Goal: Information Seeking & Learning: Learn about a topic

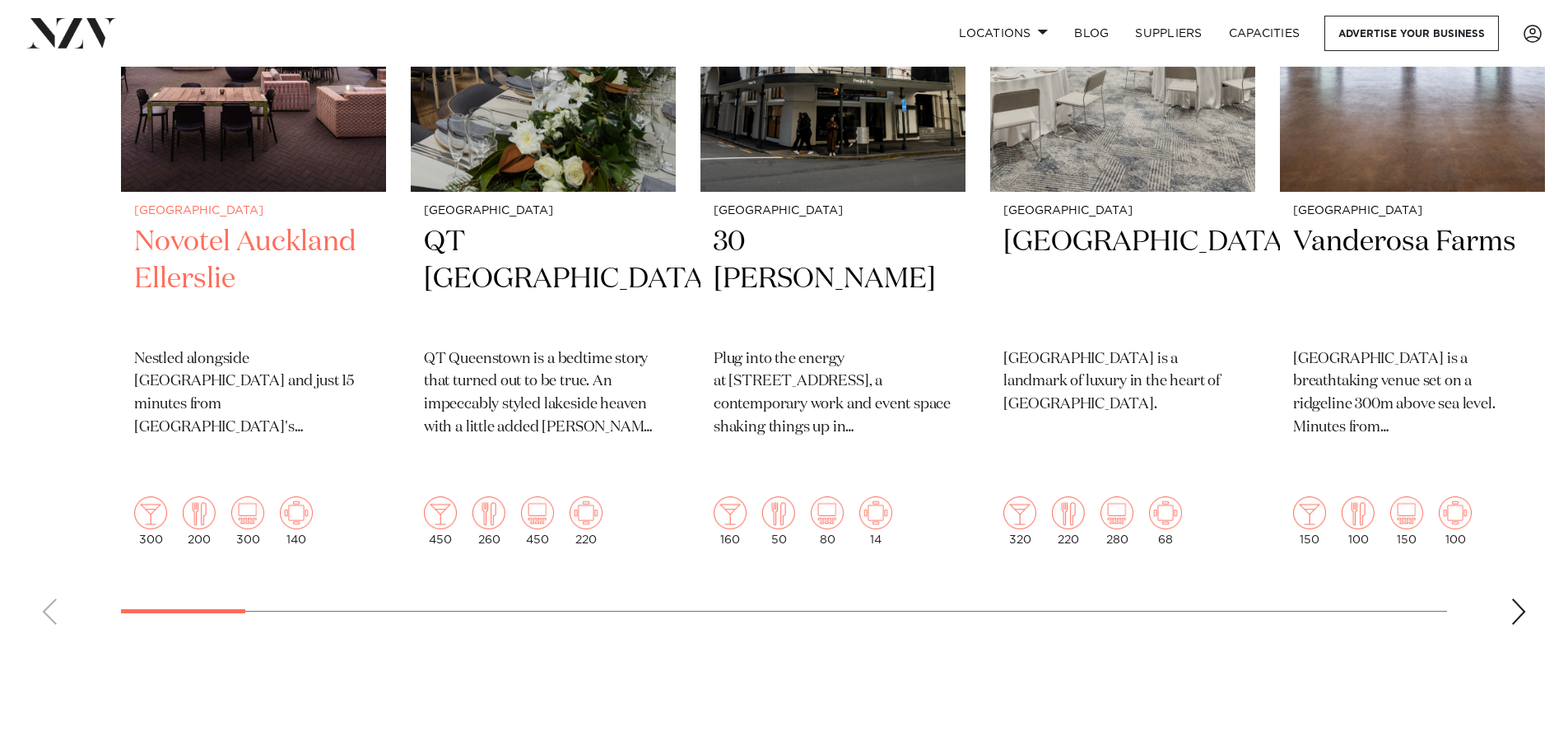
scroll to position [659, 0]
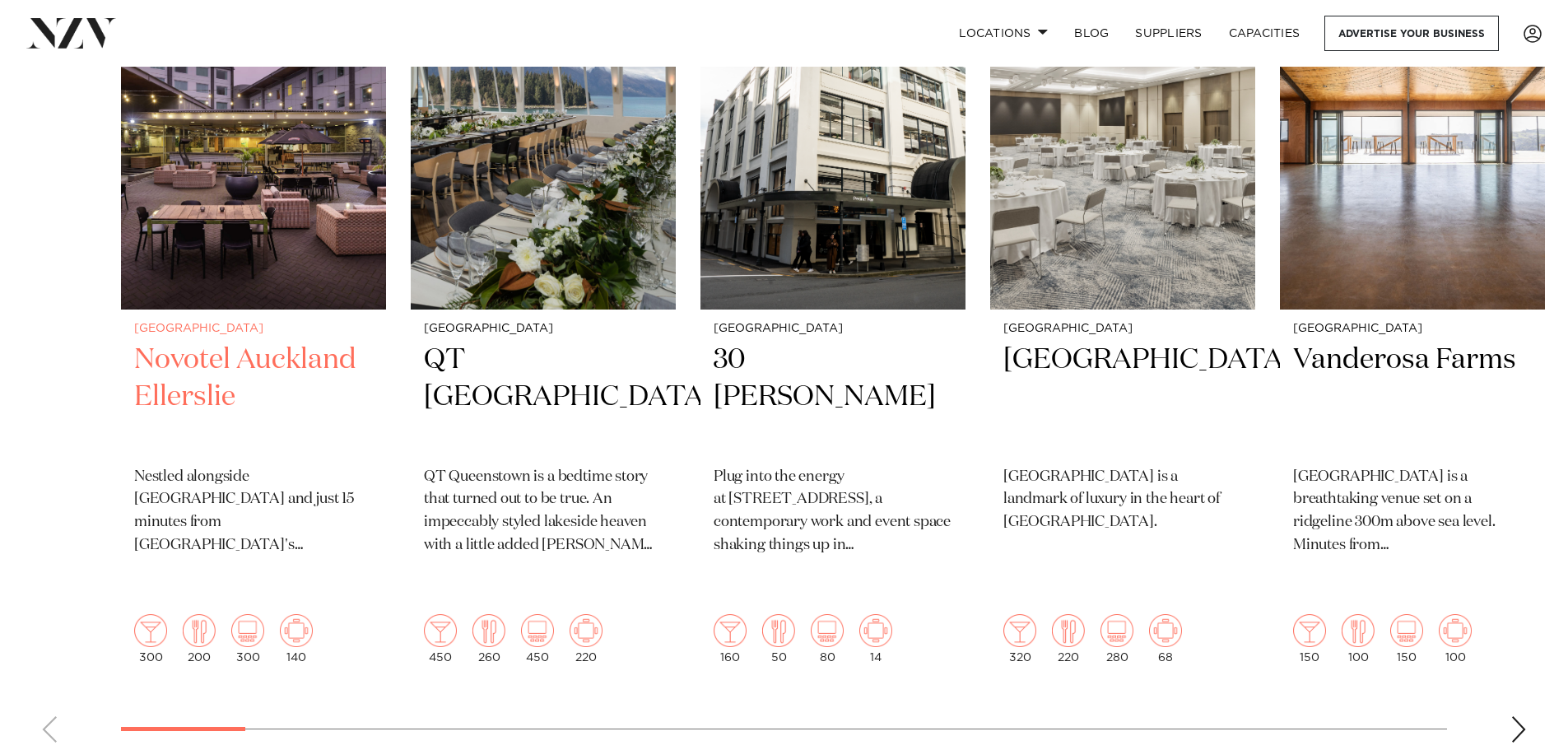
click at [230, 349] on h2 "Novotel Auckland Ellerslie" at bounding box center [253, 397] width 238 height 111
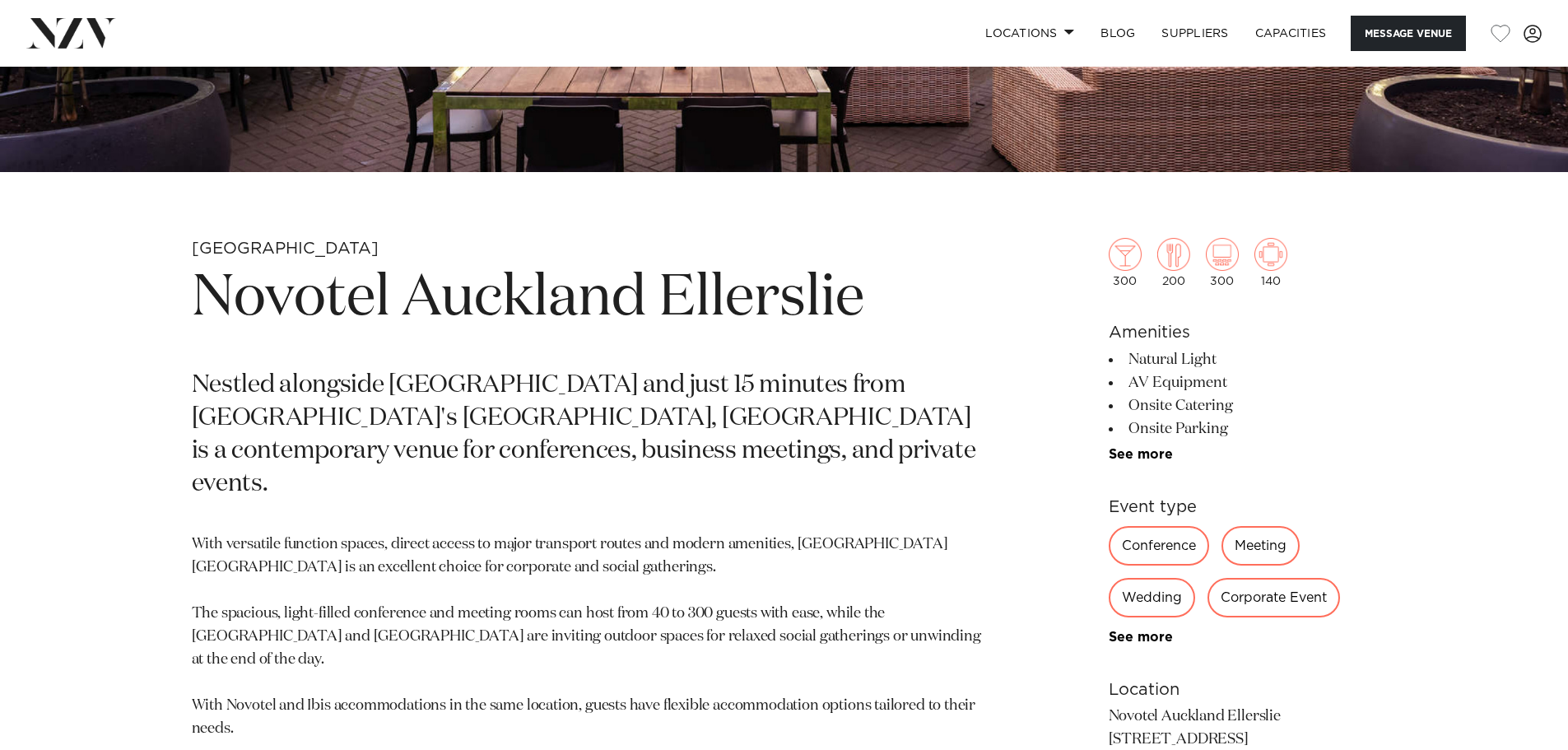
scroll to position [659, 0]
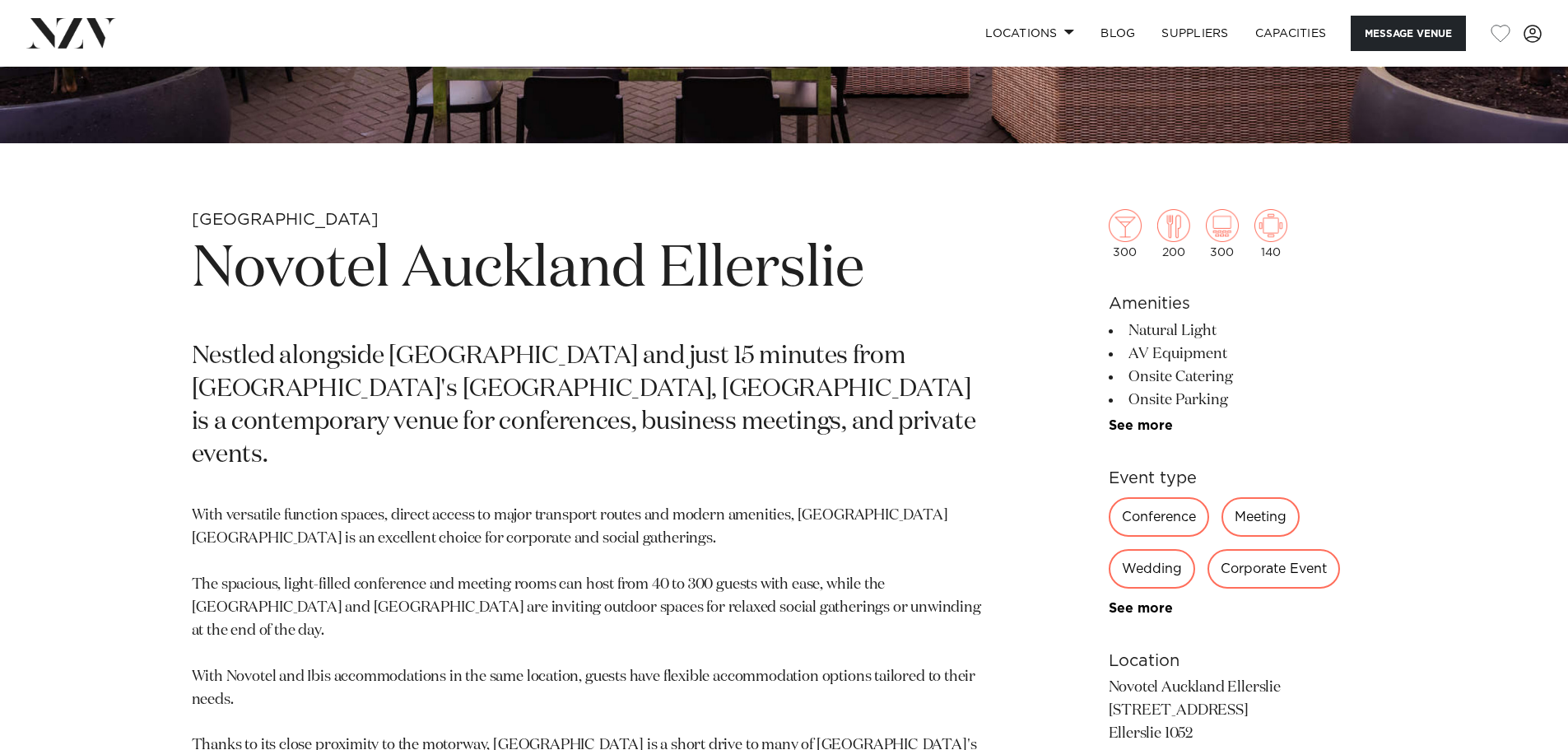
click at [1109, 509] on div "Conference" at bounding box center [1158, 517] width 101 height 40
click at [1143, 519] on div "Conference" at bounding box center [1158, 517] width 101 height 40
click at [1145, 506] on div "Conference" at bounding box center [1158, 517] width 101 height 40
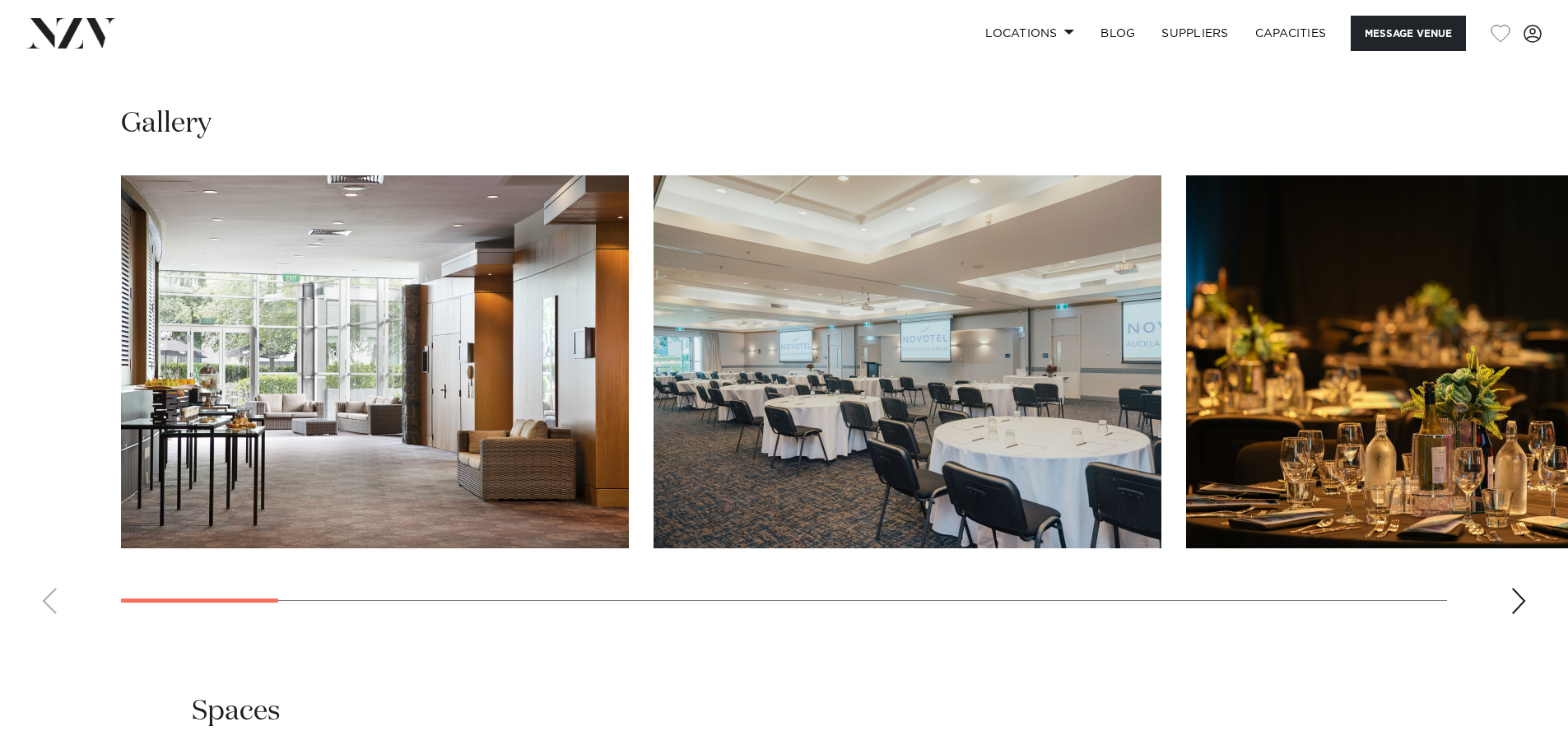
scroll to position [1812, 0]
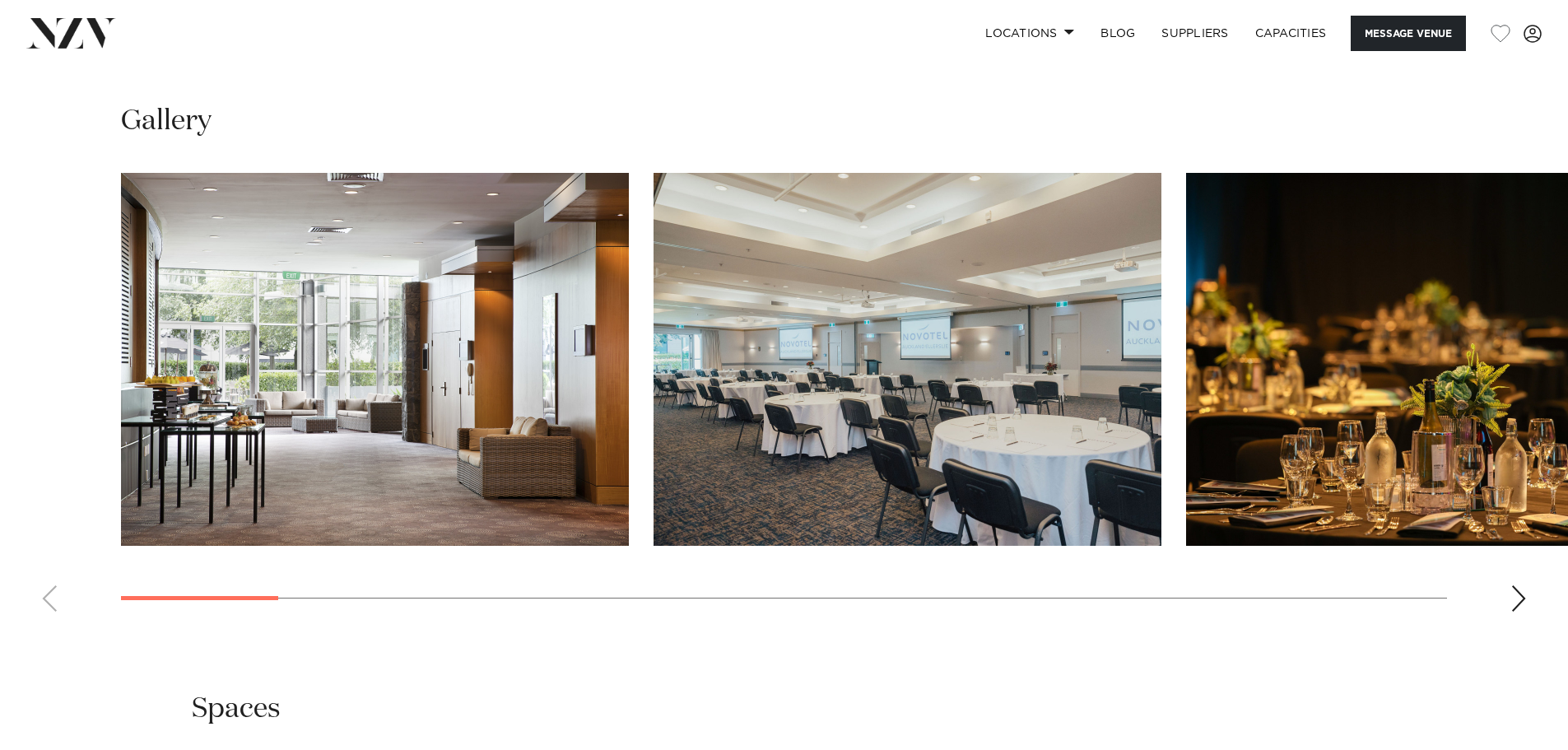
click at [1521, 604] on div "Next slide" at bounding box center [1519, 599] width 17 height 27
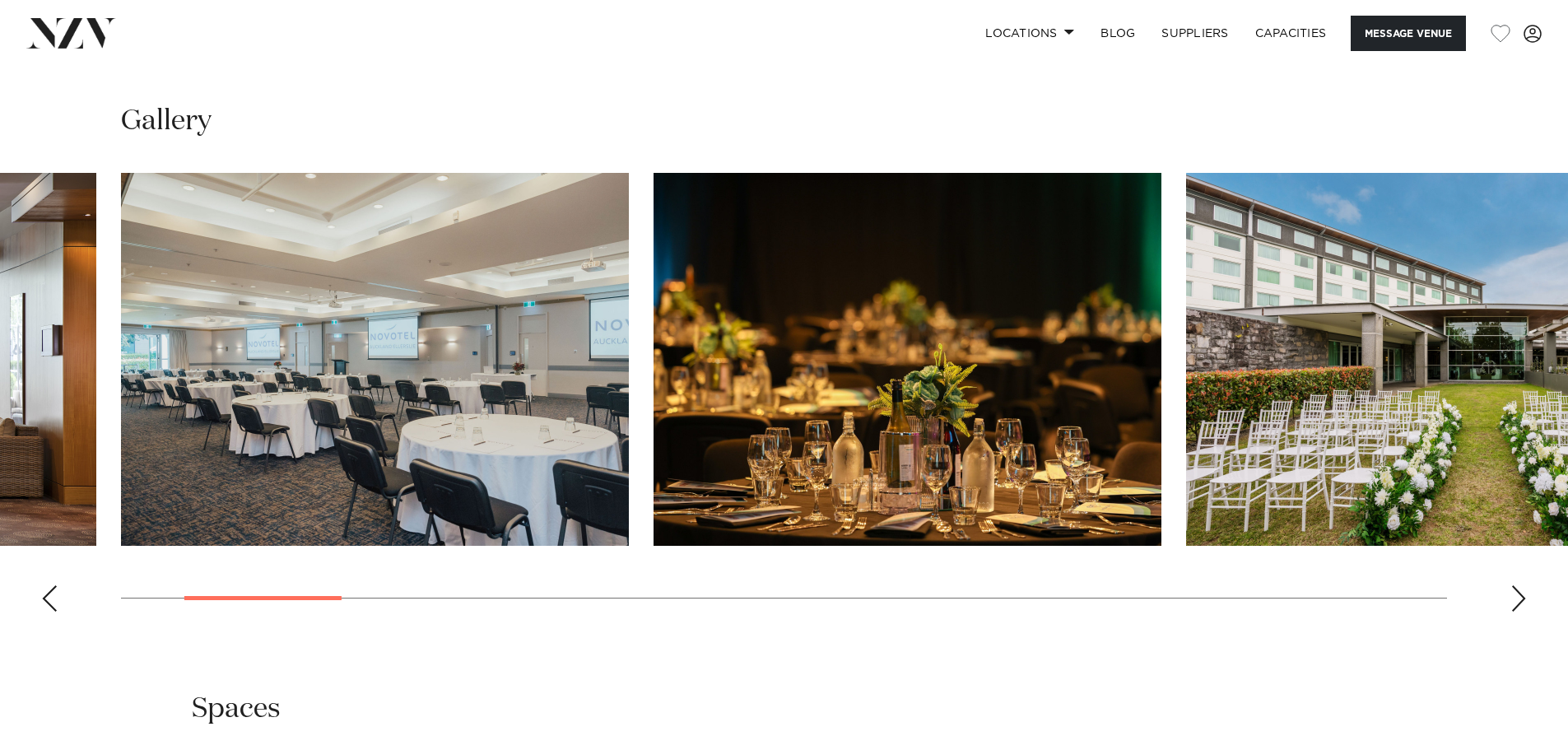
click at [1521, 604] on div "Next slide" at bounding box center [1519, 599] width 17 height 27
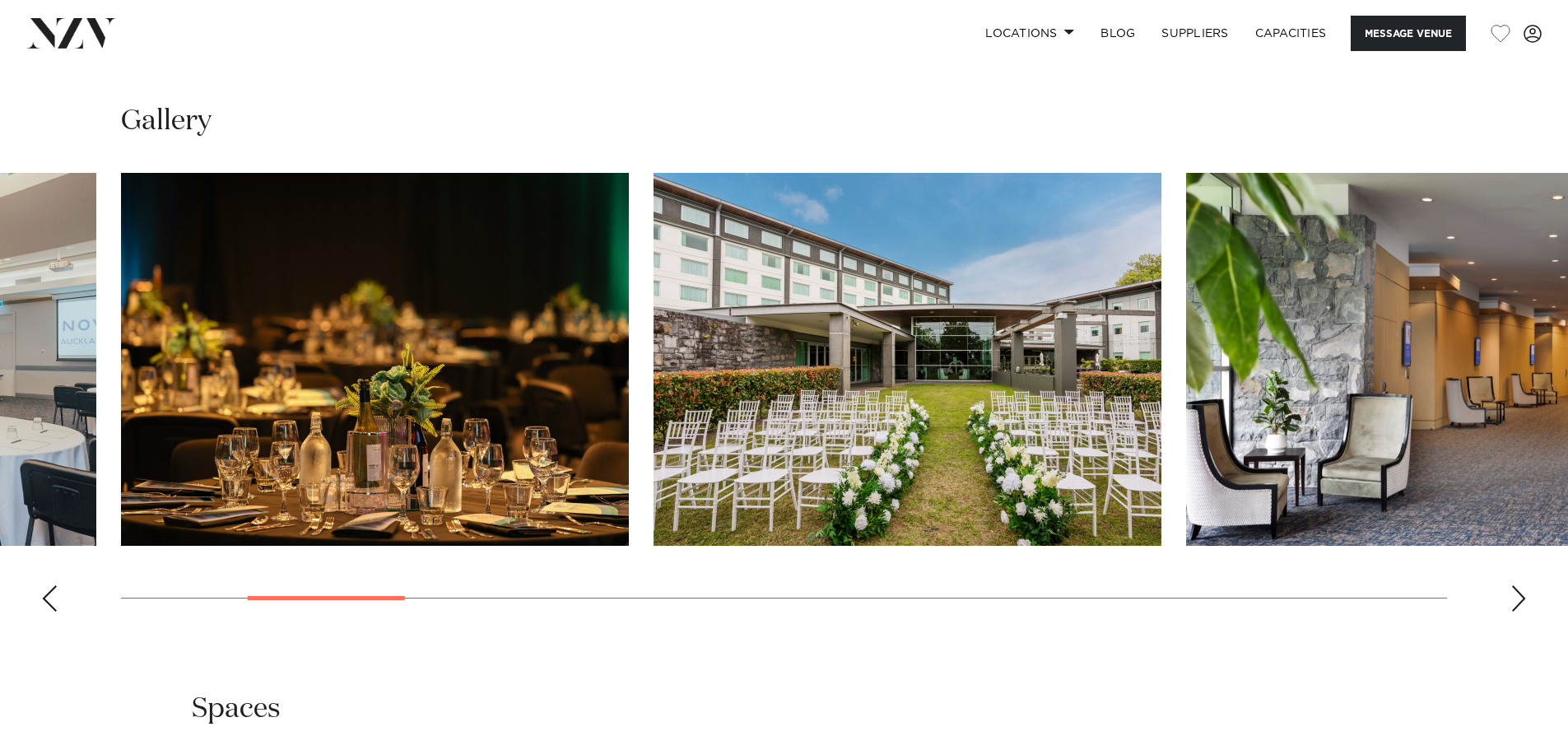
click at [1521, 604] on div "Next slide" at bounding box center [1519, 599] width 17 height 27
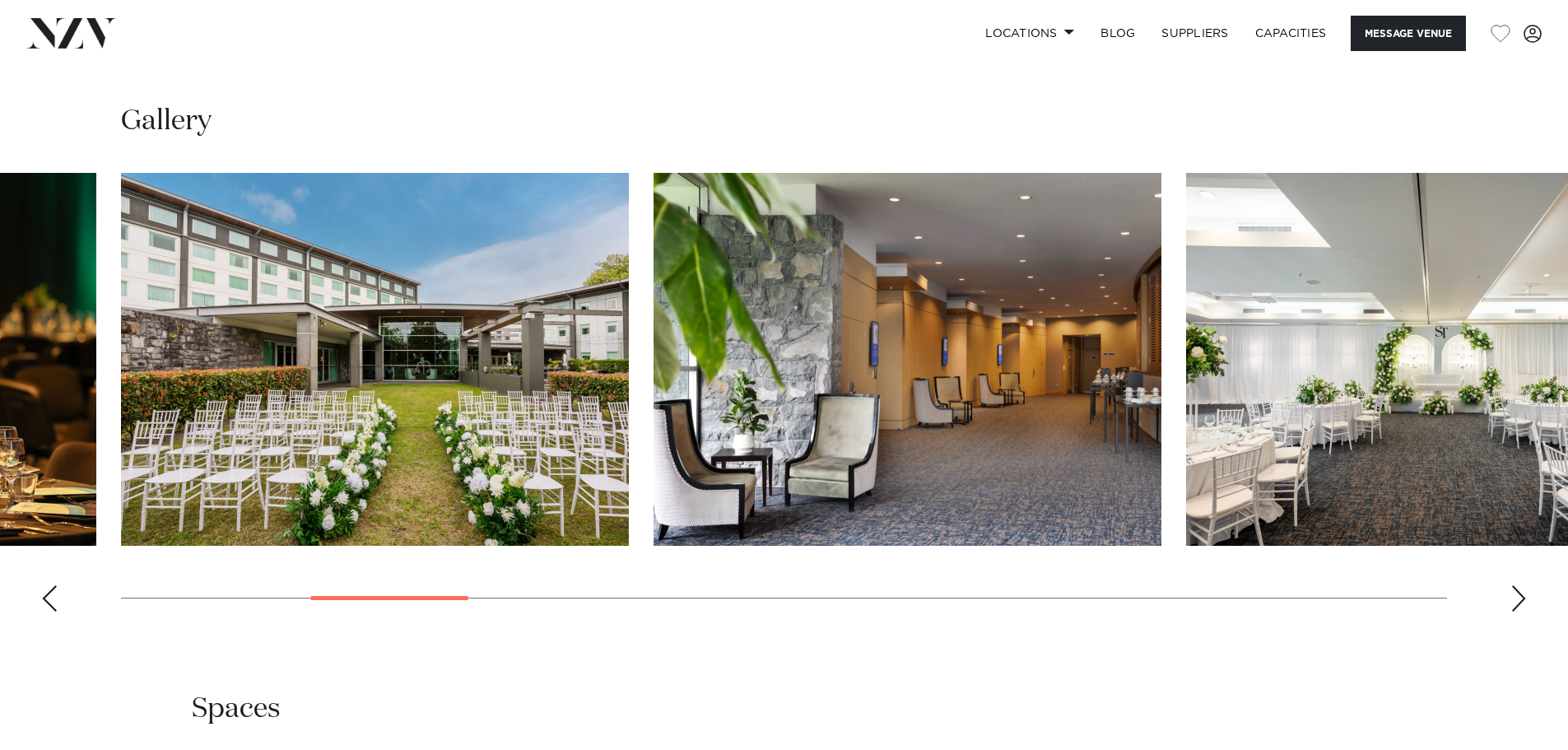
click at [1521, 604] on div "Next slide" at bounding box center [1519, 599] width 17 height 27
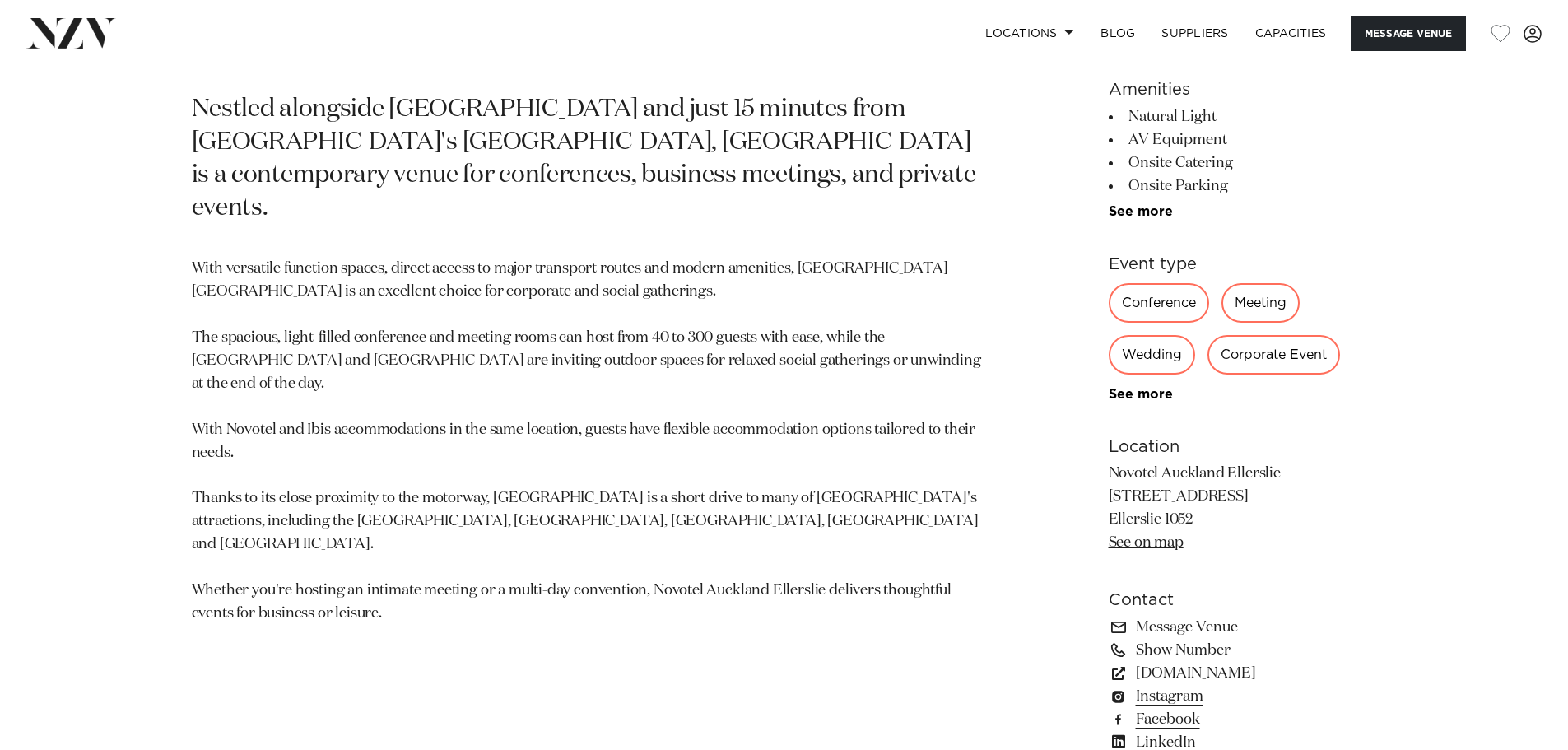
scroll to position [705, 0]
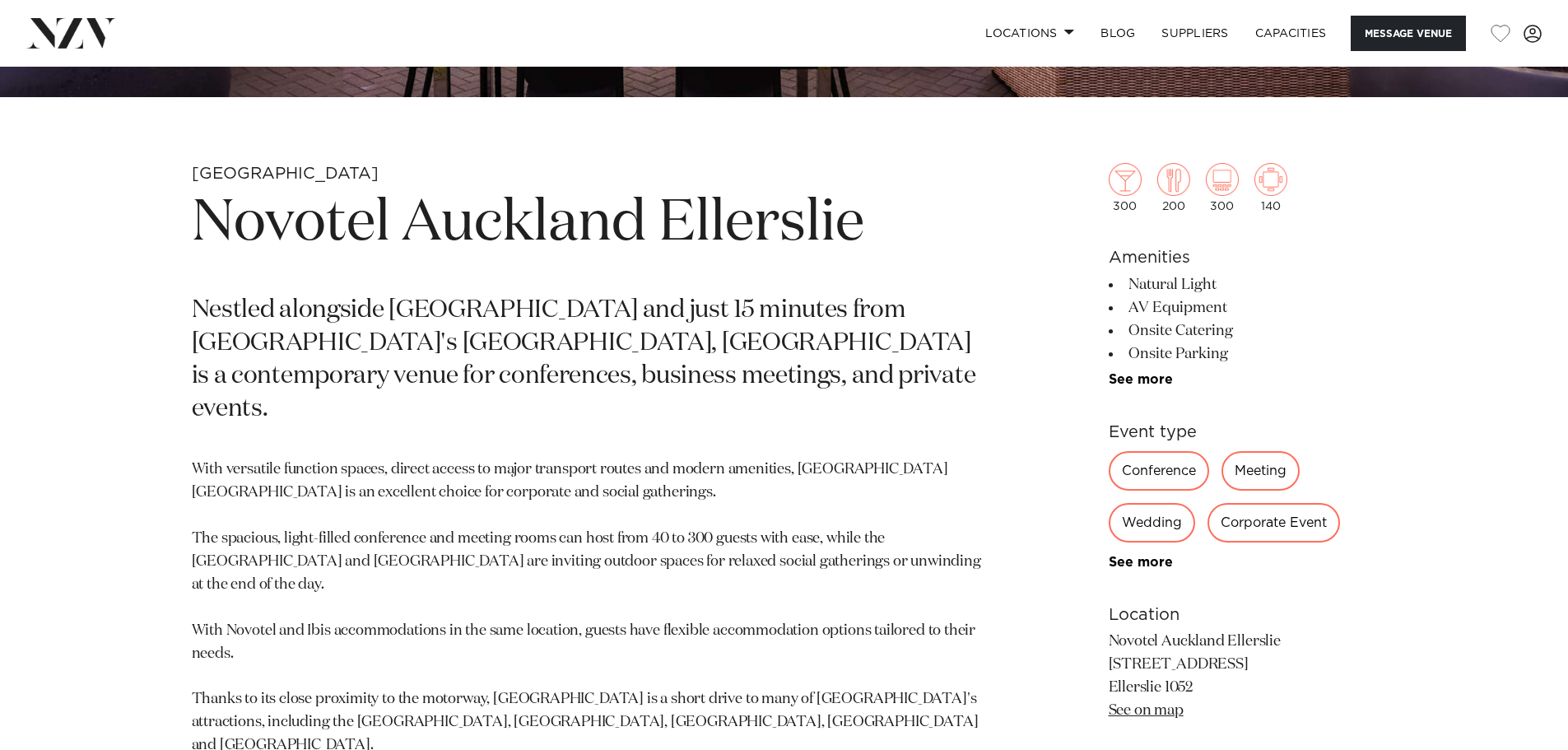
drag, startPoint x: 1120, startPoint y: 308, endPoint x: 1250, endPoint y: 312, distance: 130.1
click at [1250, 312] on li "AV Equipment" at bounding box center [1242, 308] width 268 height 23
click at [1271, 337] on li "Onsite Catering" at bounding box center [1242, 331] width 268 height 23
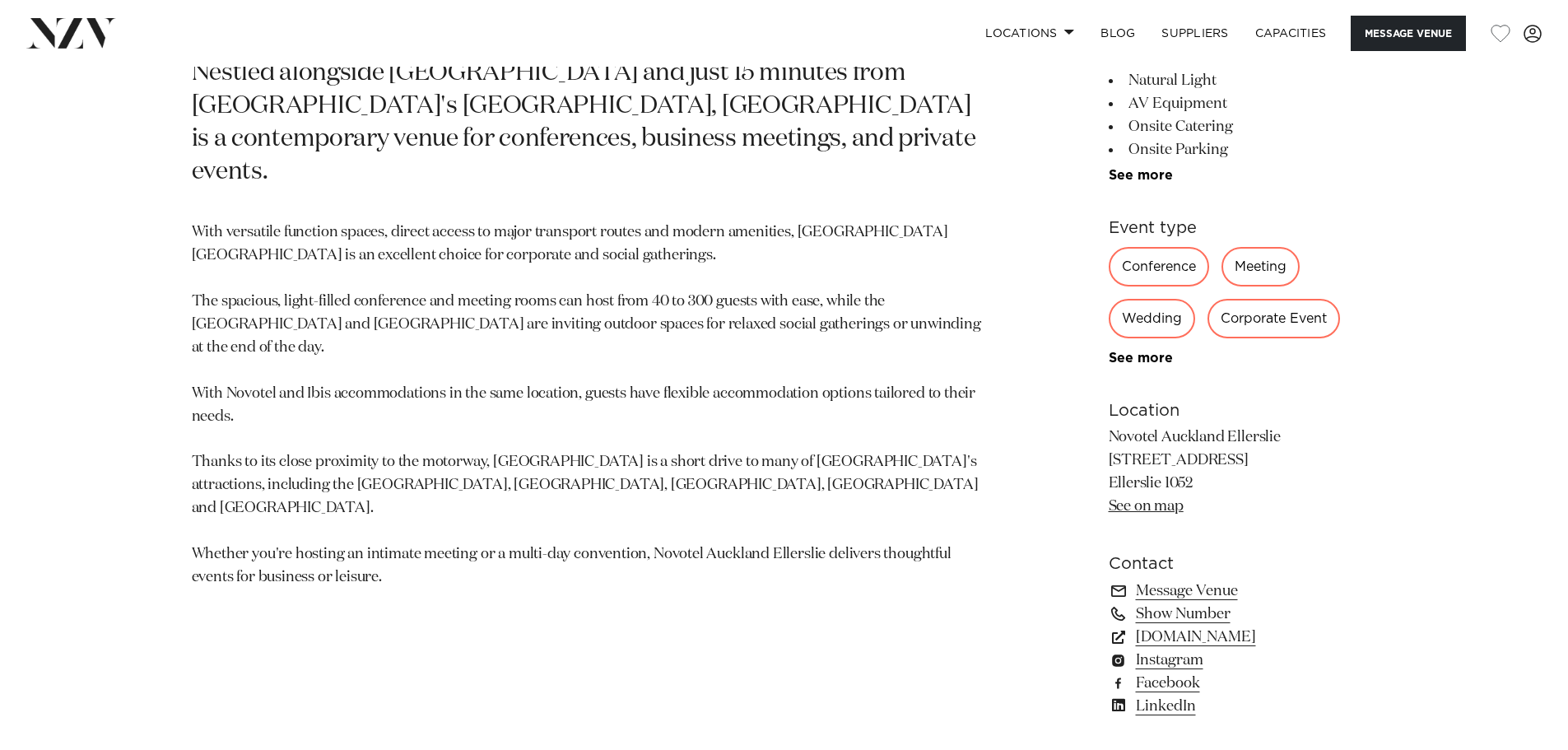
scroll to position [952, 0]
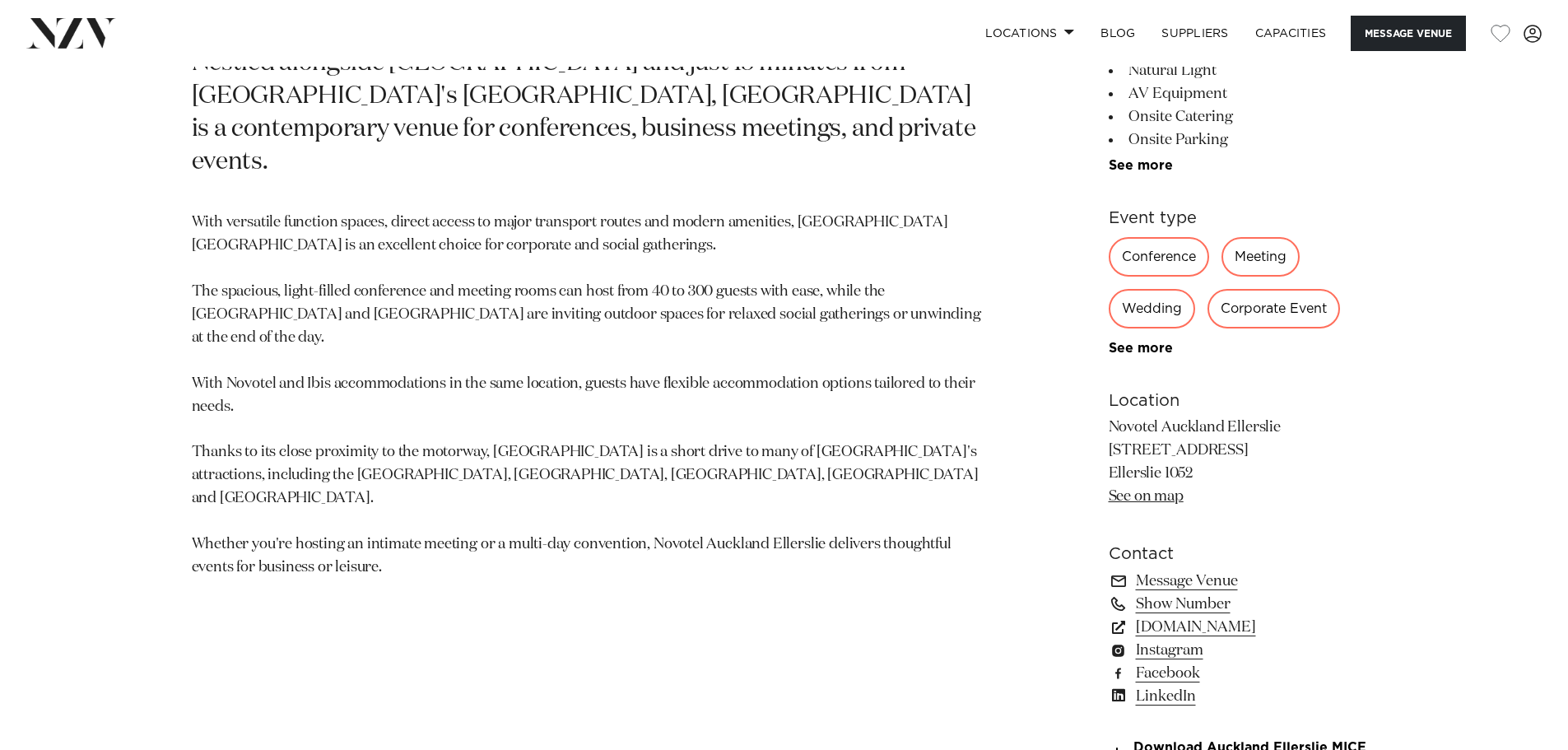
click at [1162, 494] on link "See on map" at bounding box center [1146, 496] width 75 height 15
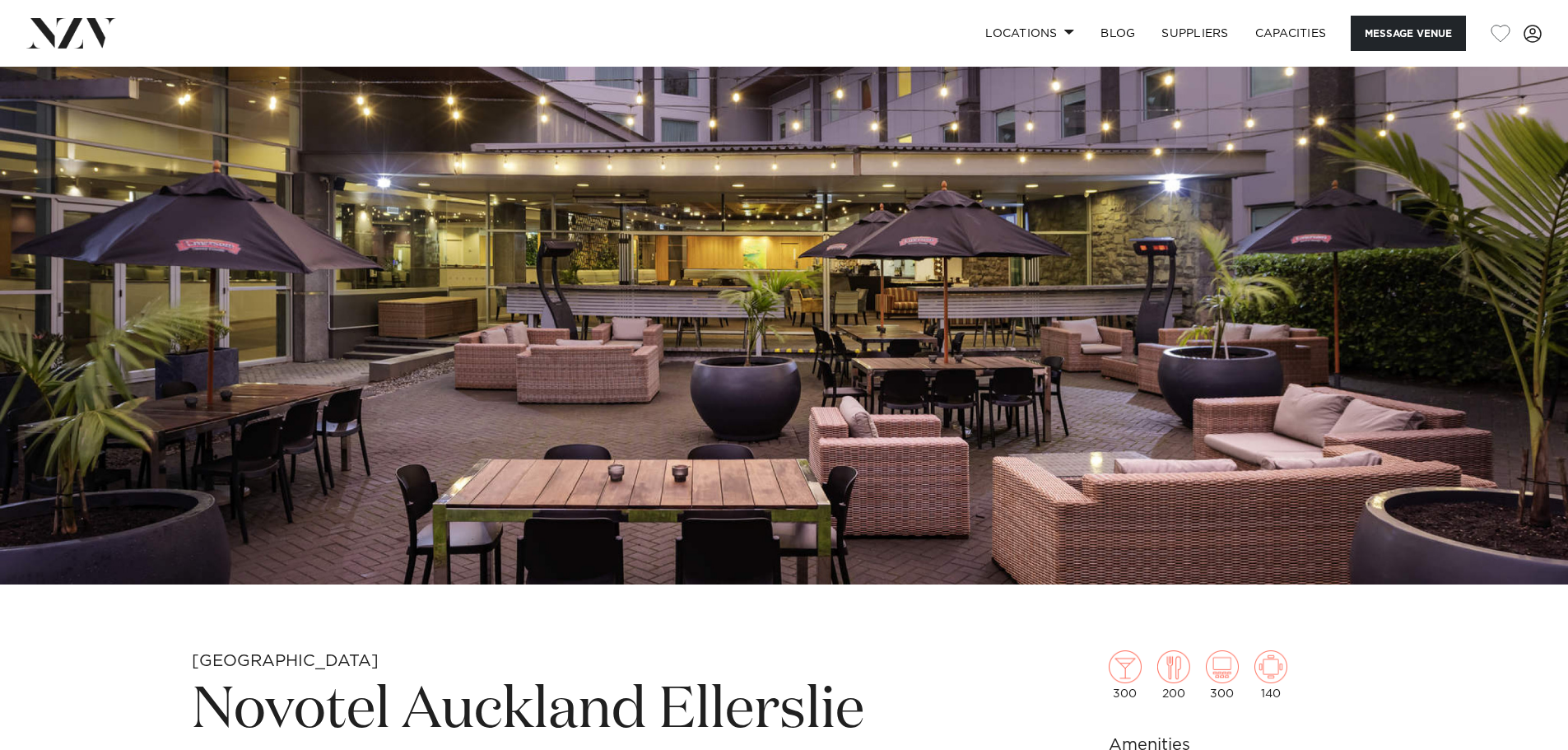
scroll to position [0, 0]
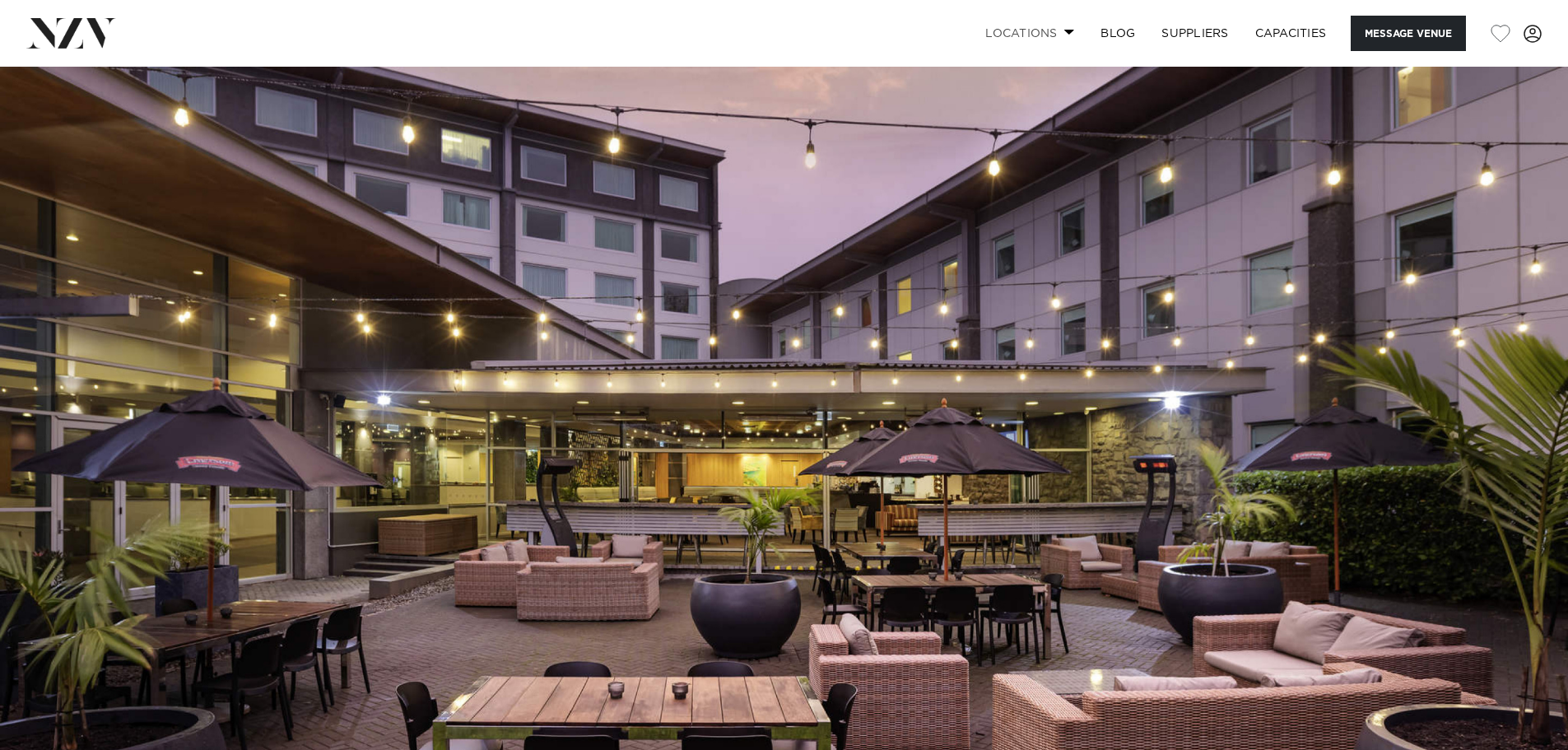
click at [1040, 33] on link "Locations" at bounding box center [1030, 33] width 116 height 36
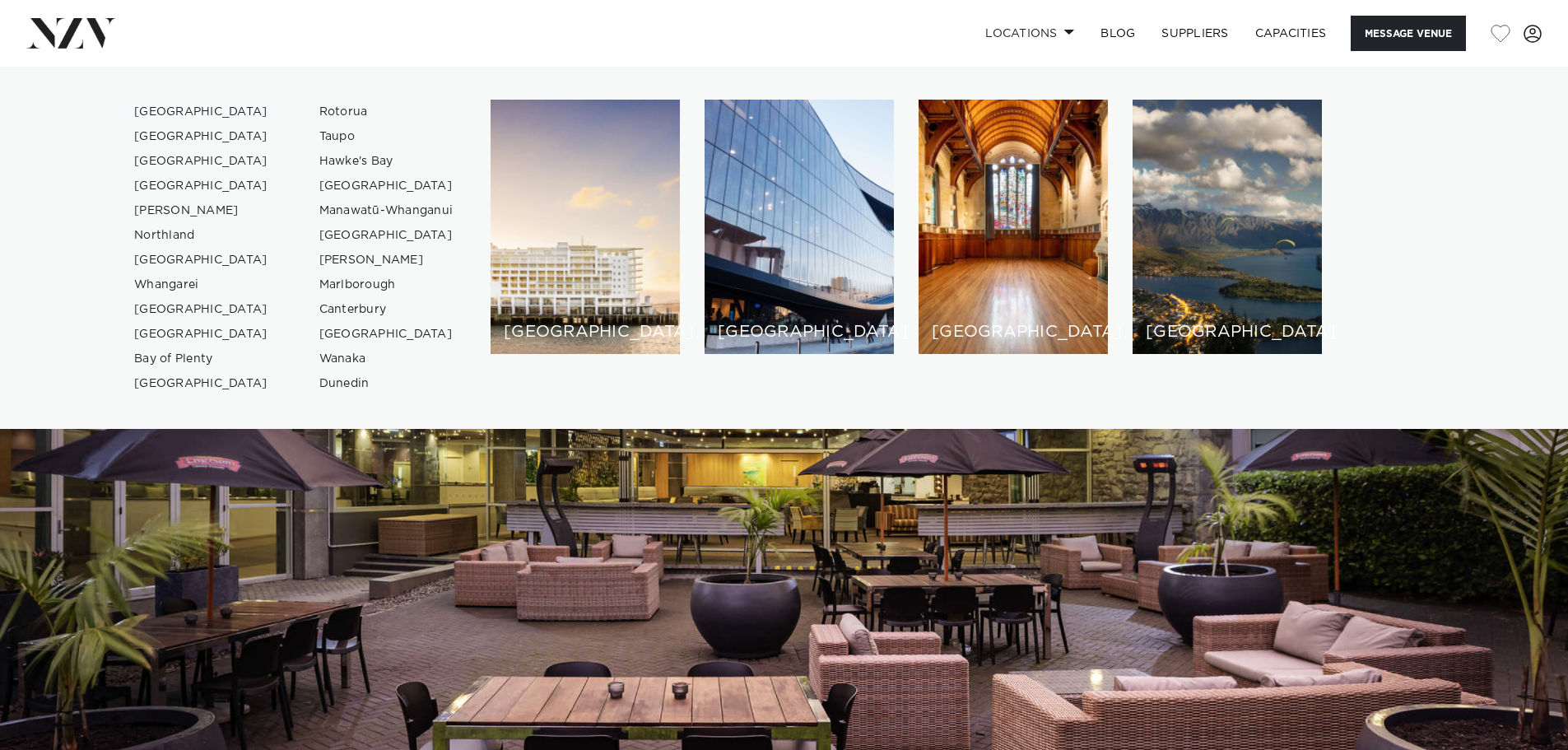
click at [174, 114] on link "[GEOGRAPHIC_DATA]" at bounding box center [201, 112] width 160 height 25
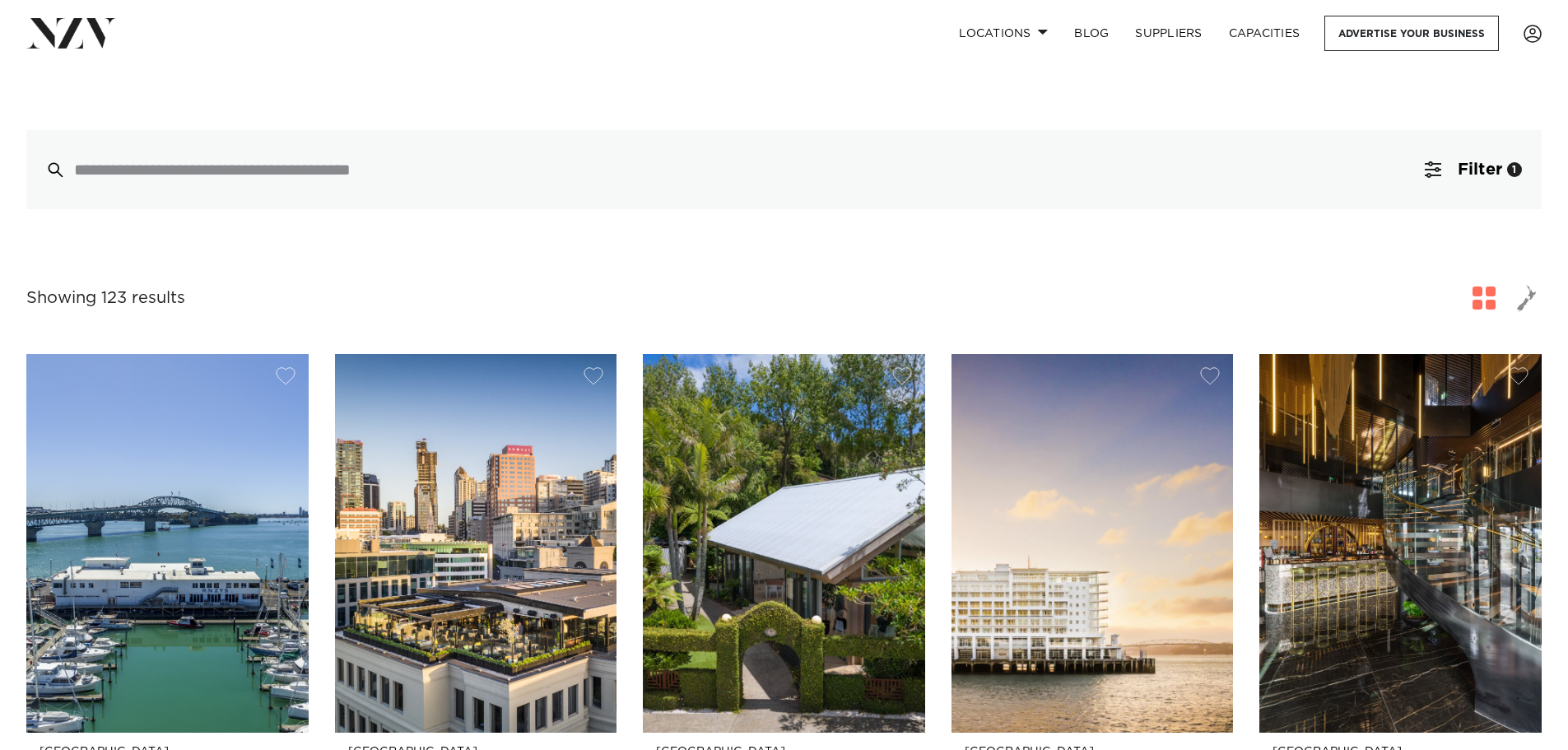
scroll to position [247, 0]
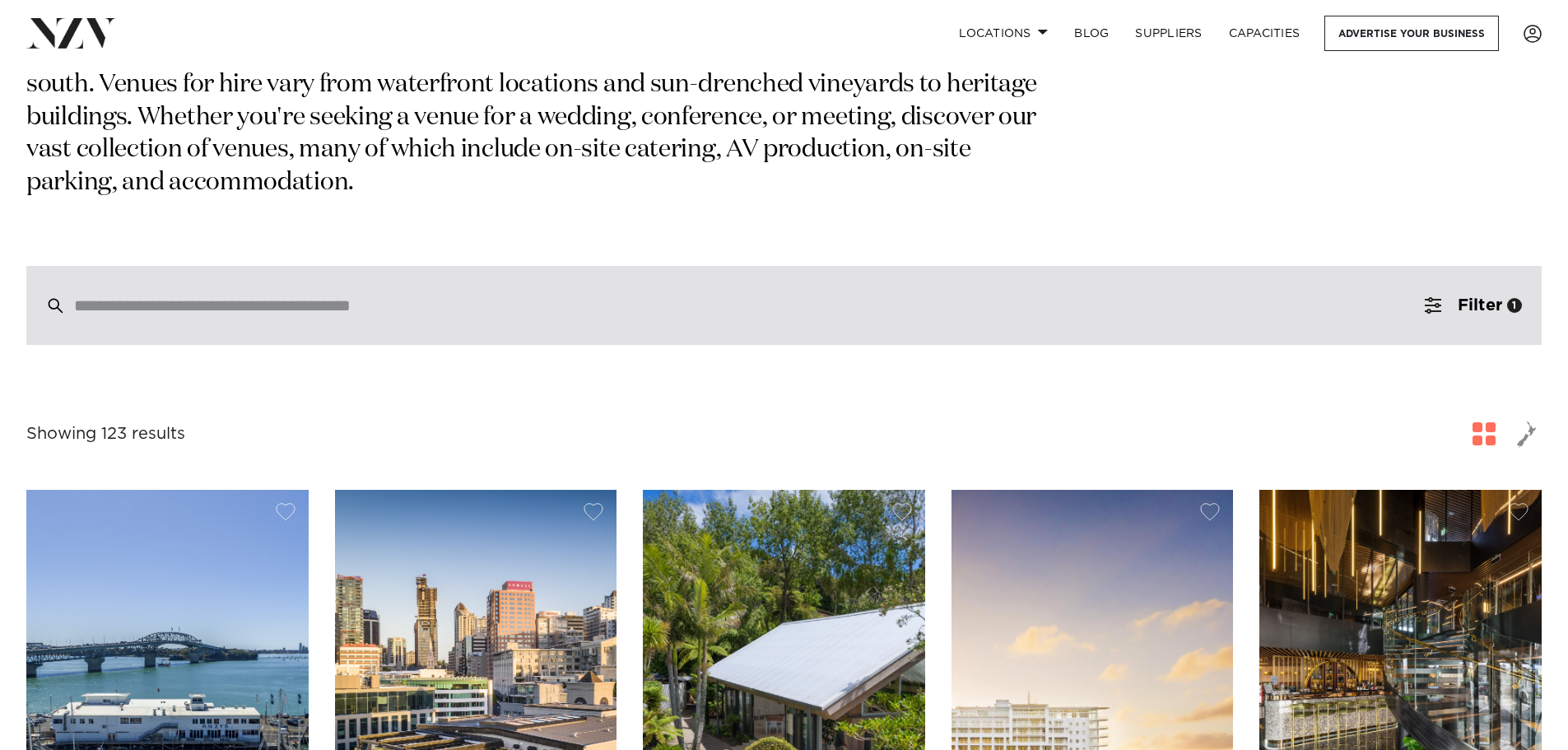
click at [230, 297] on input "search" at bounding box center [749, 306] width 1350 height 18
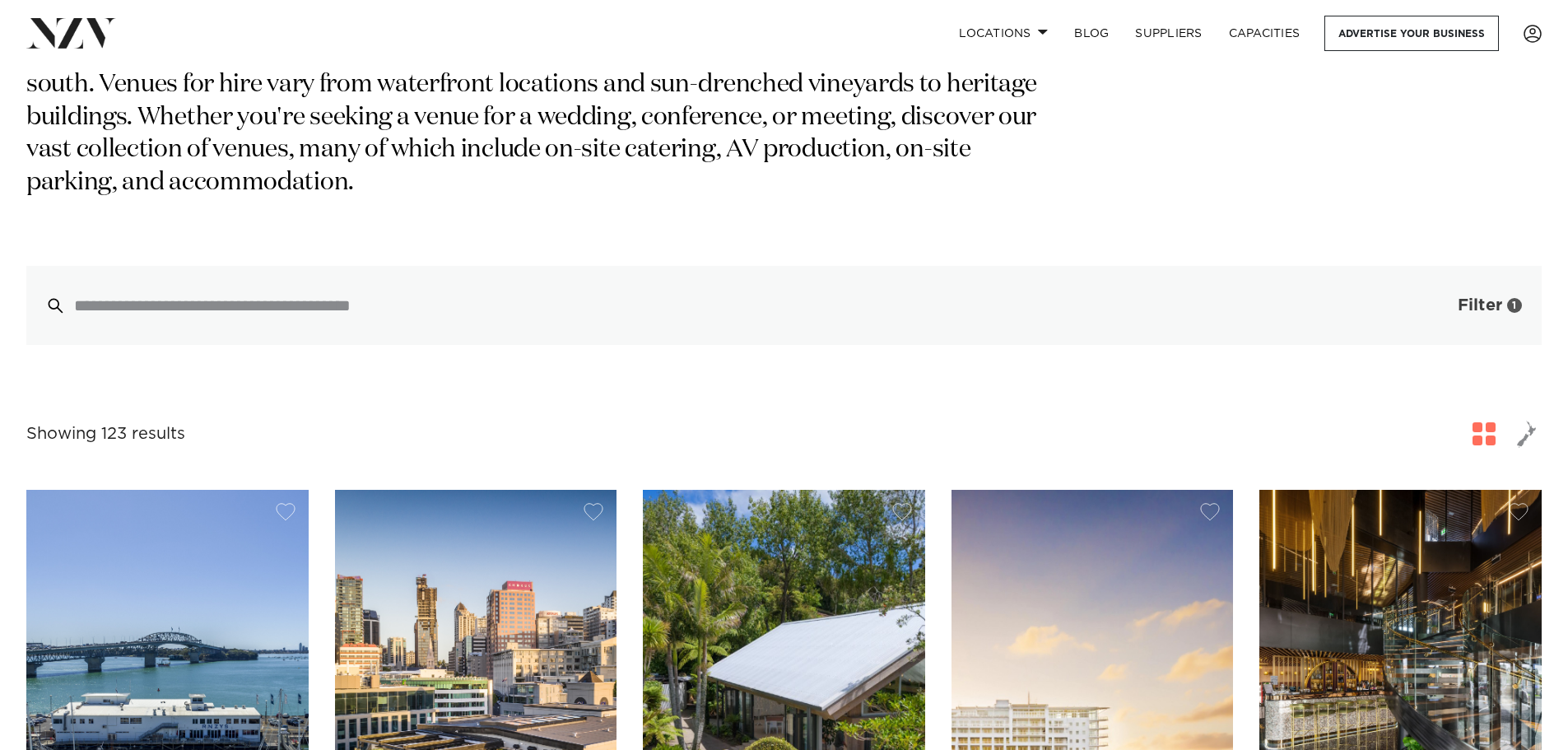
click at [1457, 298] on span "Filter" at bounding box center [1479, 306] width 44 height 17
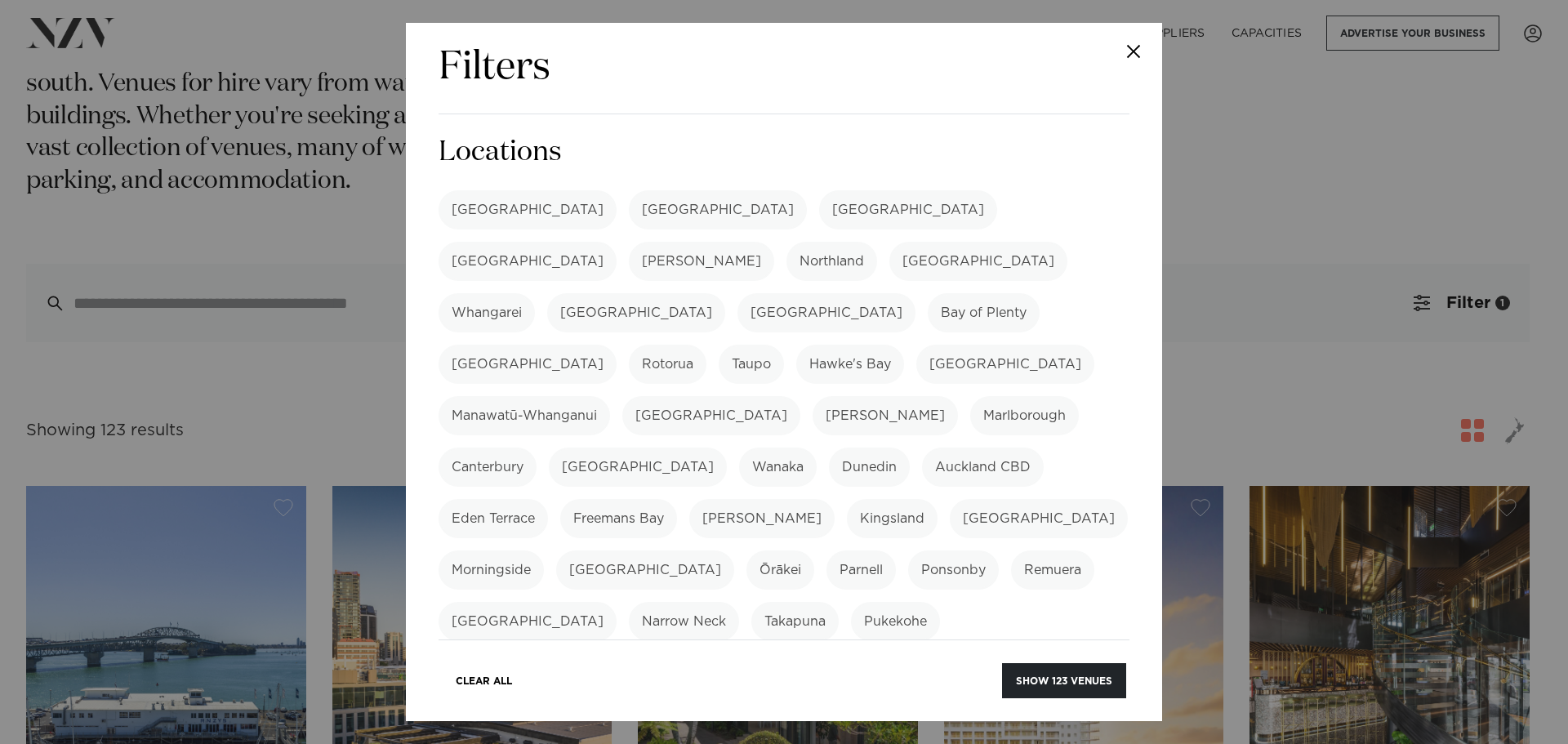
click at [480, 215] on label "[GEOGRAPHIC_DATA]" at bounding box center [528, 210] width 178 height 40
click at [1134, 40] on button "Close" at bounding box center [1133, 51] width 57 height 57
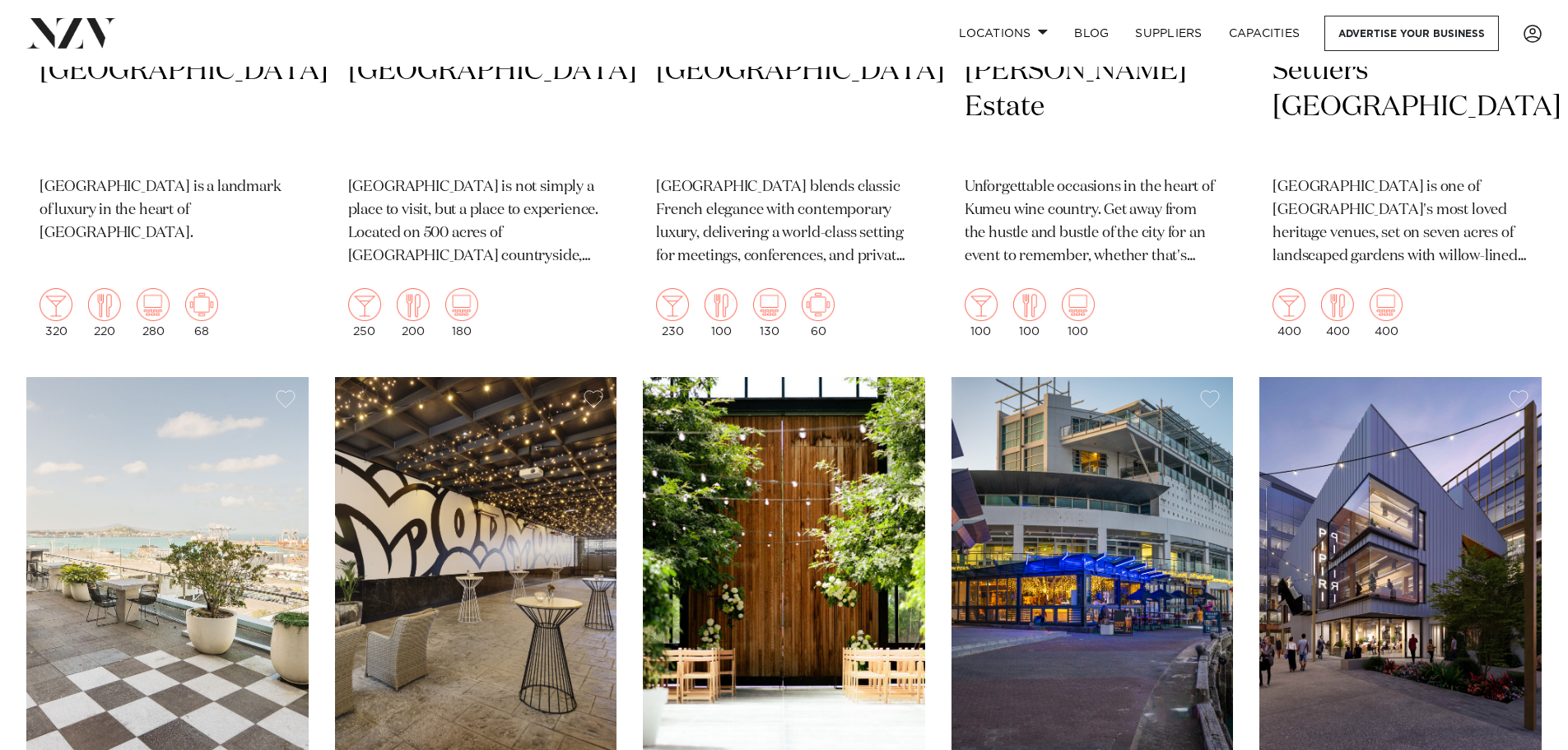
scroll to position [2800, 0]
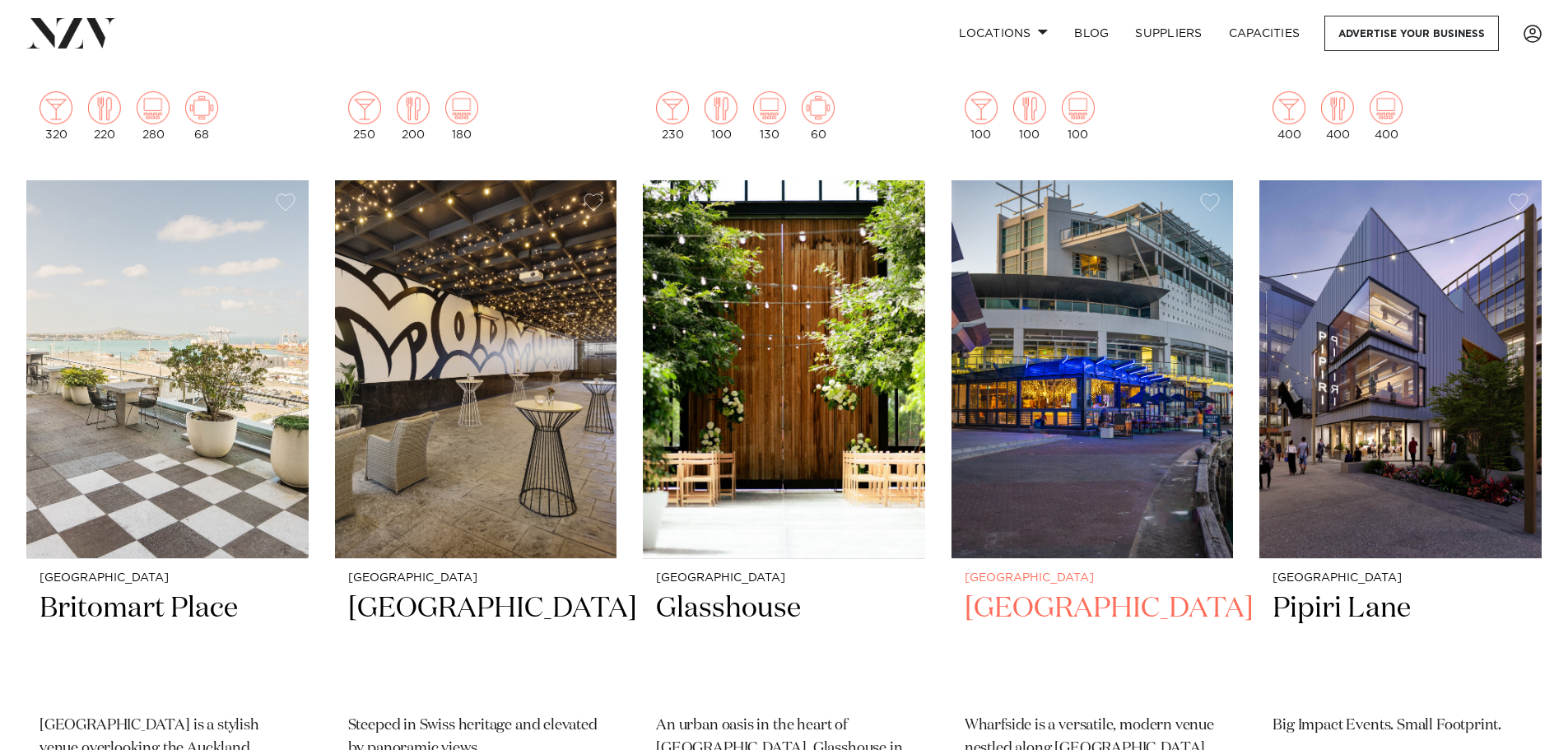
click at [1104, 485] on img at bounding box center [1093, 370] width 283 height 379
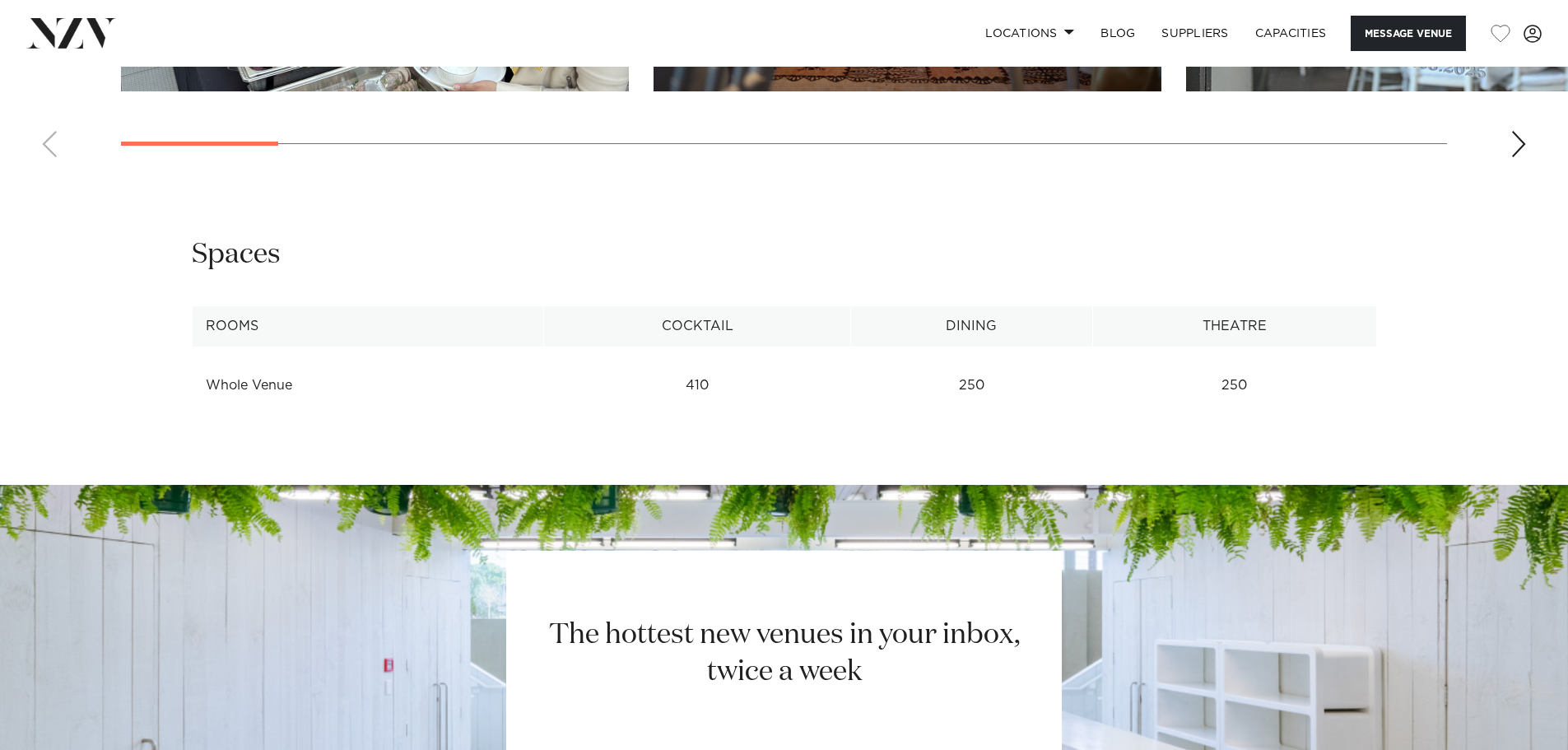
scroll to position [1808, 0]
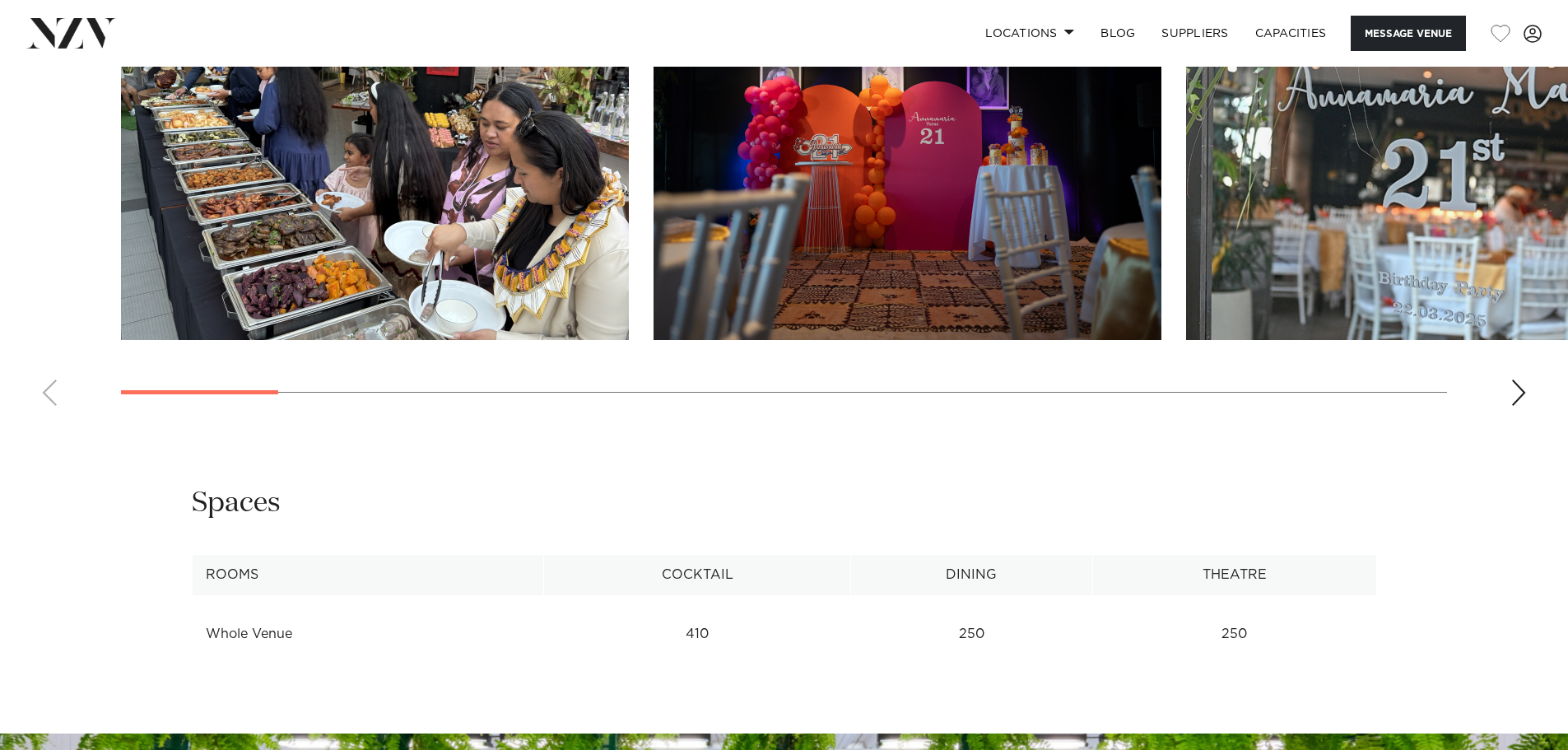
click at [1515, 395] on div "Next slide" at bounding box center [1519, 393] width 17 height 27
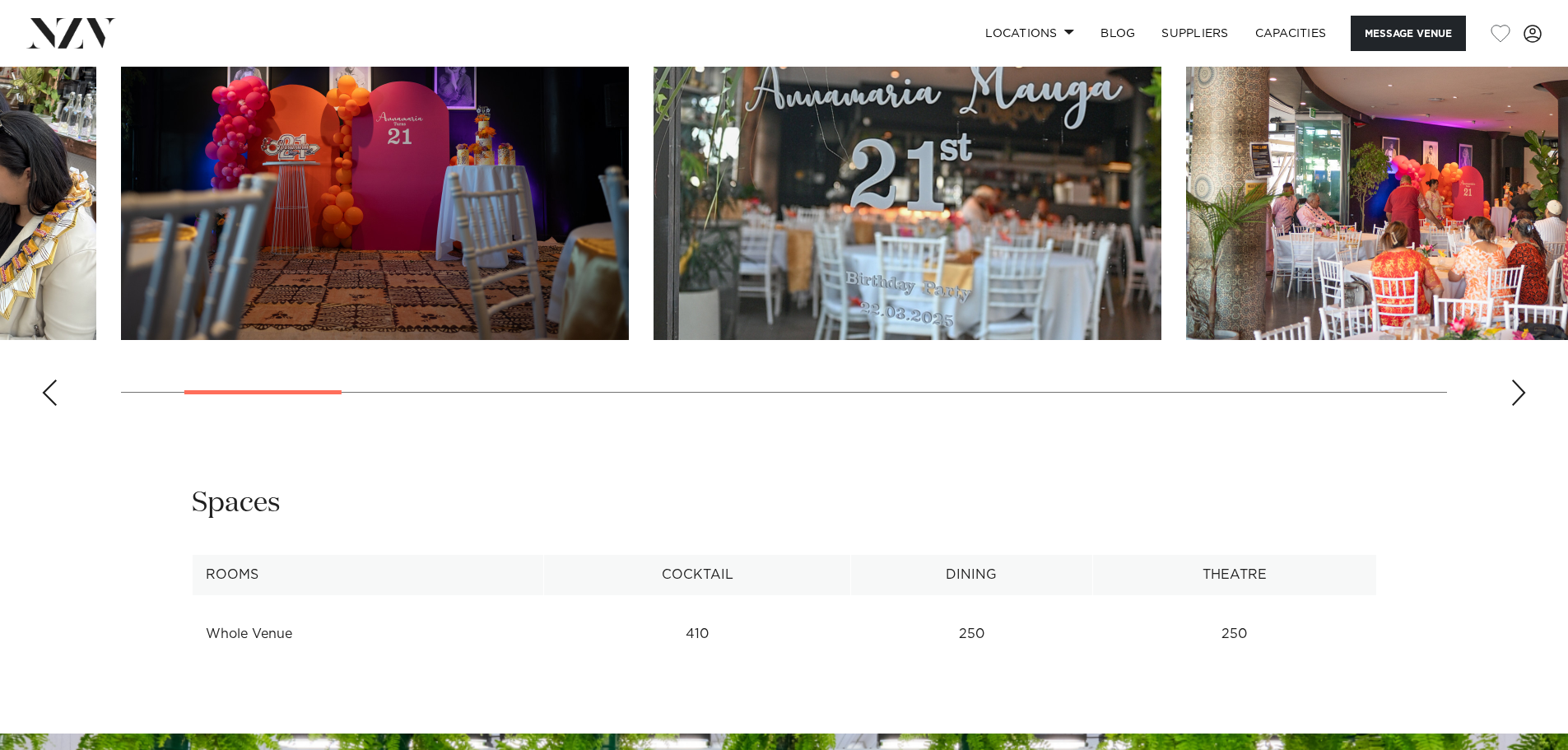
click at [1515, 395] on div "Next slide" at bounding box center [1519, 393] width 17 height 27
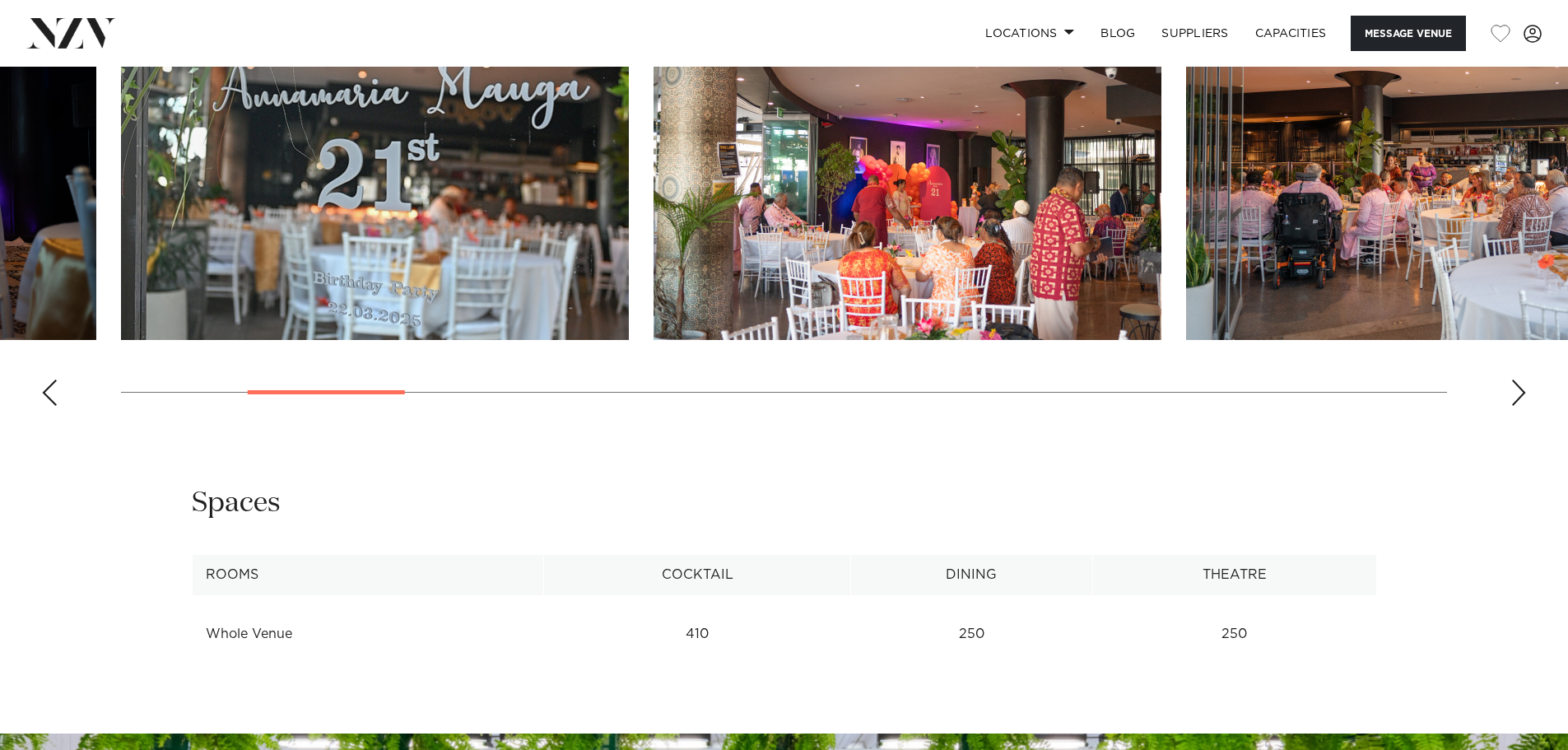
click at [1515, 395] on div "Next slide" at bounding box center [1519, 393] width 17 height 27
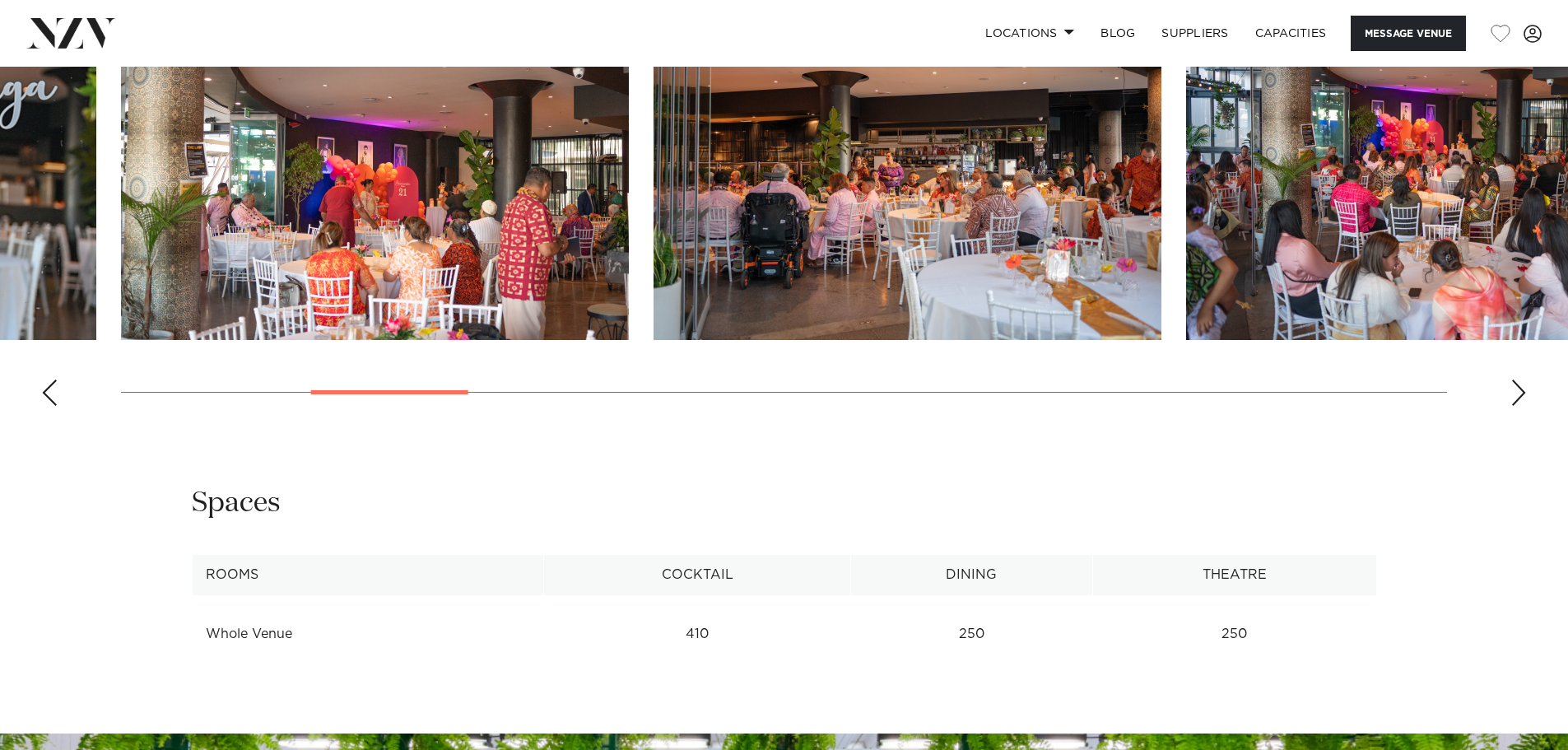
click at [1515, 395] on div "Next slide" at bounding box center [1519, 393] width 17 height 27
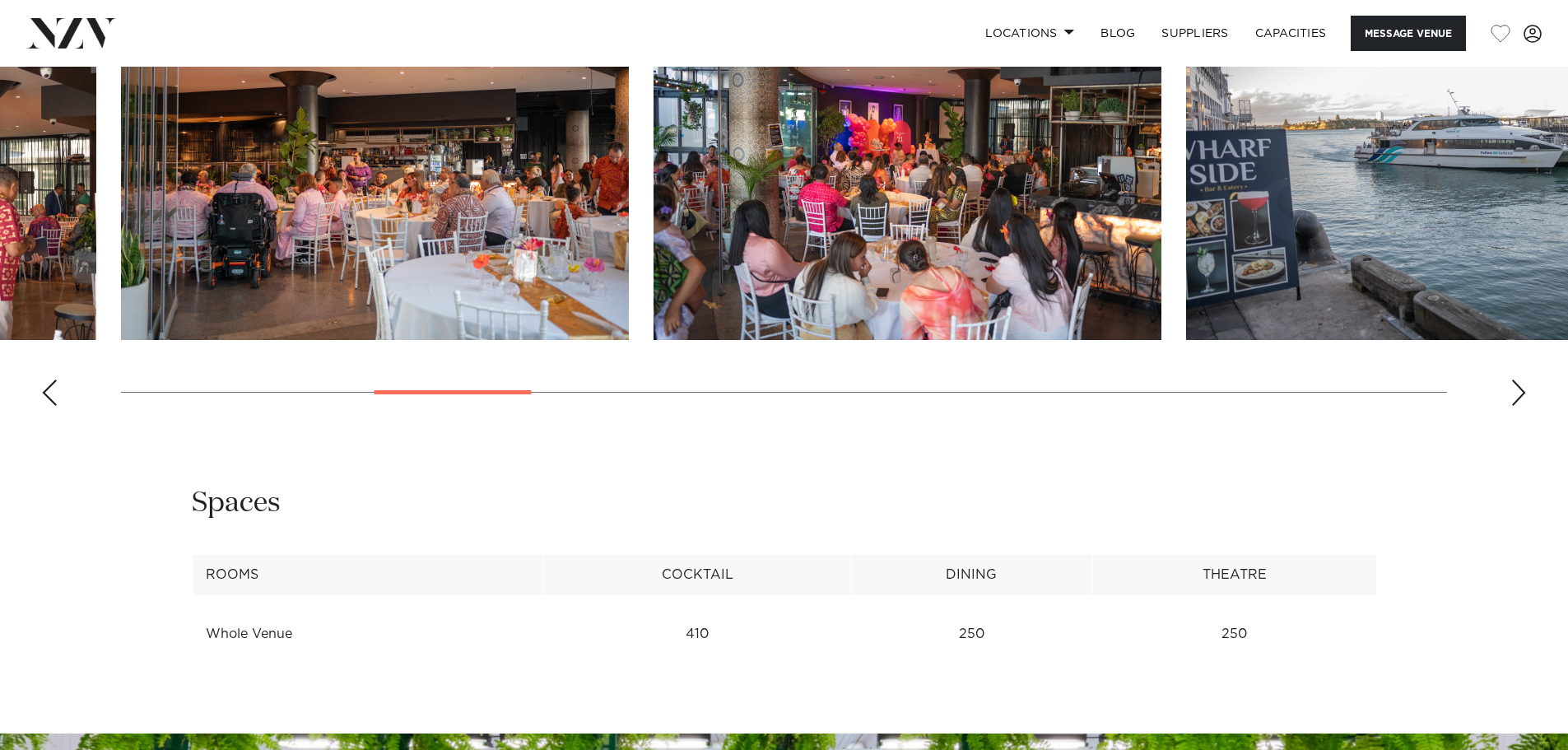
click at [1515, 395] on div "Next slide" at bounding box center [1519, 393] width 17 height 27
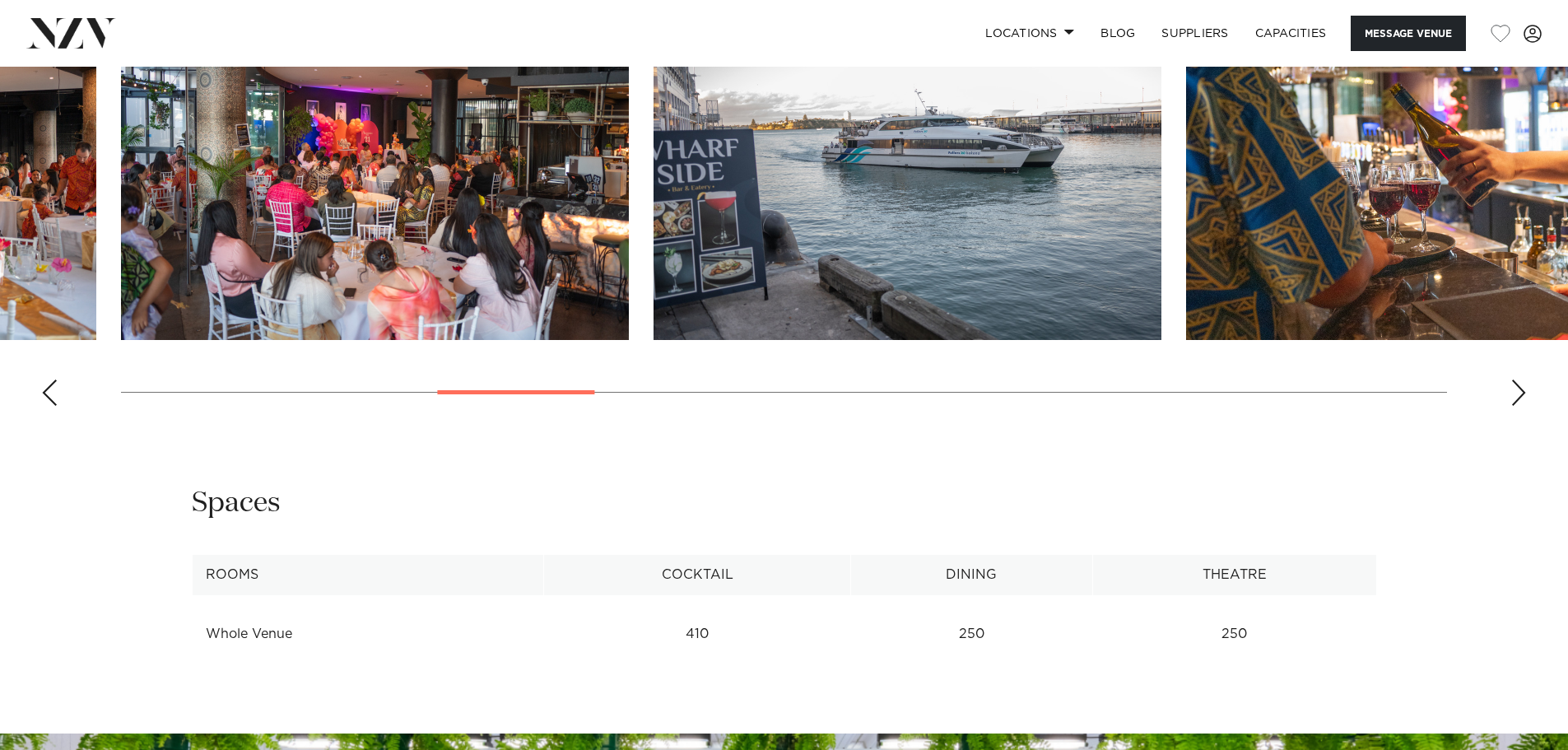
click at [1515, 395] on div "Next slide" at bounding box center [1519, 393] width 17 height 27
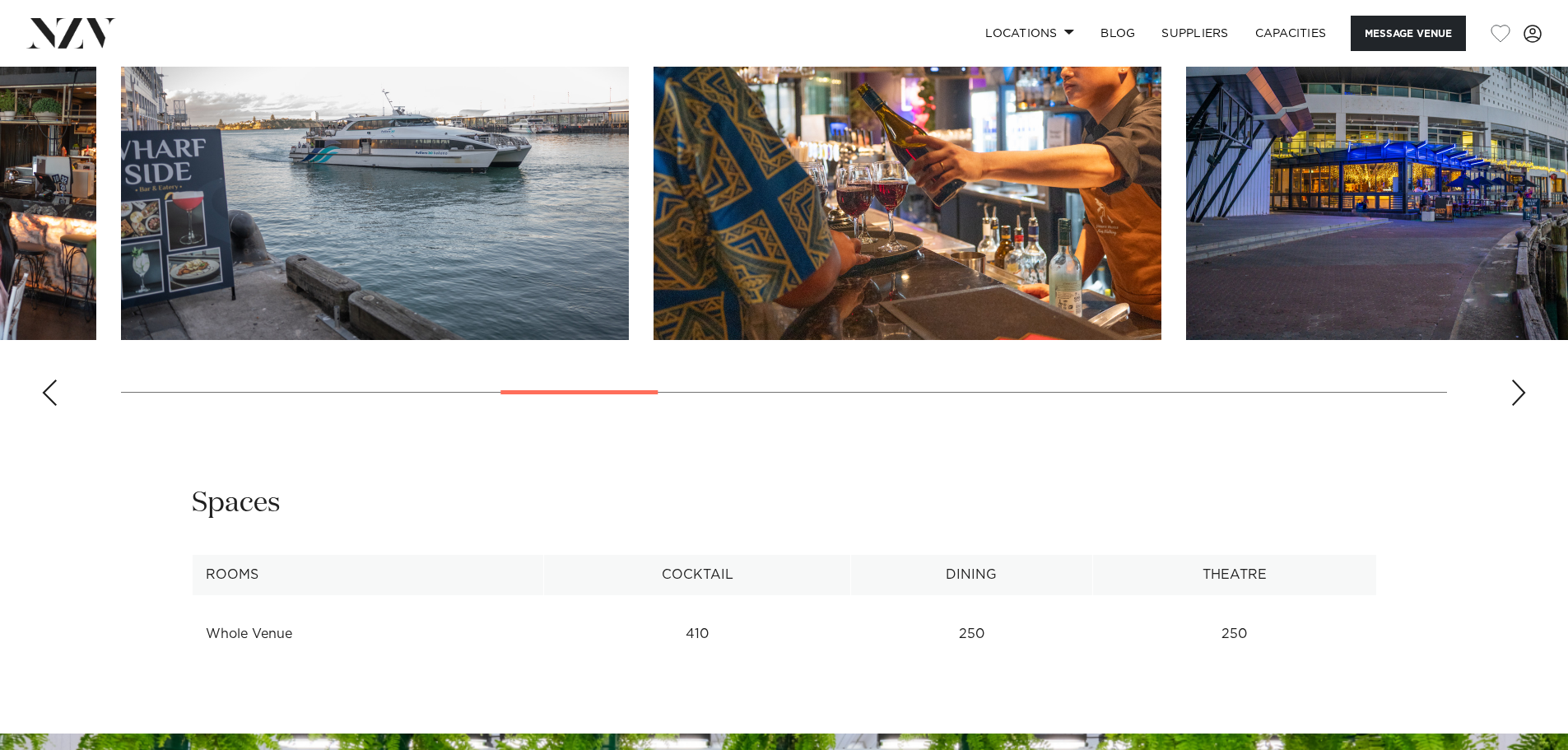
click at [1515, 395] on div "Next slide" at bounding box center [1519, 393] width 17 height 27
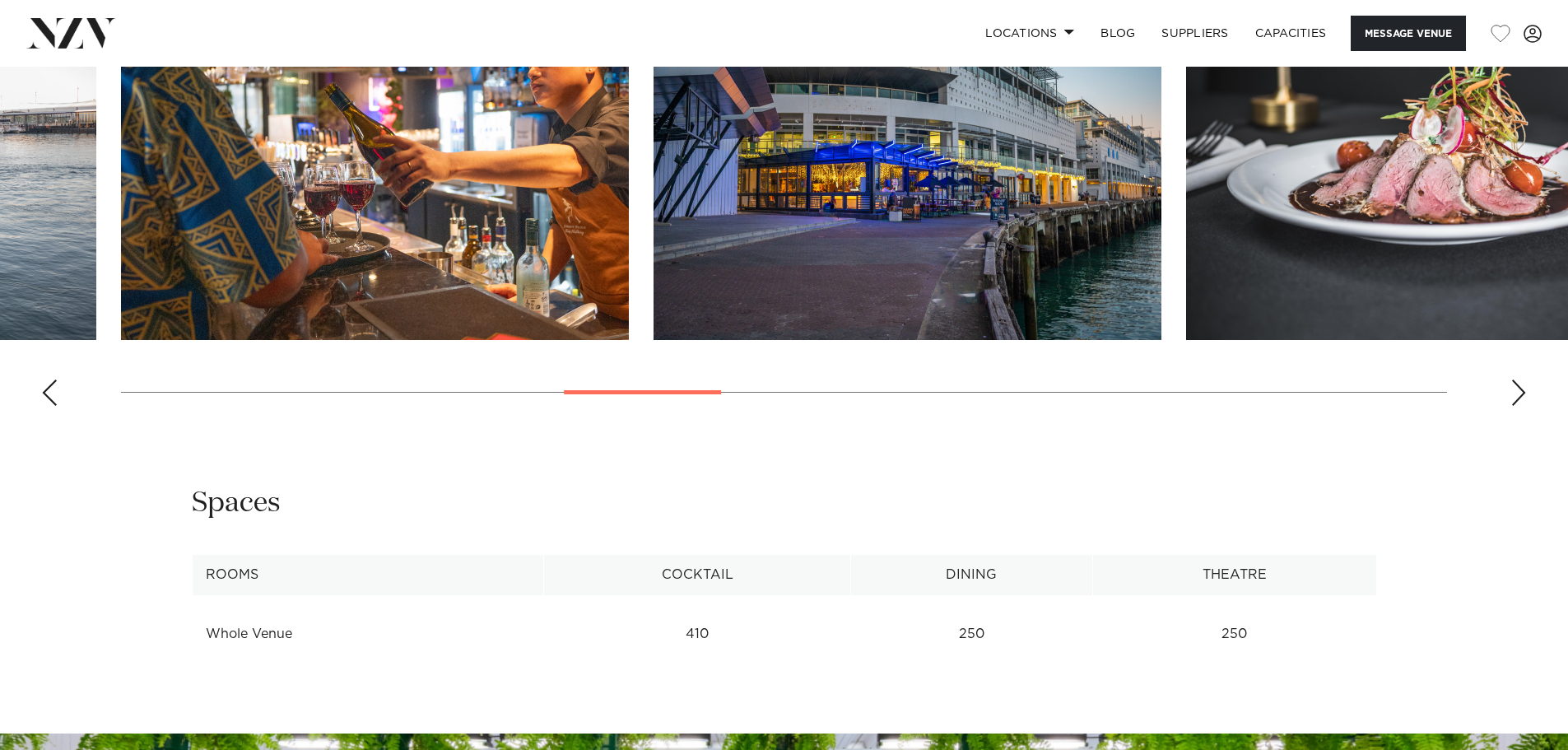
click at [1515, 395] on div "Next slide" at bounding box center [1519, 393] width 17 height 27
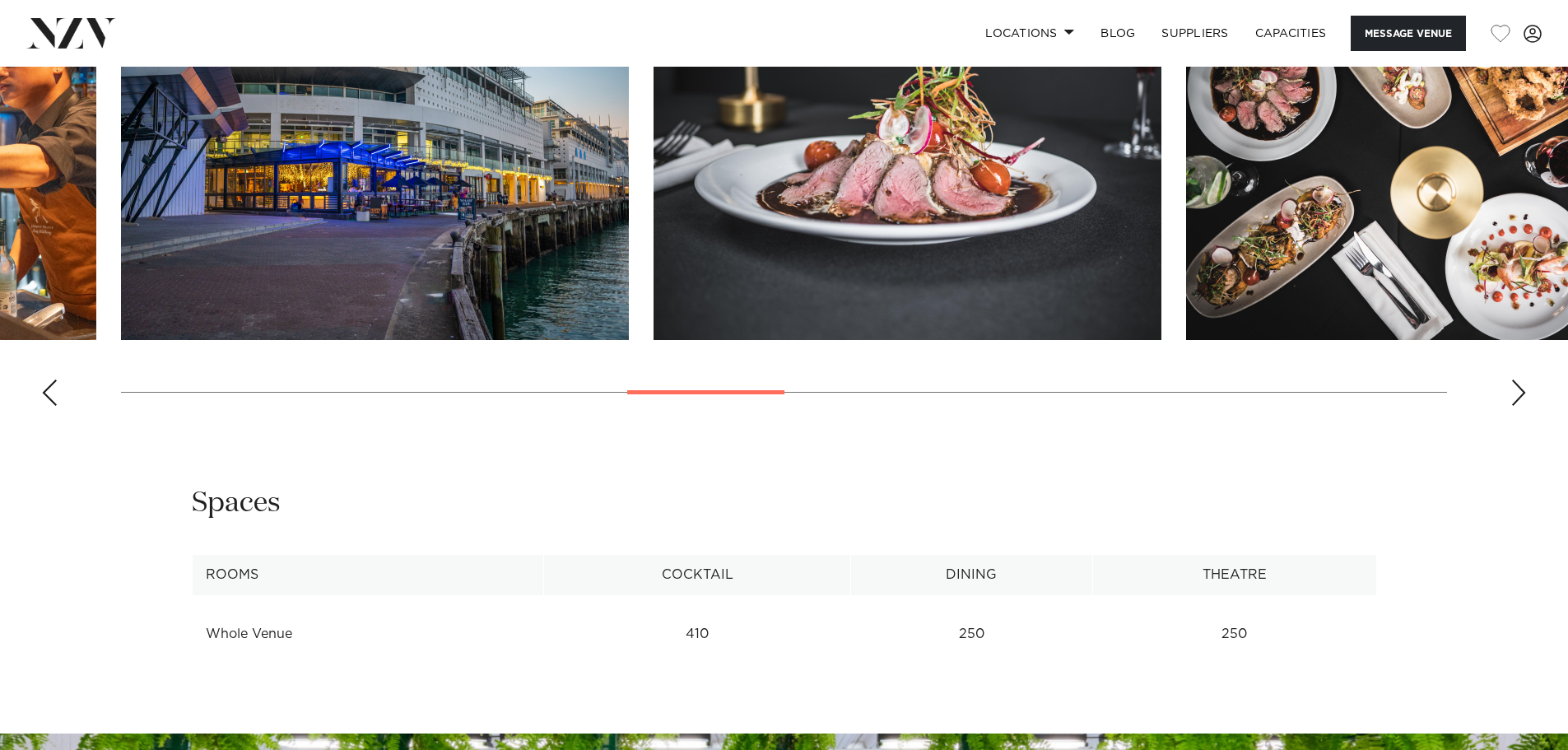
click at [1515, 395] on div "Next slide" at bounding box center [1519, 393] width 17 height 27
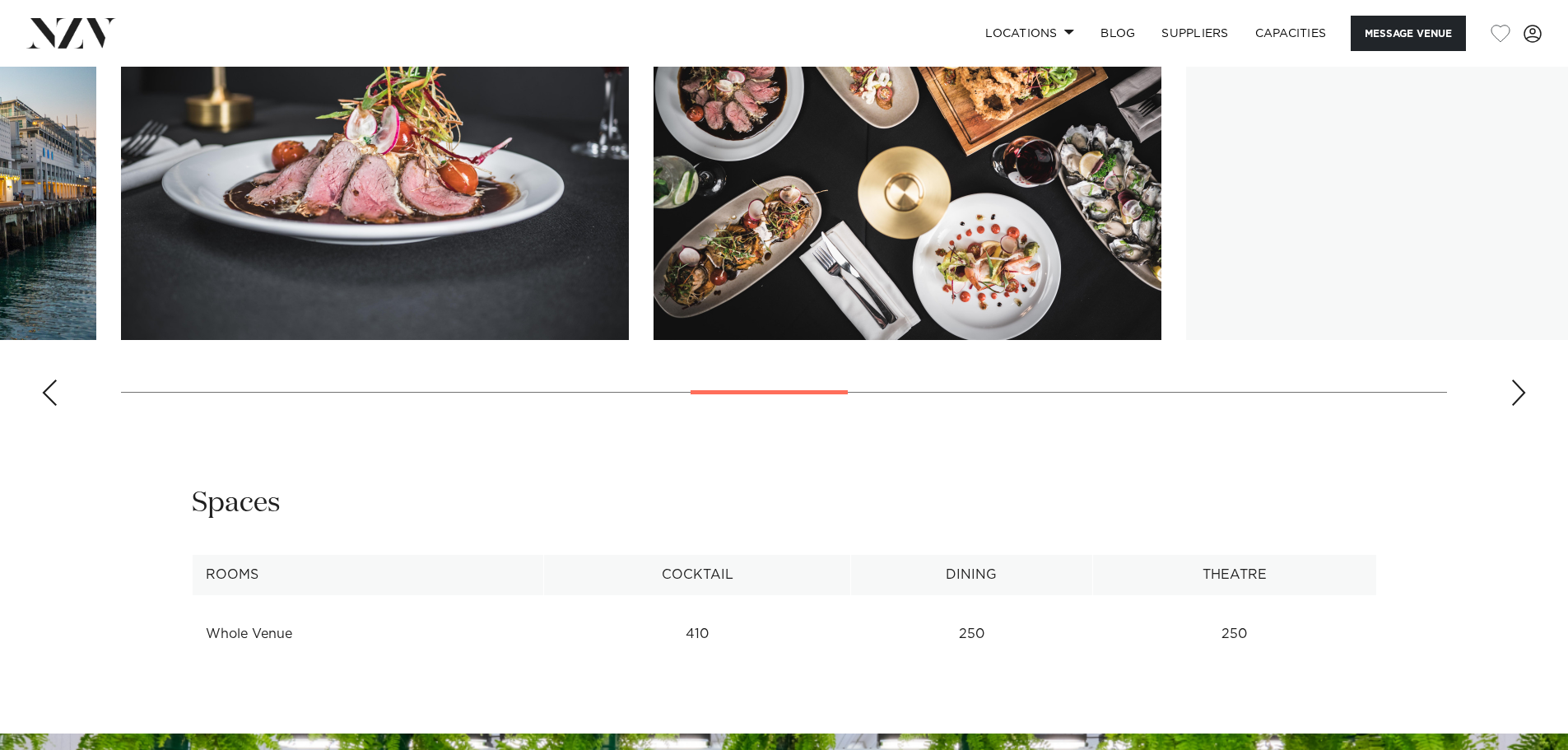
click at [1515, 395] on div "Next slide" at bounding box center [1519, 393] width 17 height 27
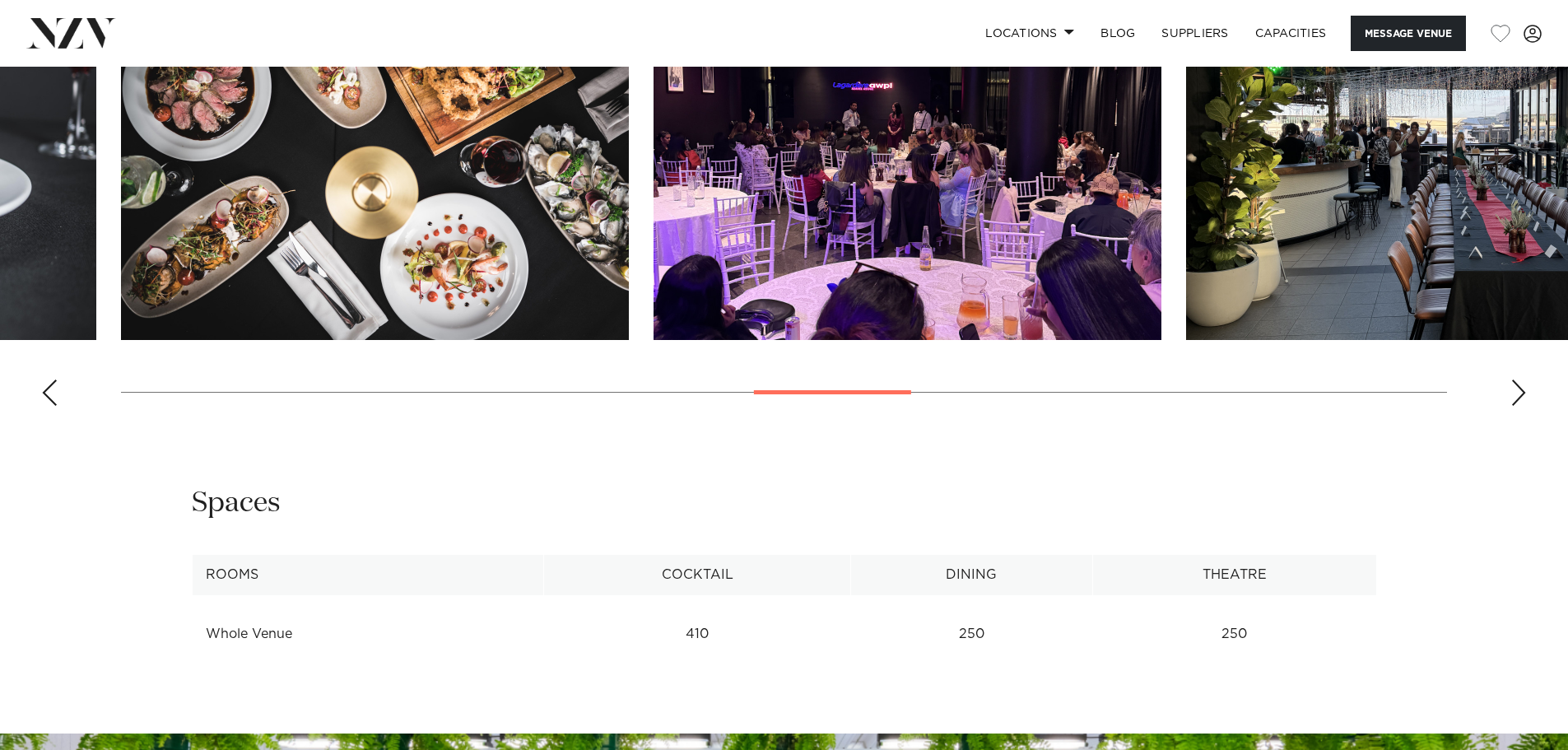
click at [1515, 395] on div "Next slide" at bounding box center [1519, 393] width 17 height 27
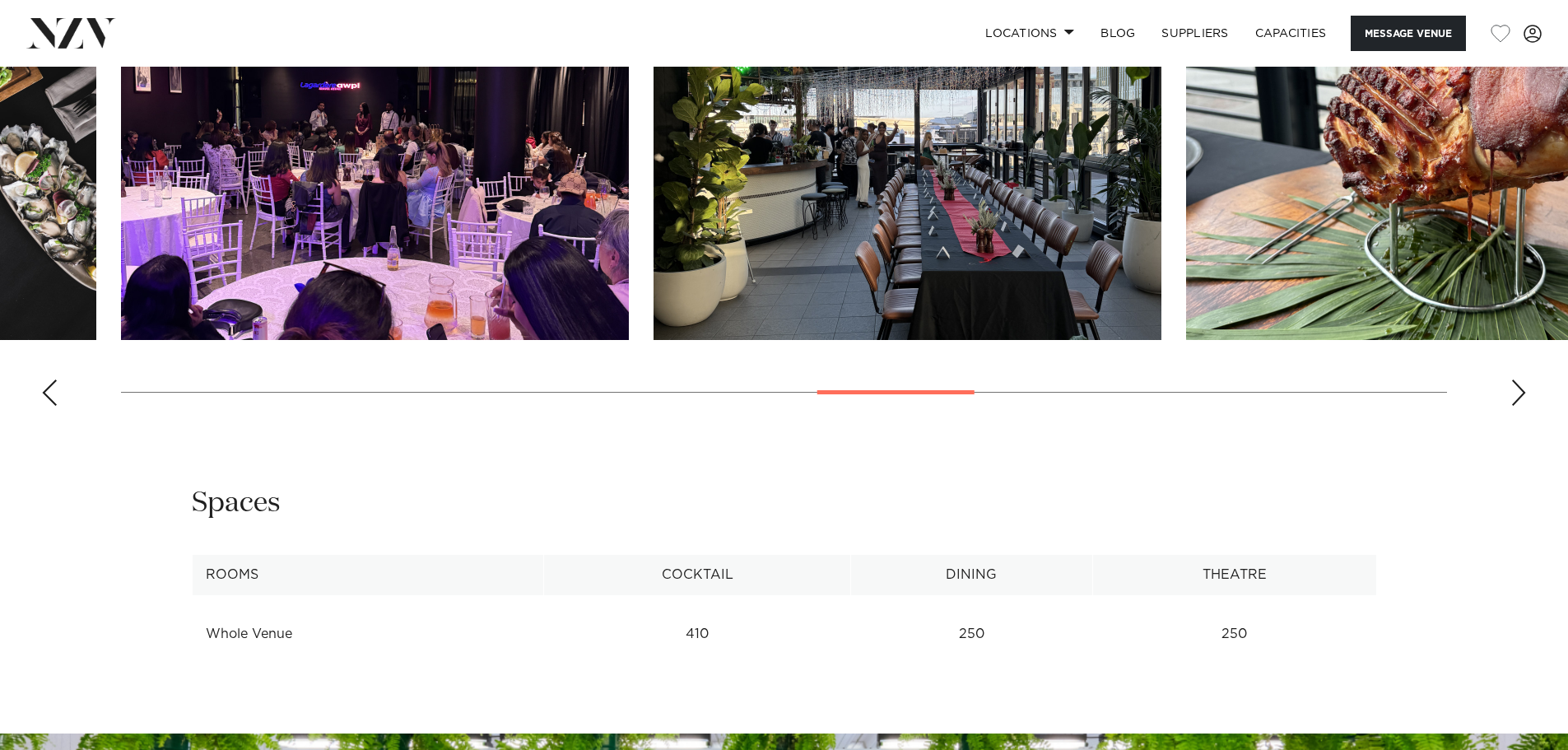
click at [1515, 395] on div "Next slide" at bounding box center [1519, 393] width 17 height 27
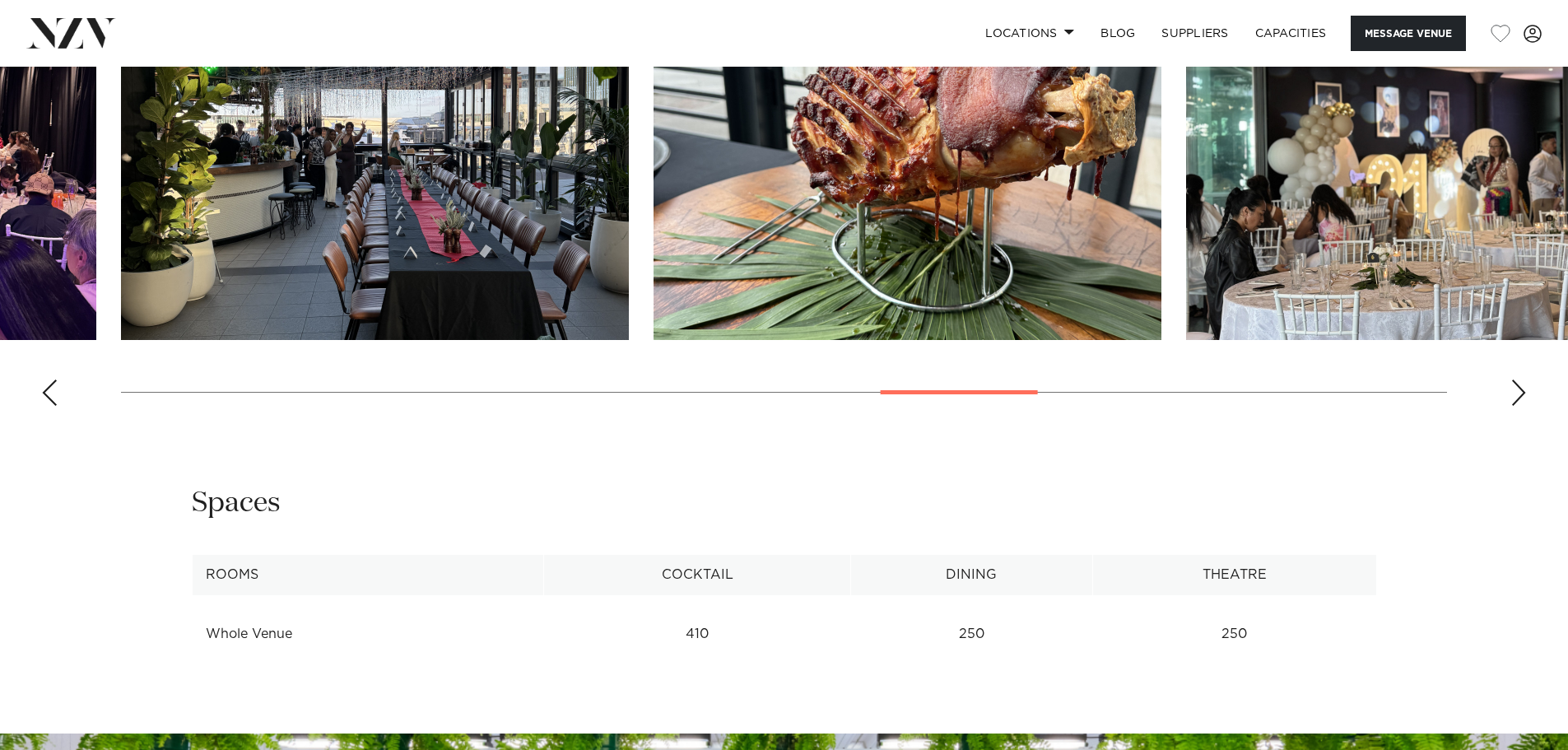
click at [1515, 395] on div "Next slide" at bounding box center [1519, 393] width 17 height 27
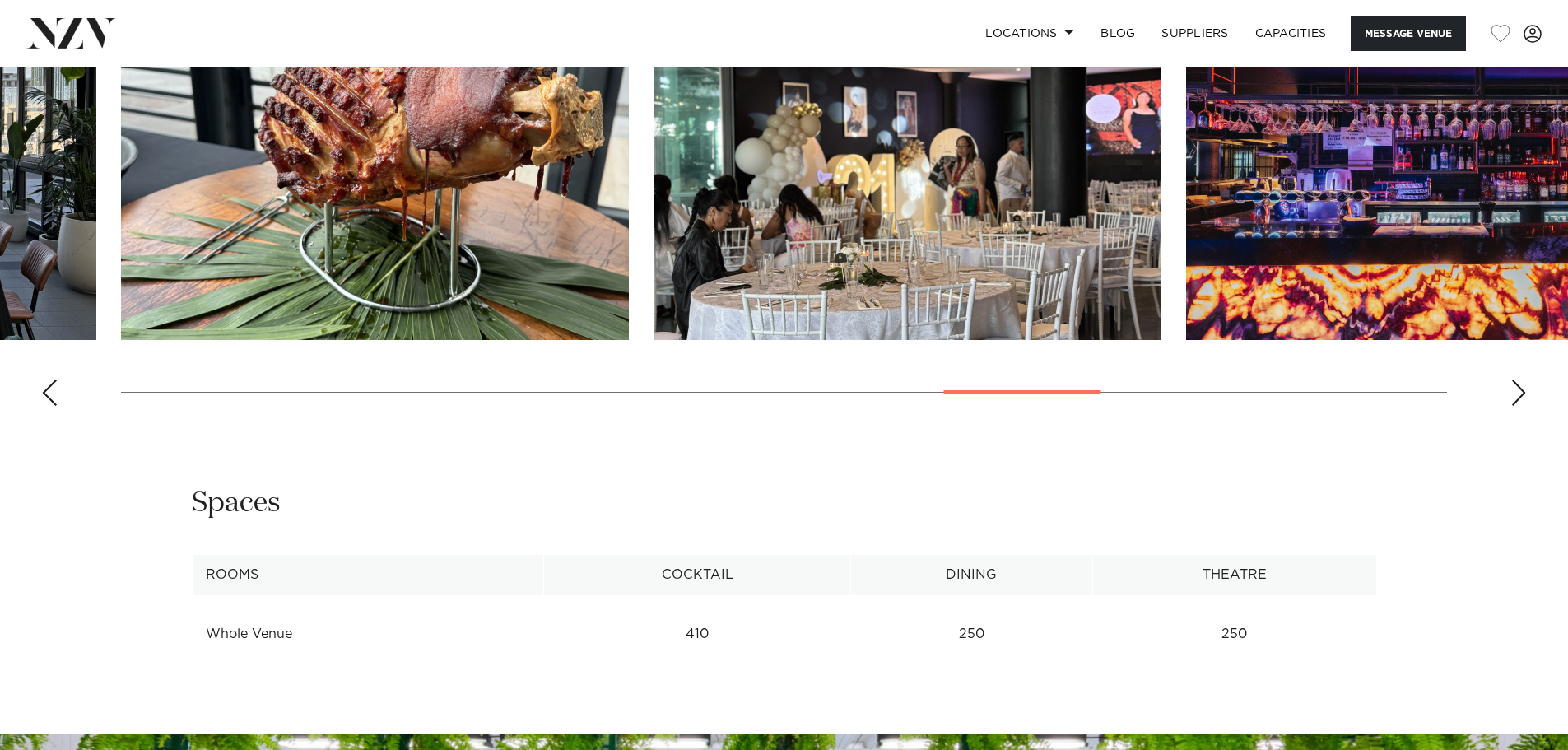
click at [1515, 395] on div "Next slide" at bounding box center [1519, 393] width 17 height 27
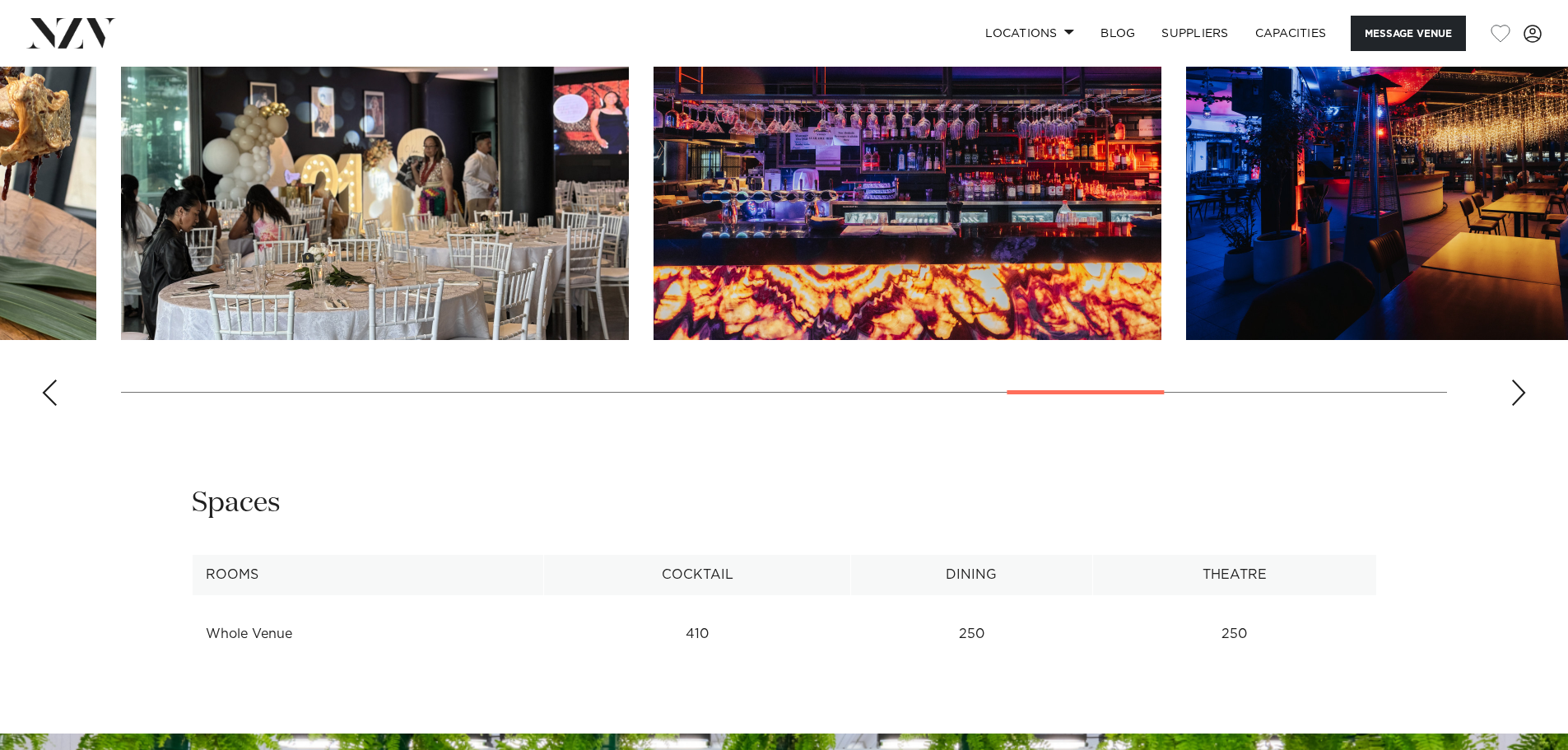
click at [1515, 395] on div "Next slide" at bounding box center [1519, 393] width 17 height 27
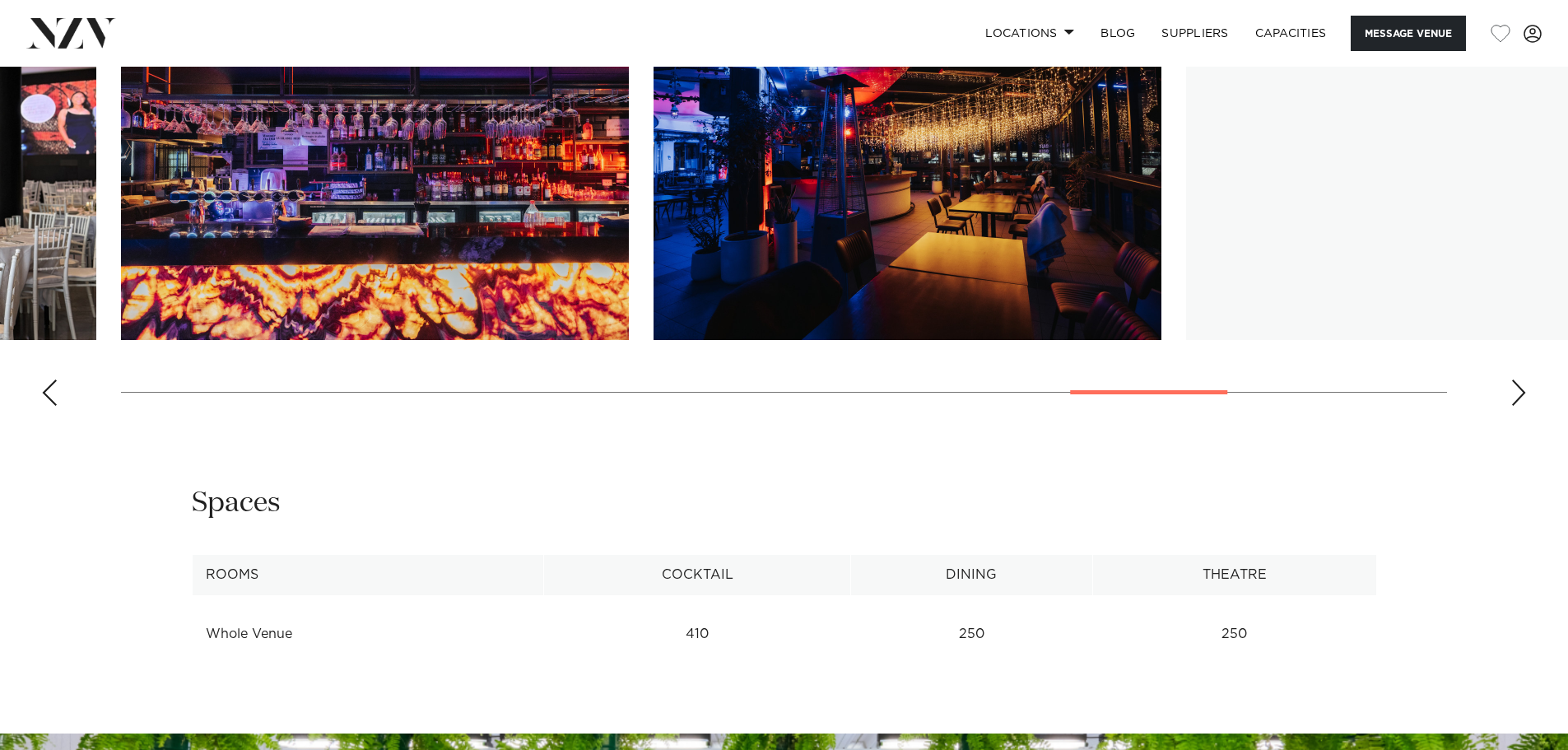
click at [1515, 395] on div "Next slide" at bounding box center [1519, 393] width 17 height 27
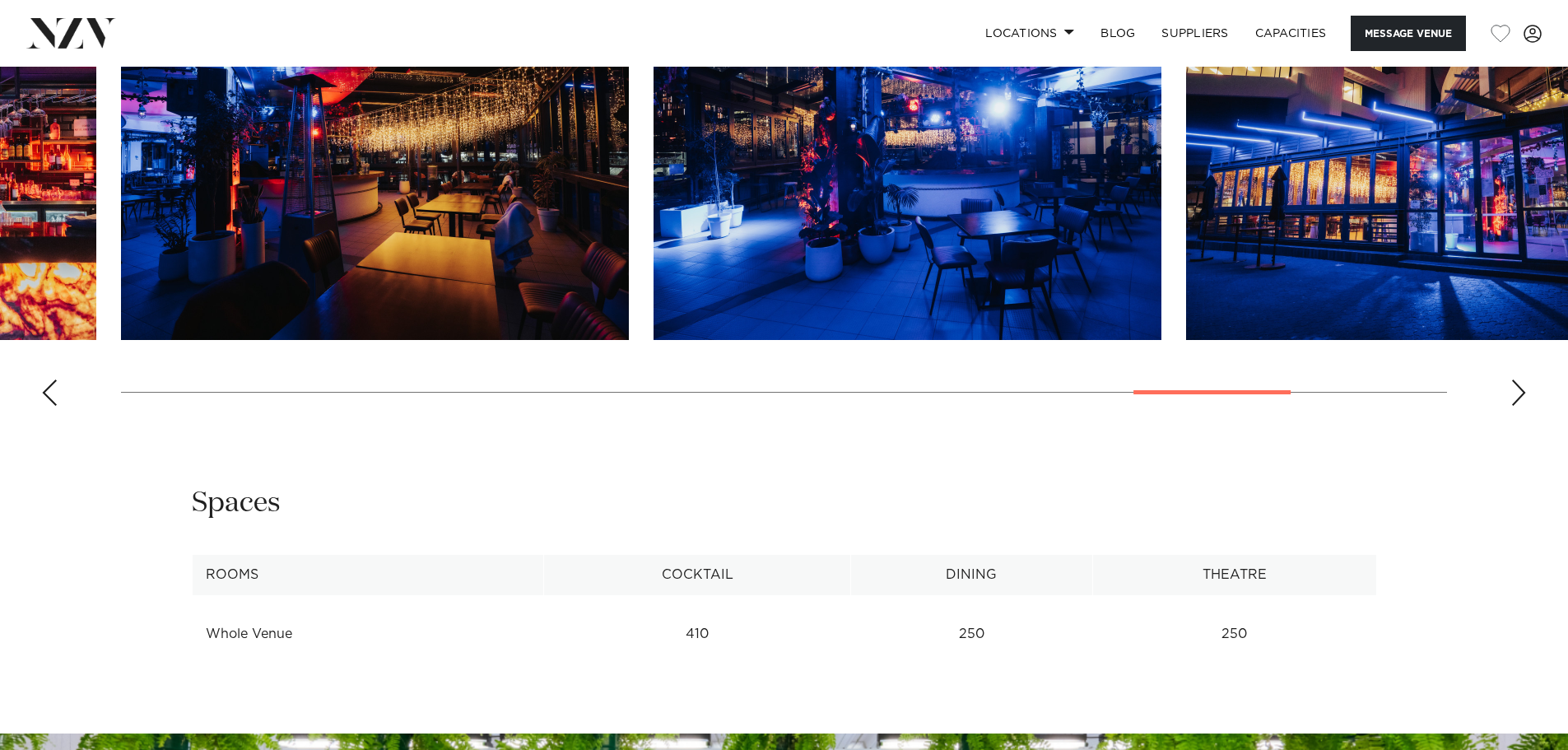
click at [1515, 395] on div "Next slide" at bounding box center [1519, 393] width 17 height 27
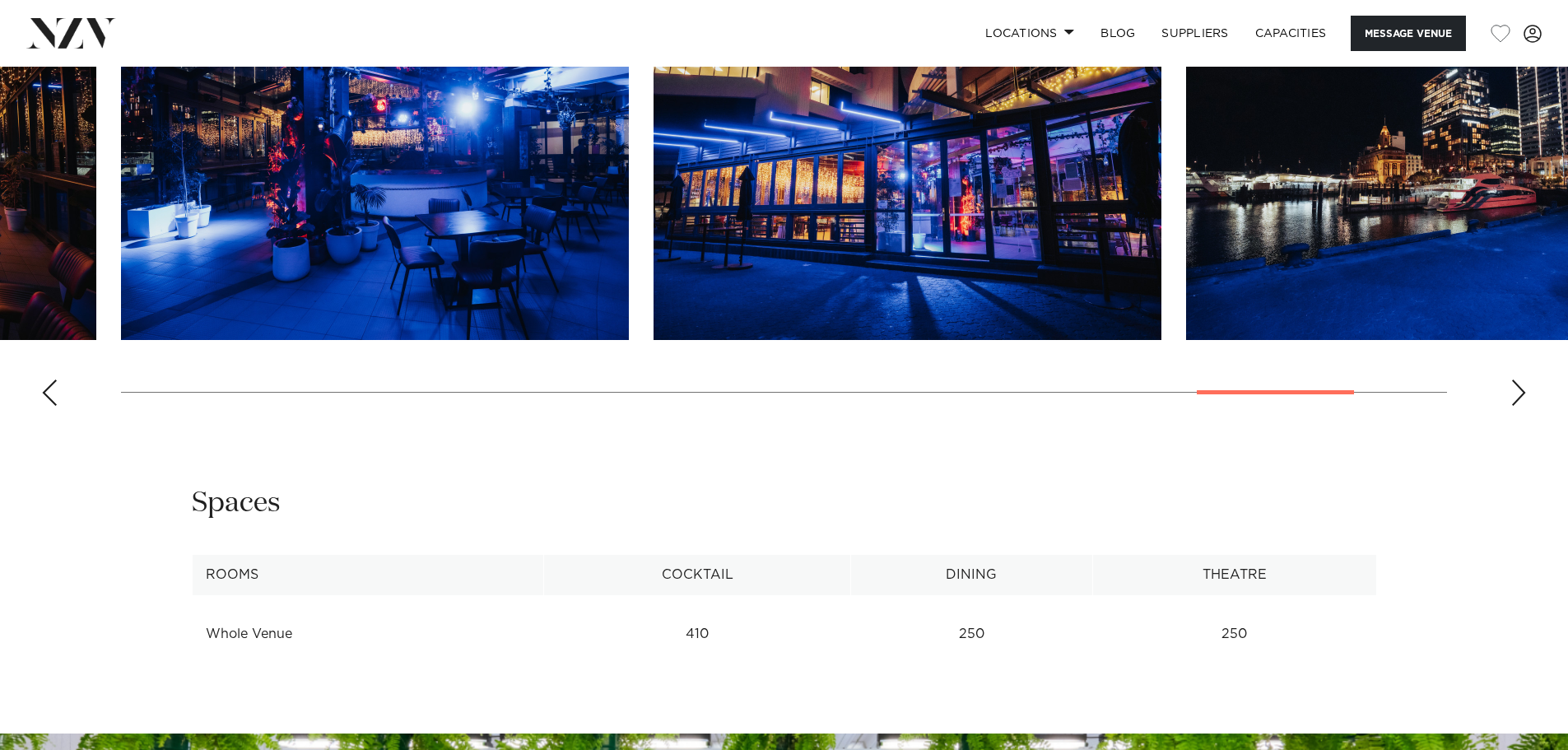
click at [1515, 395] on div "Next slide" at bounding box center [1519, 393] width 17 height 27
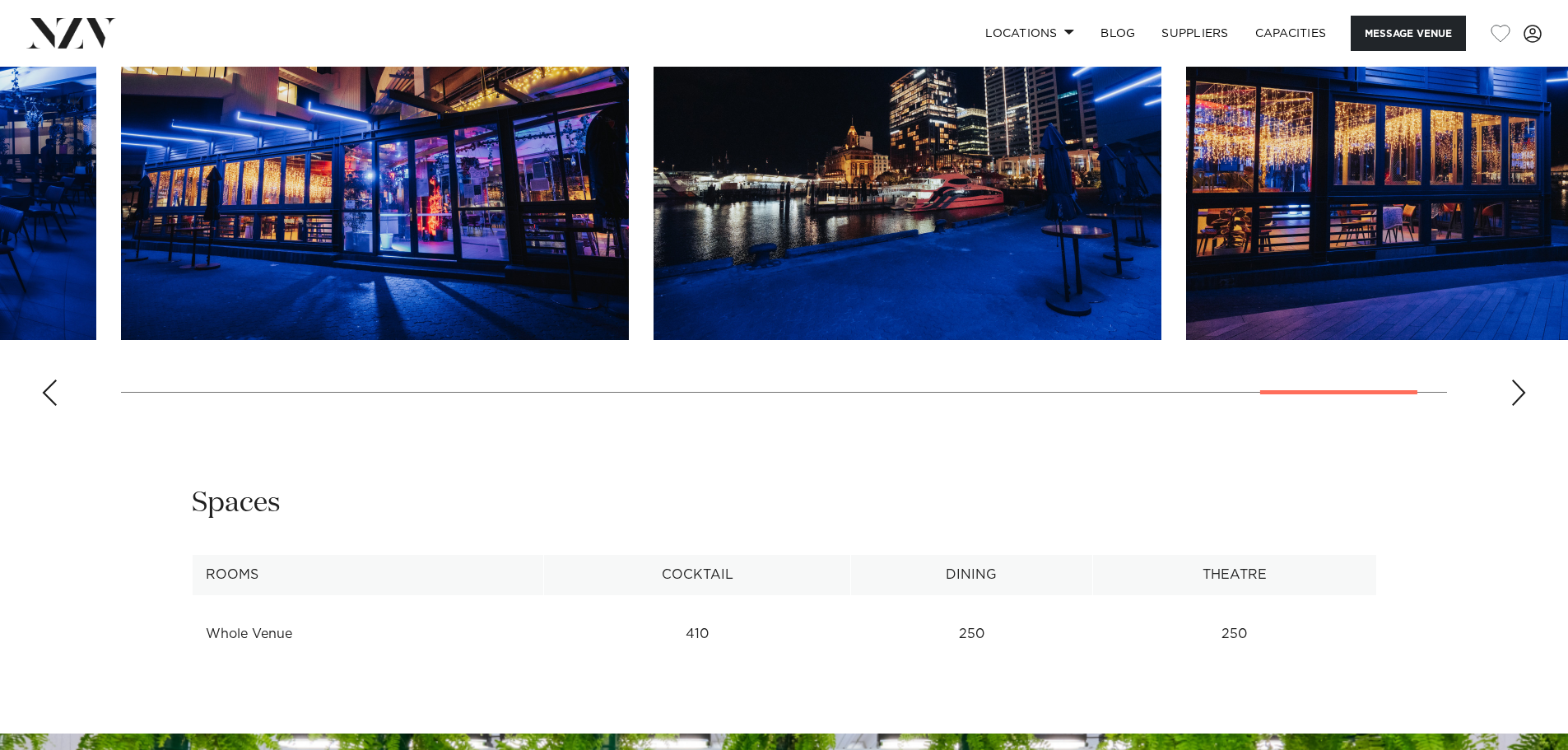
click at [1515, 395] on div "Next slide" at bounding box center [1519, 393] width 17 height 27
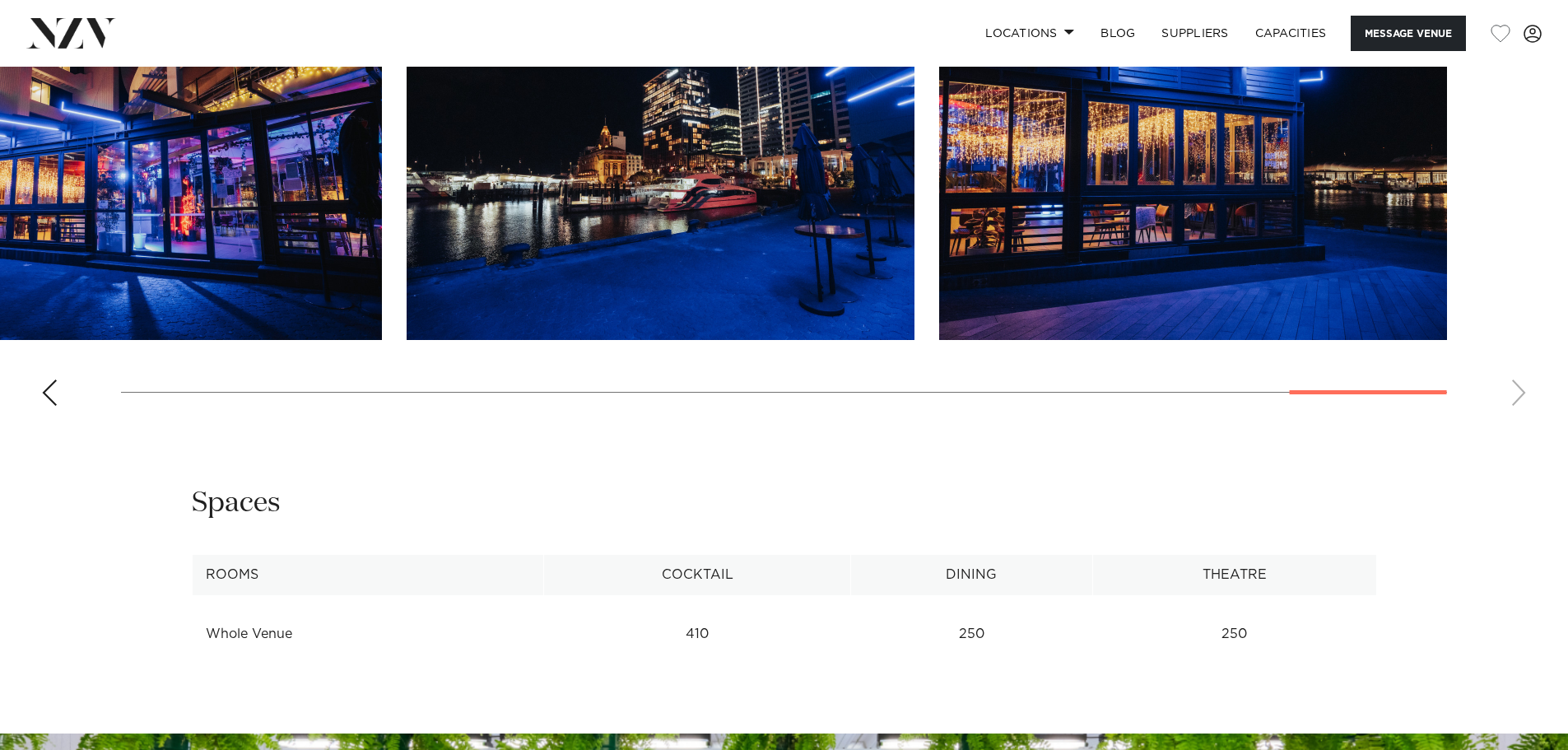
click at [1515, 395] on swiper-container at bounding box center [784, 193] width 1568 height 452
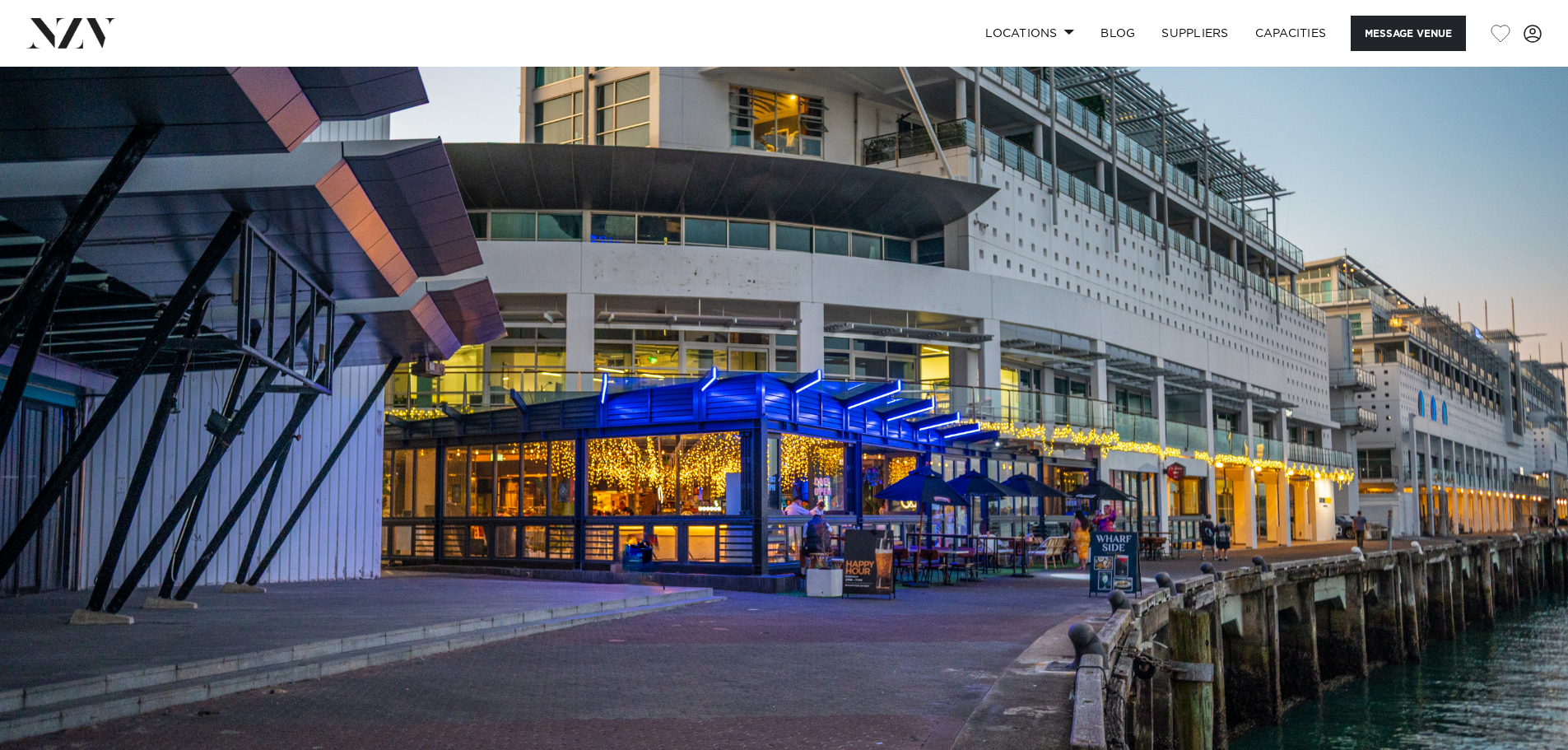
scroll to position [0, 0]
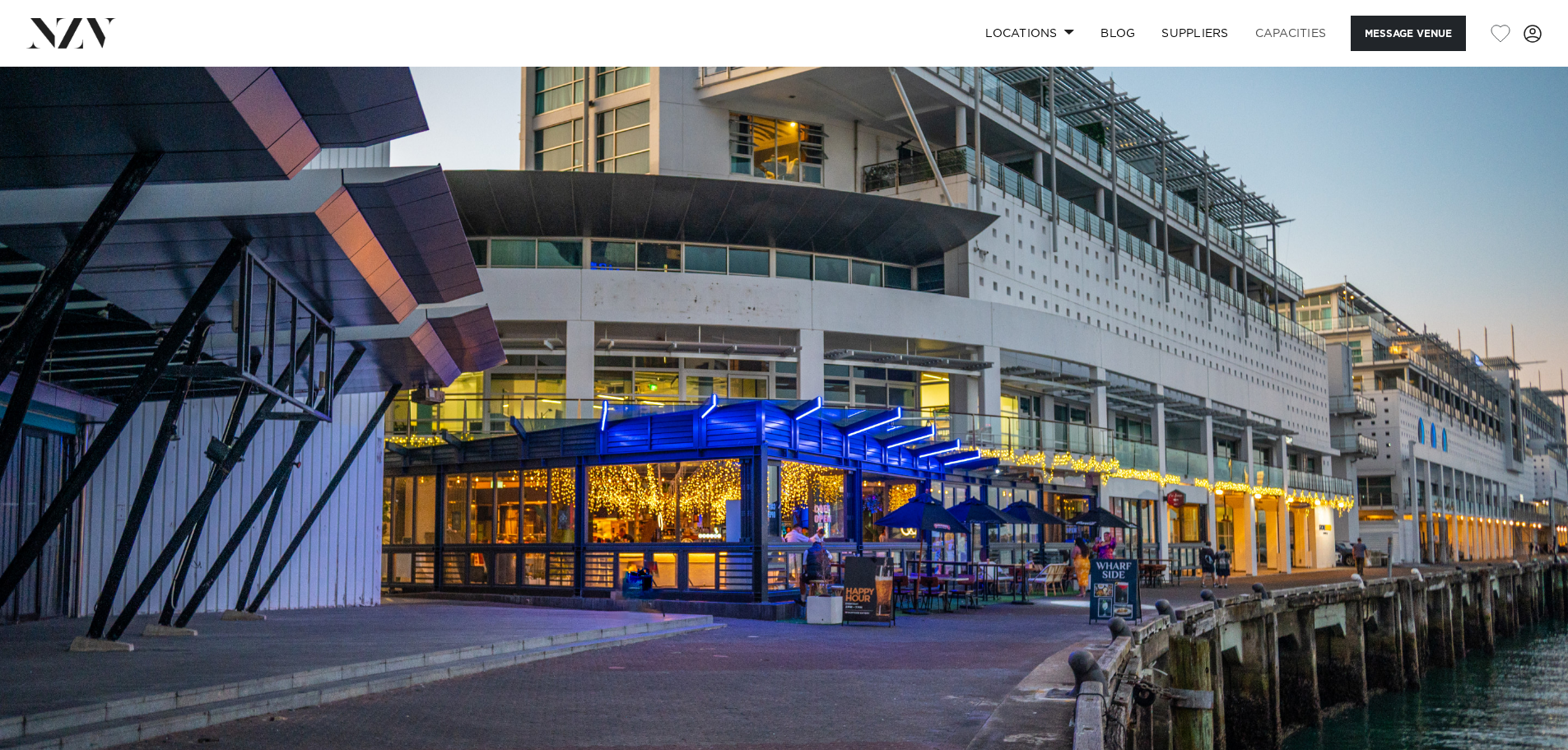
click at [1291, 36] on link "Capacities" at bounding box center [1291, 33] width 98 height 36
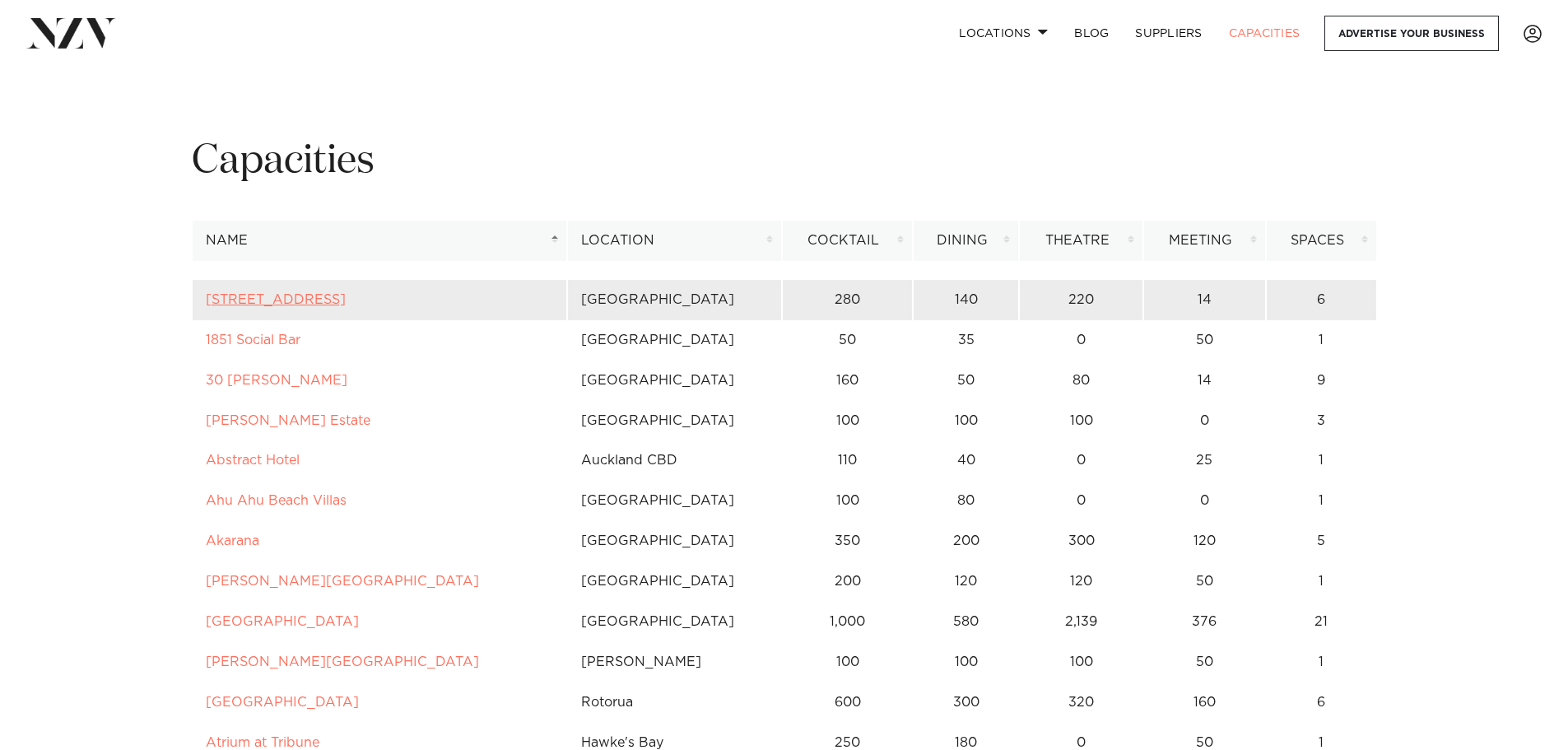
click at [288, 302] on link "[STREET_ADDRESS]" at bounding box center [276, 300] width 140 height 13
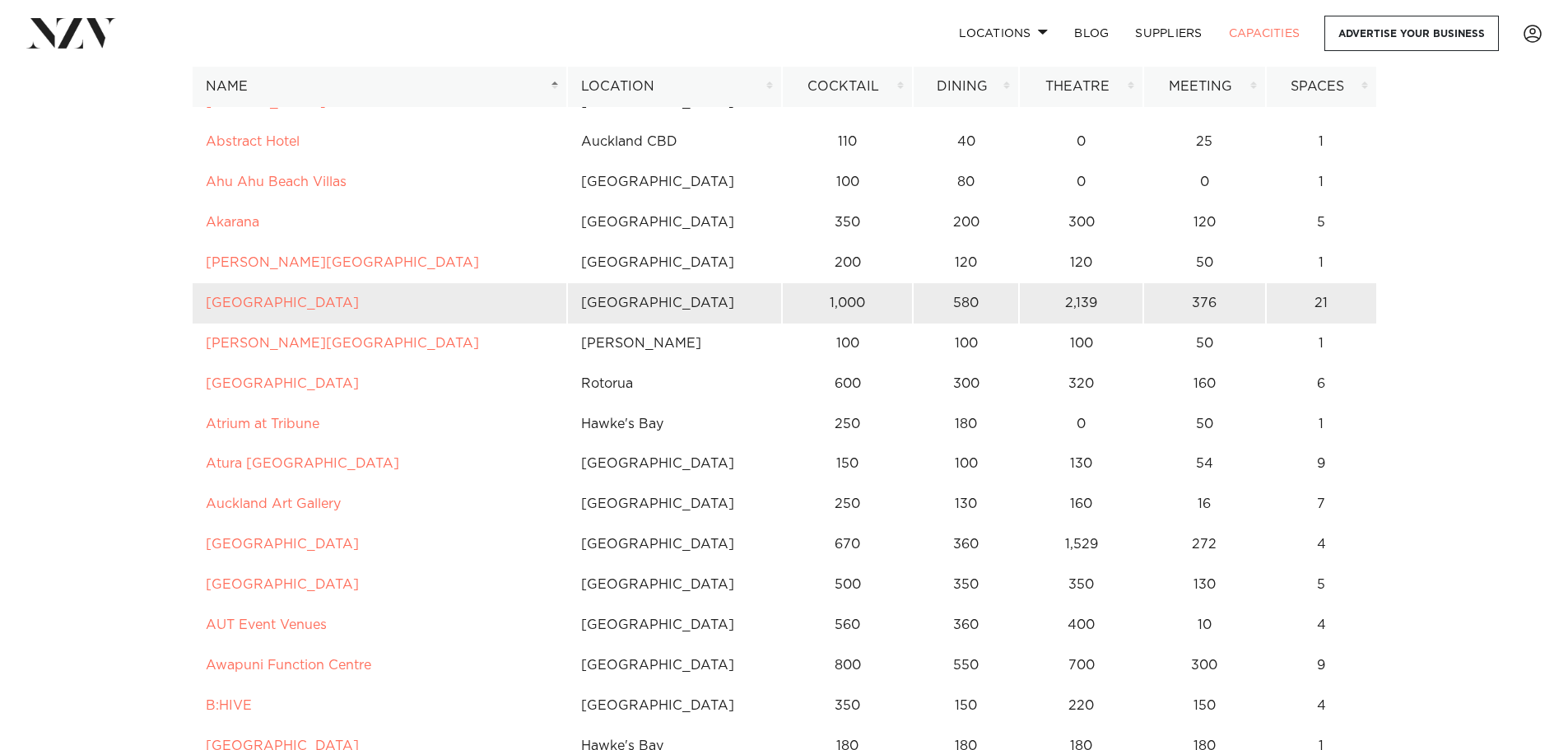
scroll to position [329, 0]
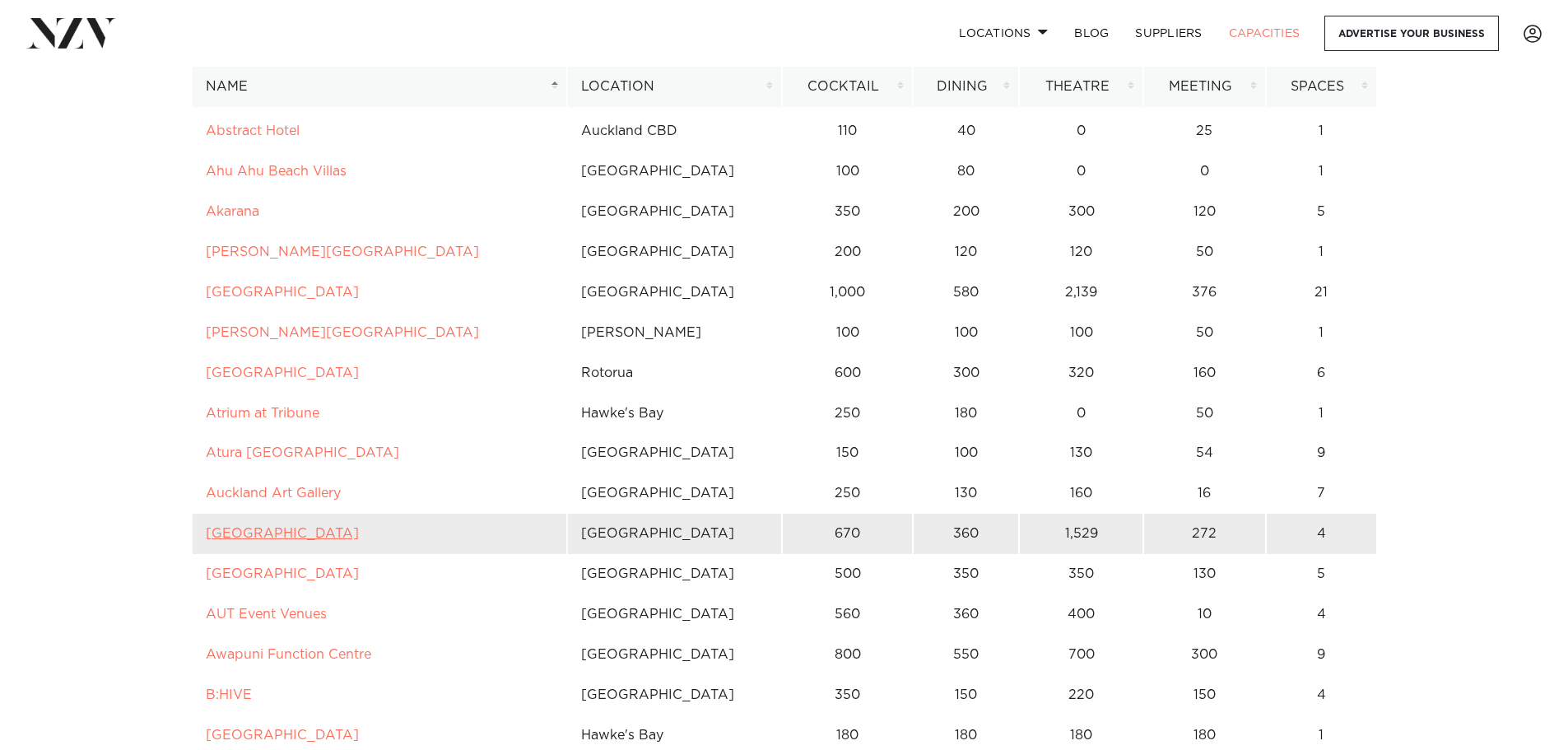
click at [317, 533] on link "[GEOGRAPHIC_DATA]" at bounding box center [283, 534] width 153 height 13
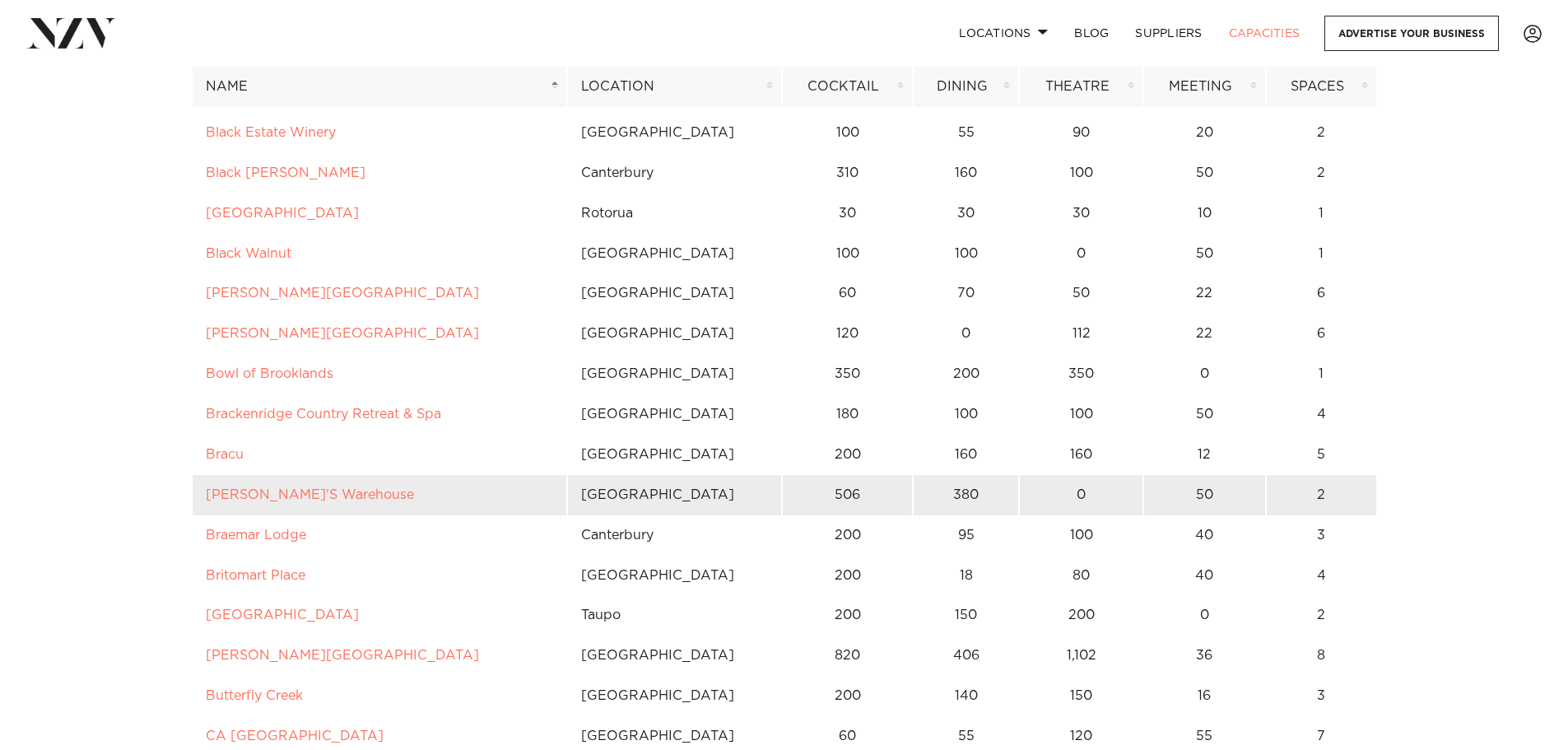
scroll to position [1153, 0]
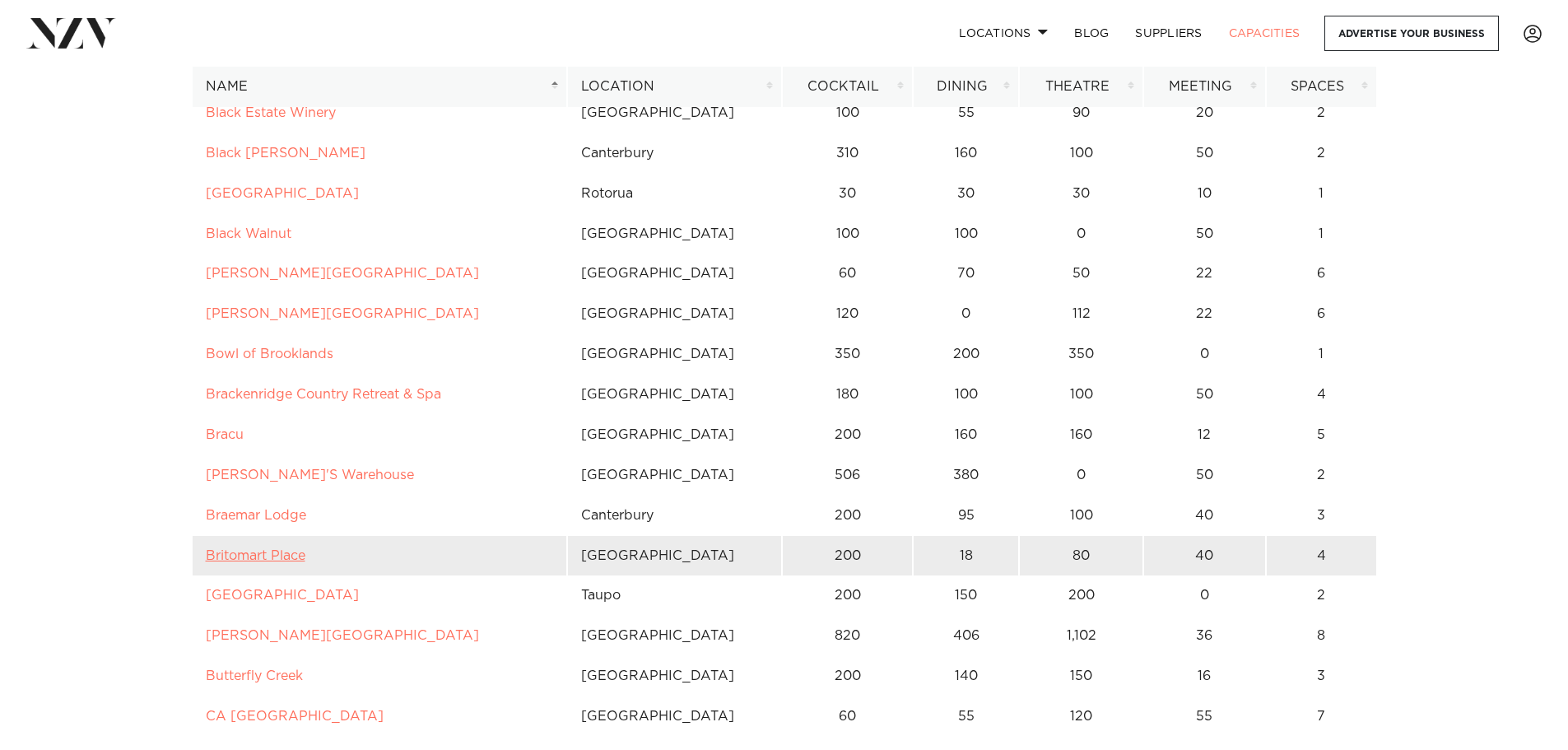
click at [257, 557] on link "Britomart Place" at bounding box center [256, 556] width 100 height 13
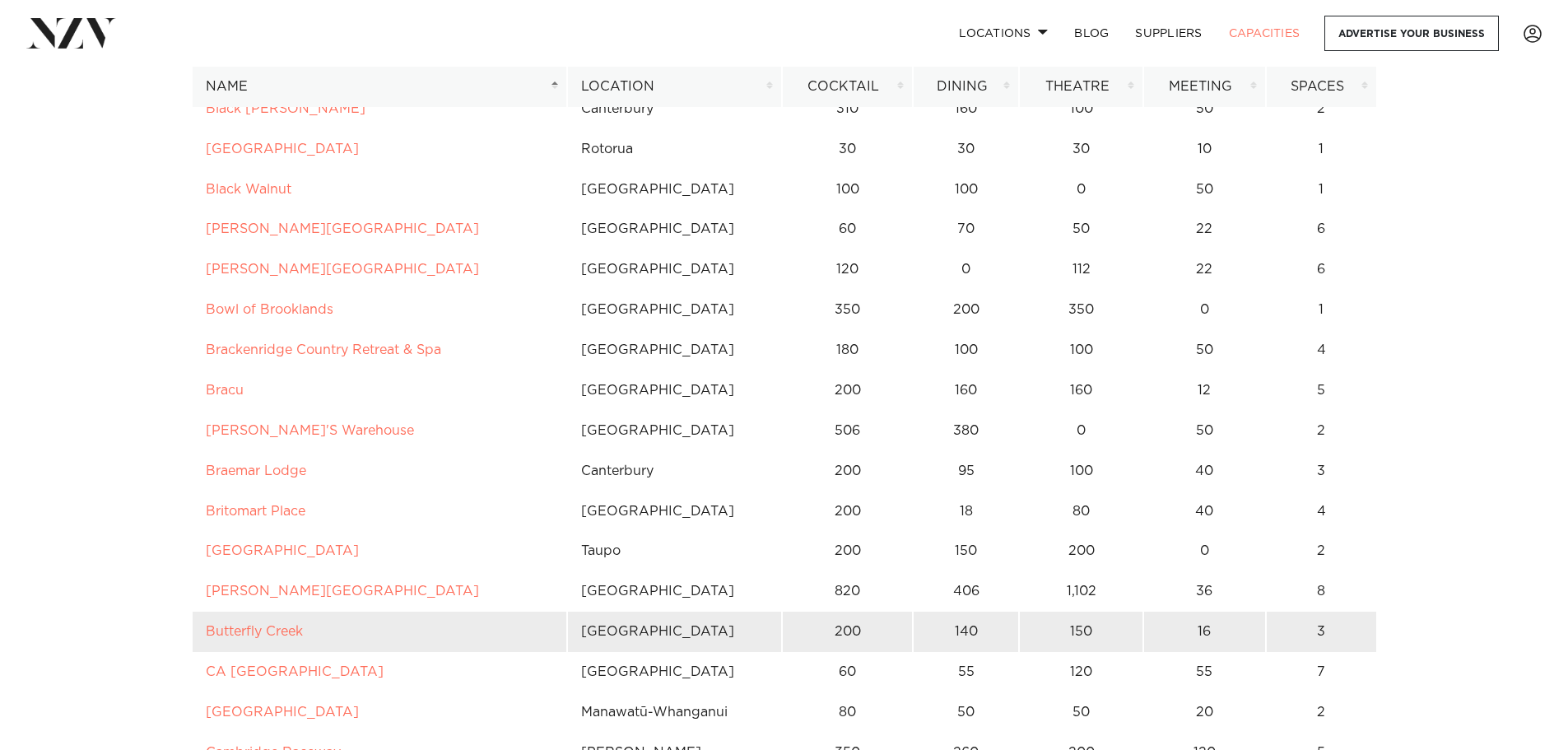
scroll to position [1236, 0]
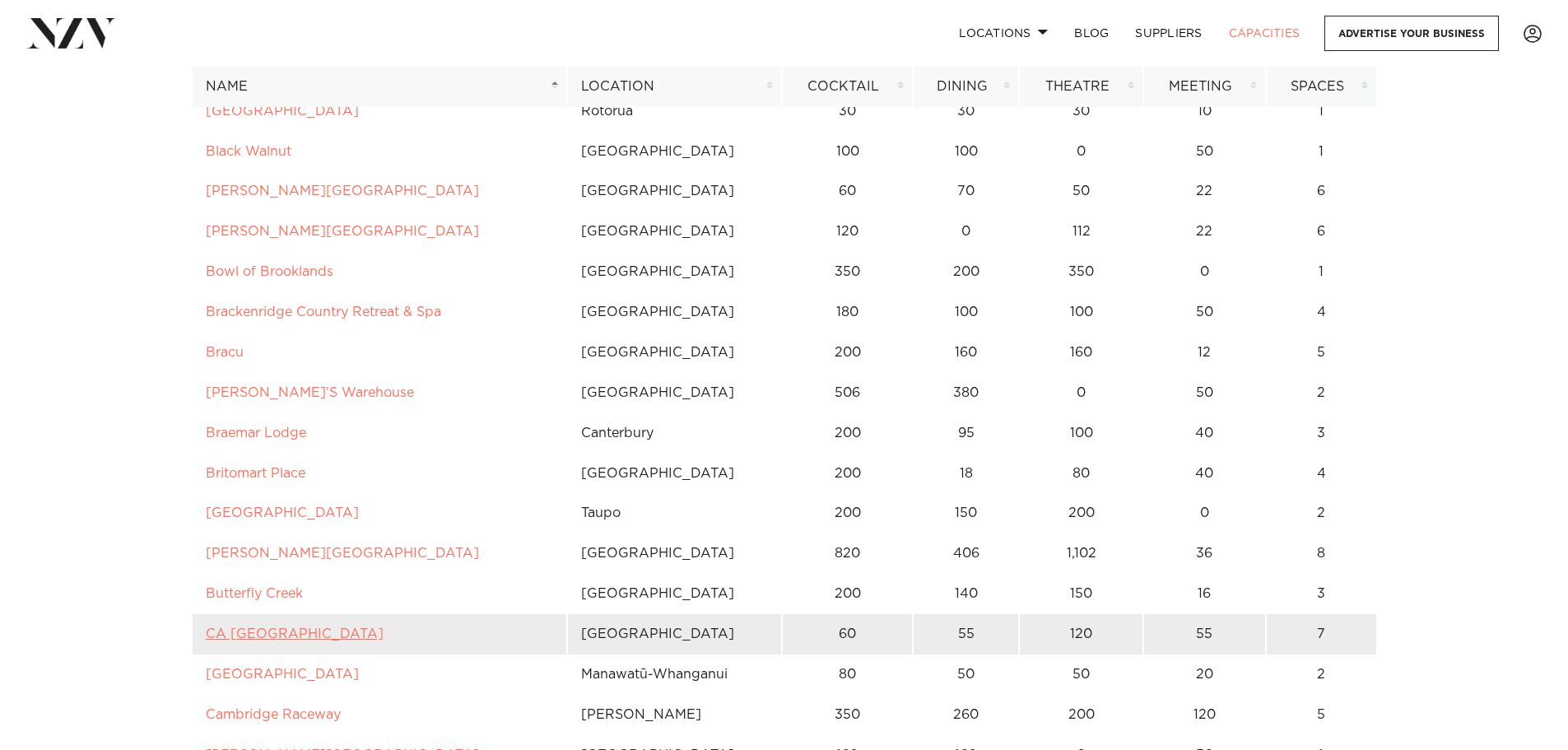
click at [384, 635] on link "CA Auckland Conference Centre" at bounding box center [295, 634] width 178 height 13
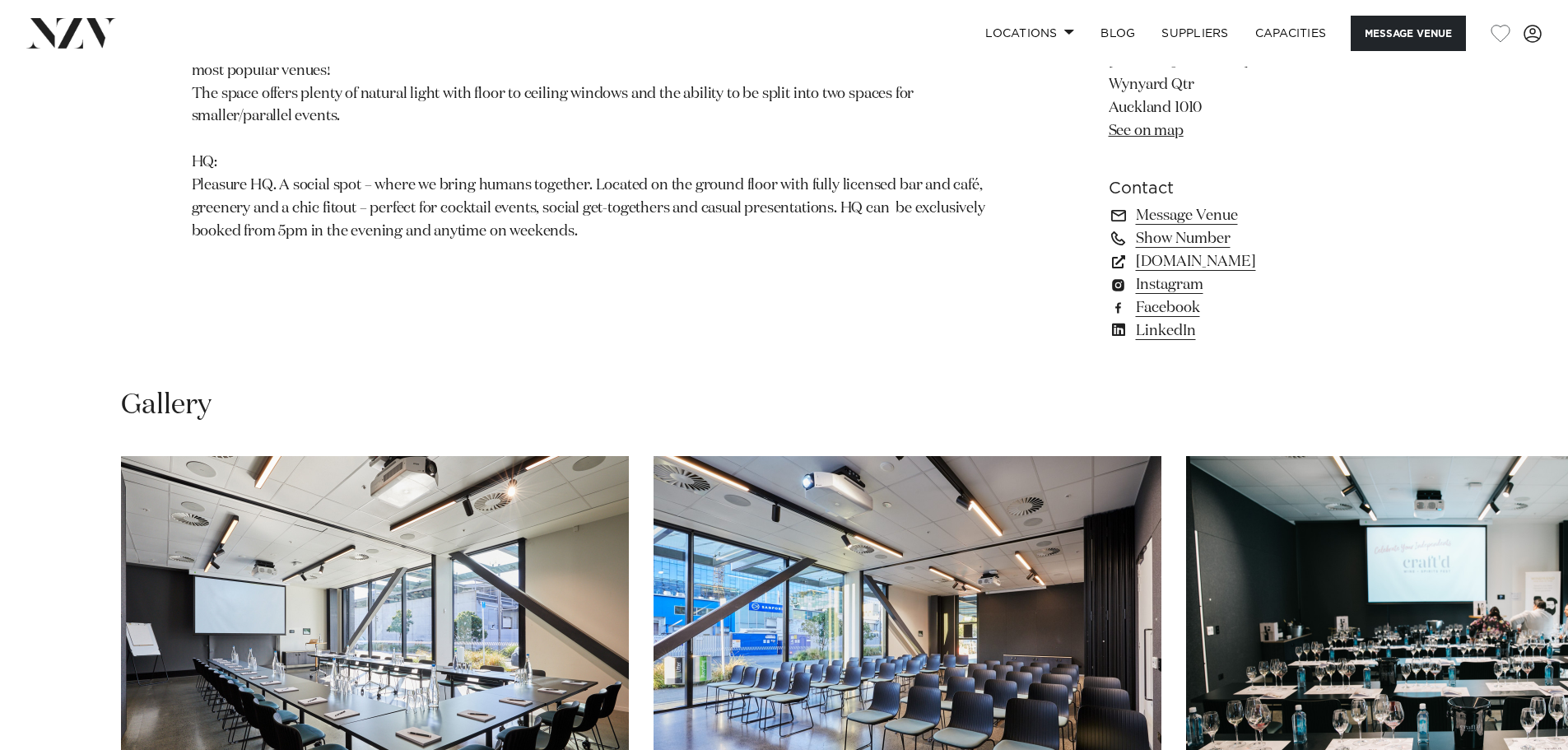
scroll to position [1565, 0]
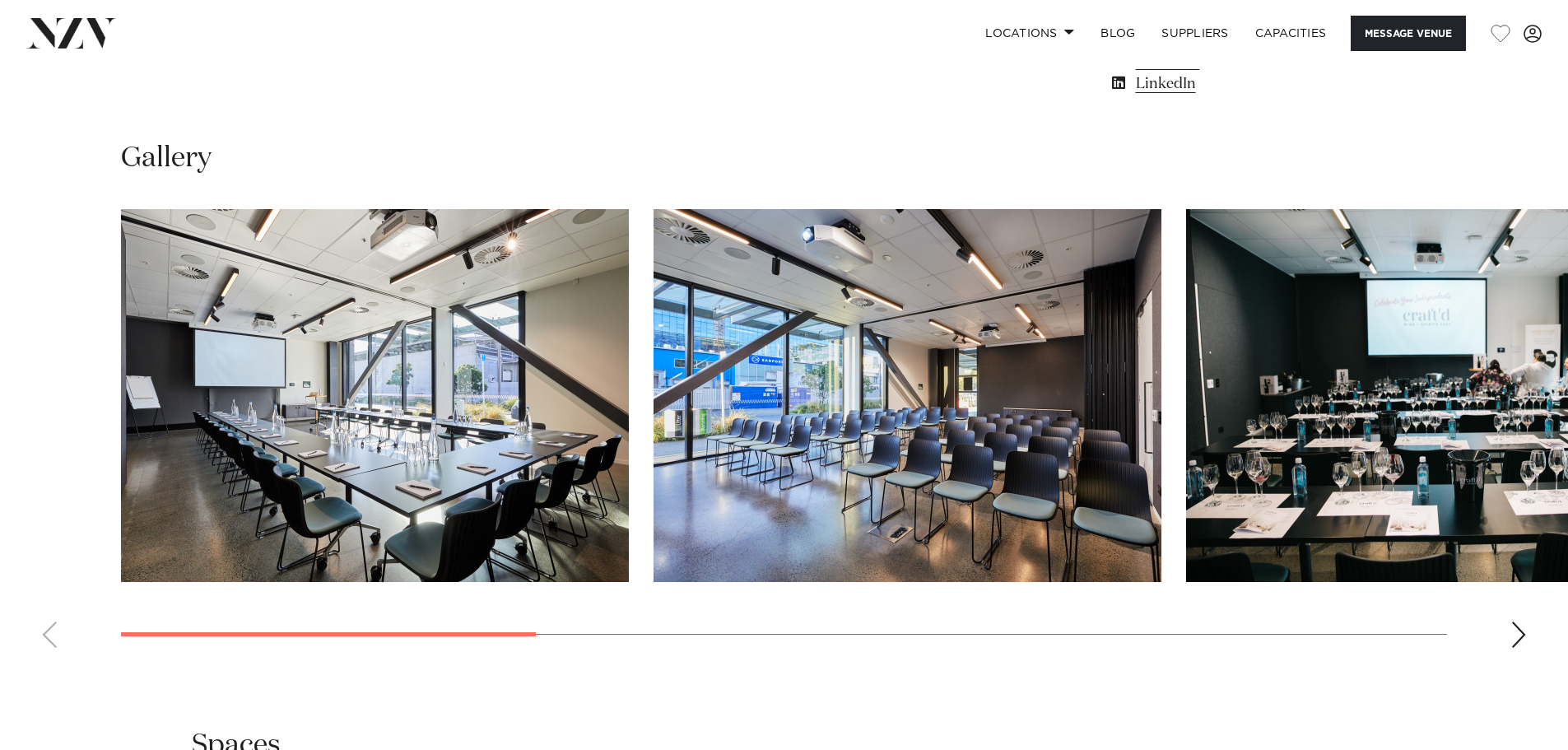
click at [1520, 637] on div "Next slide" at bounding box center [1519, 635] width 17 height 27
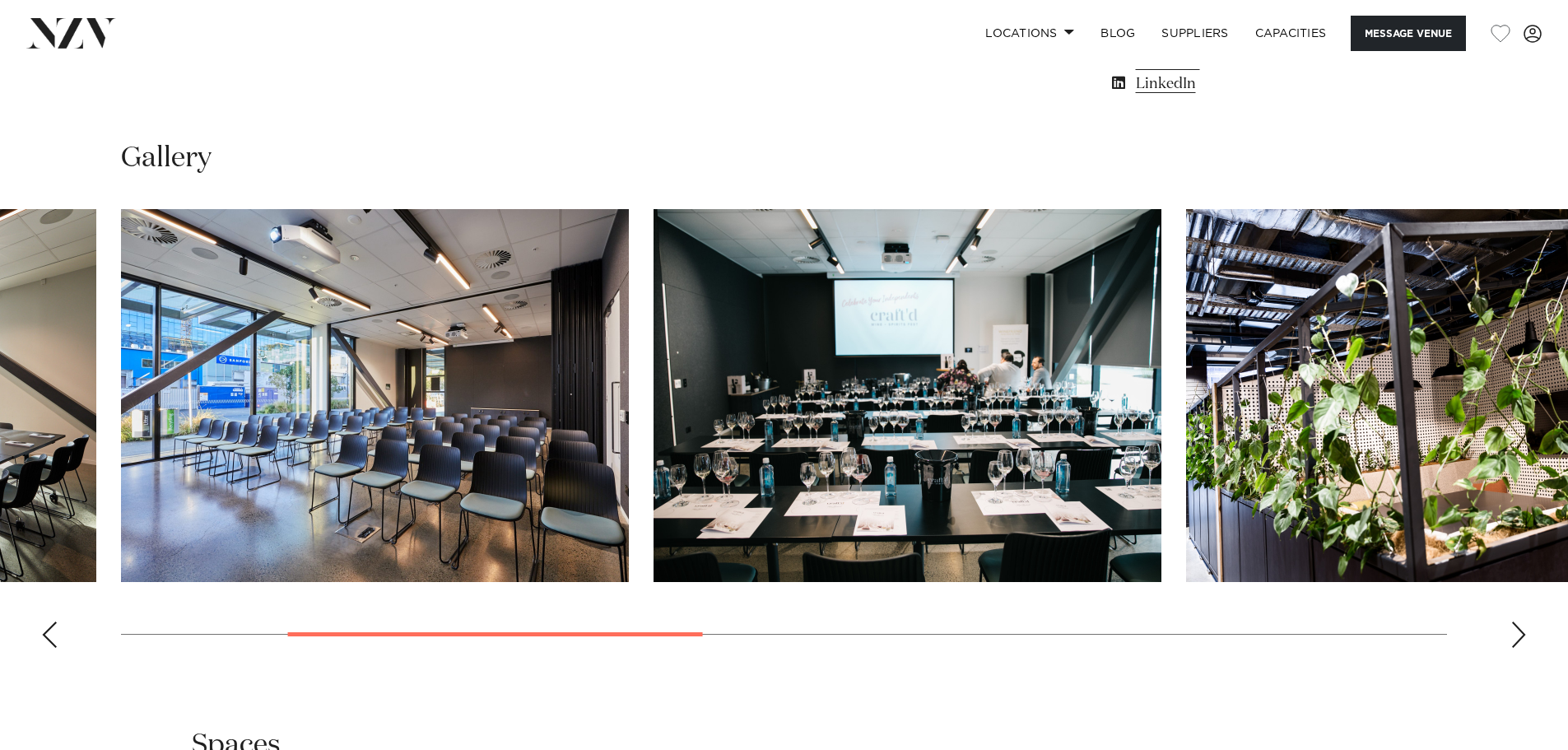
click at [1520, 637] on div "Next slide" at bounding box center [1519, 635] width 17 height 27
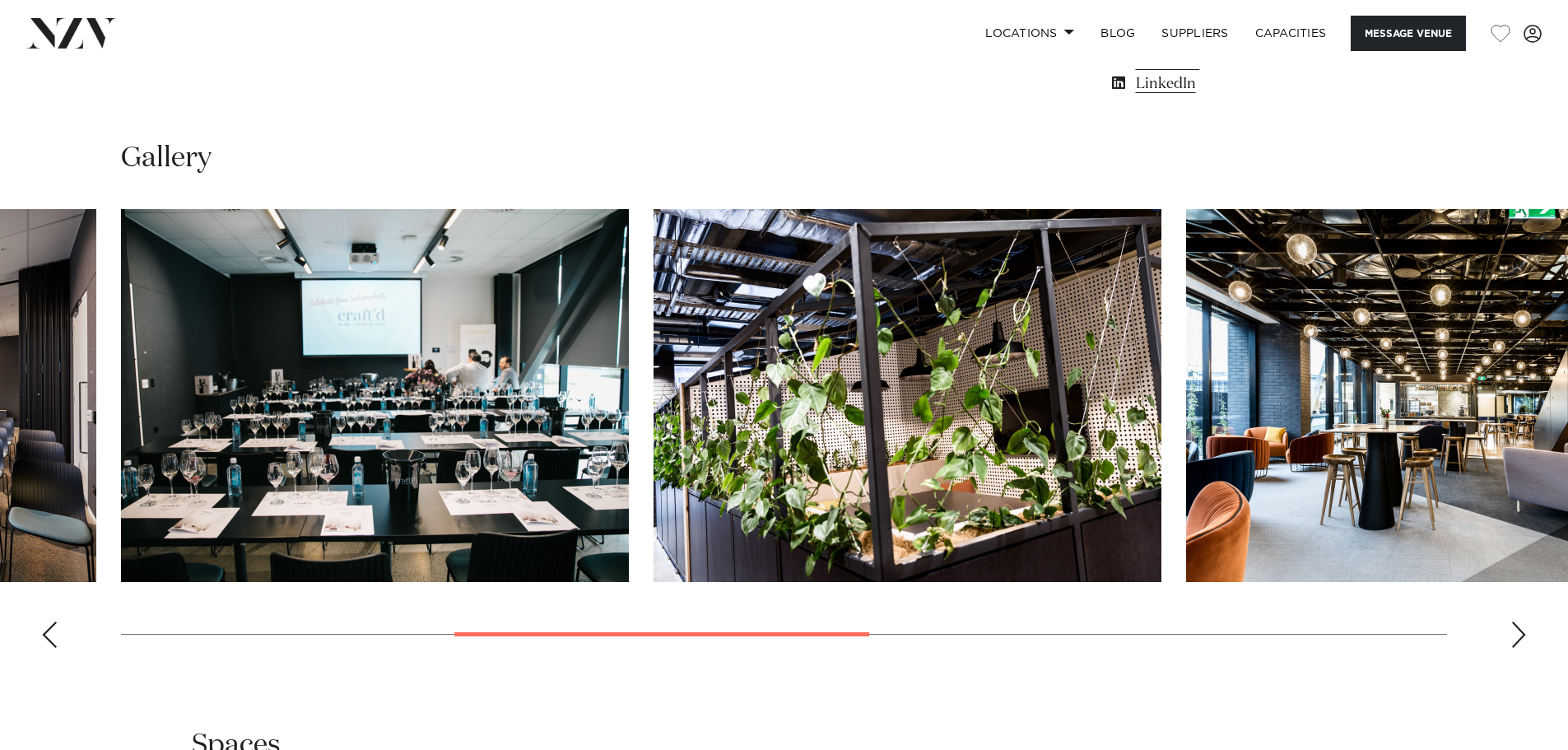
click at [1520, 637] on div "Next slide" at bounding box center [1519, 635] width 17 height 27
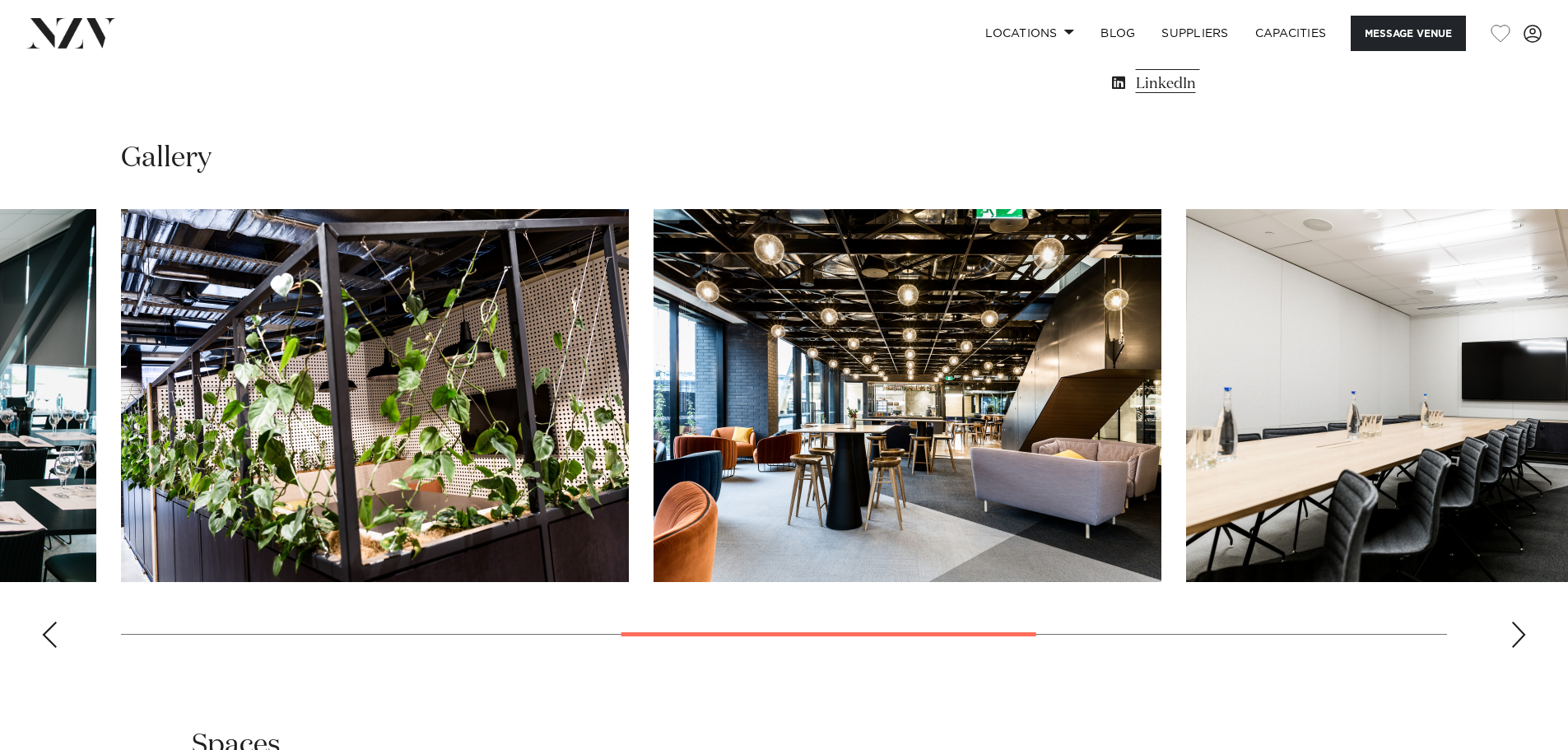
click at [1520, 637] on div "Next slide" at bounding box center [1519, 635] width 17 height 27
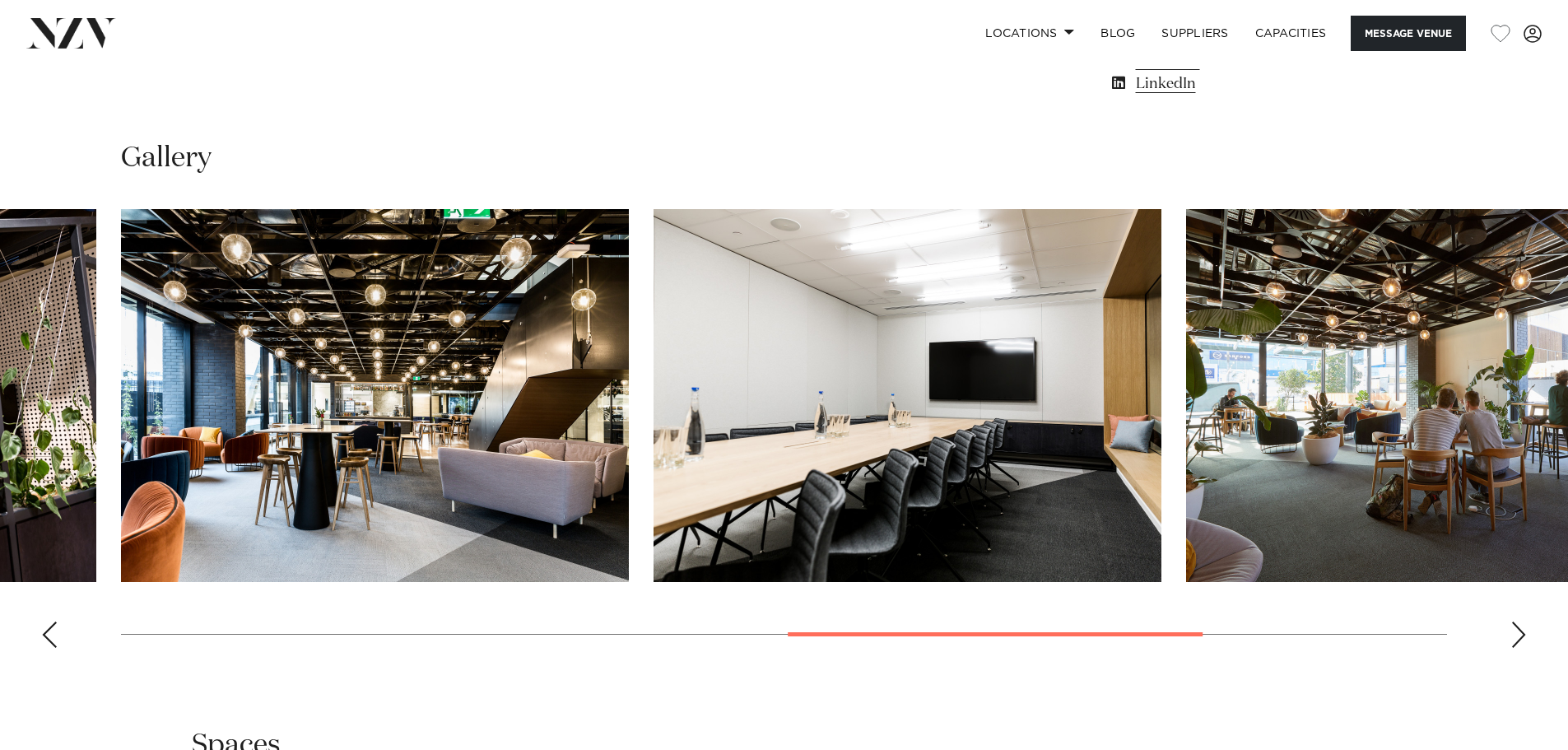
click at [1520, 637] on div "Next slide" at bounding box center [1519, 635] width 17 height 27
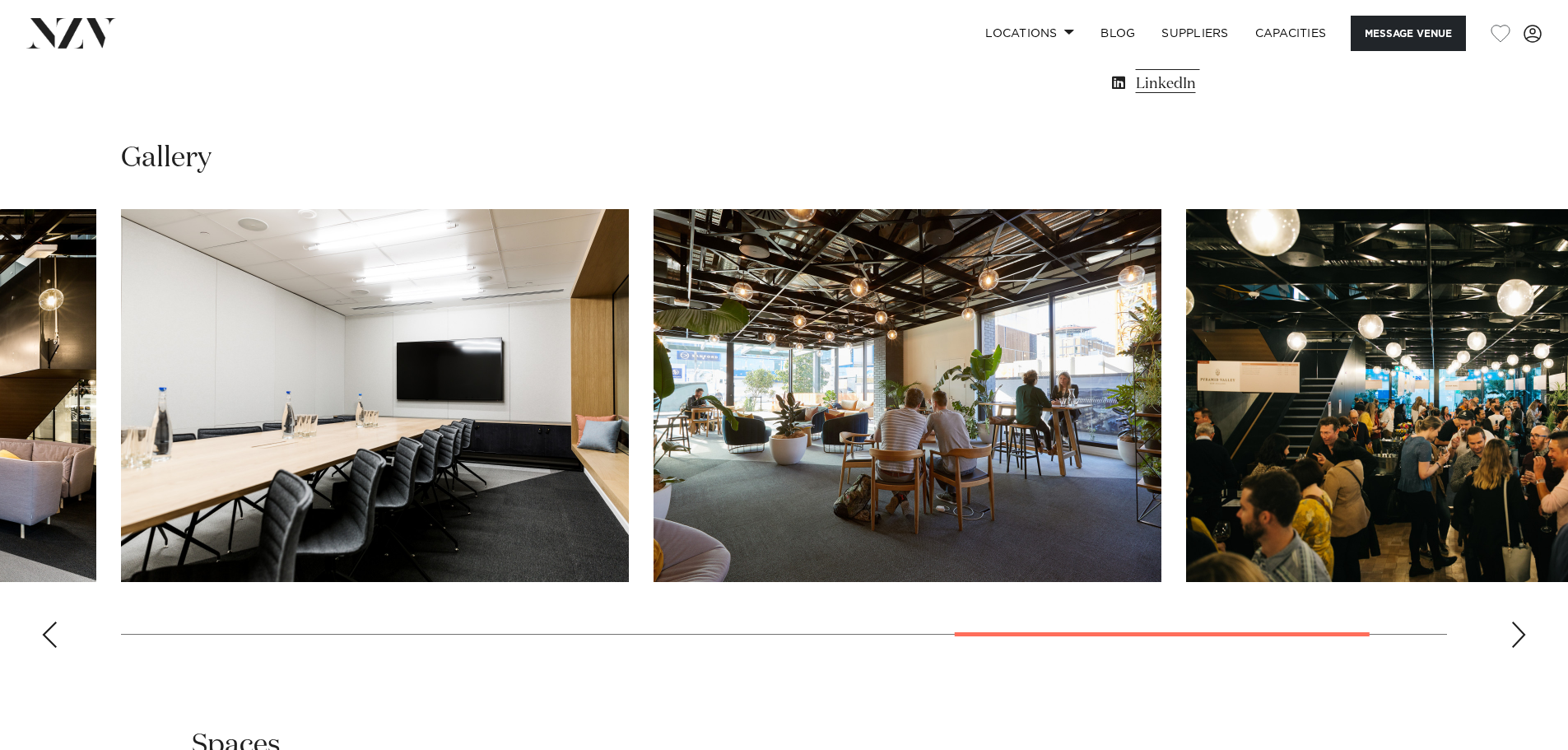
click at [1520, 637] on div "Next slide" at bounding box center [1519, 635] width 17 height 27
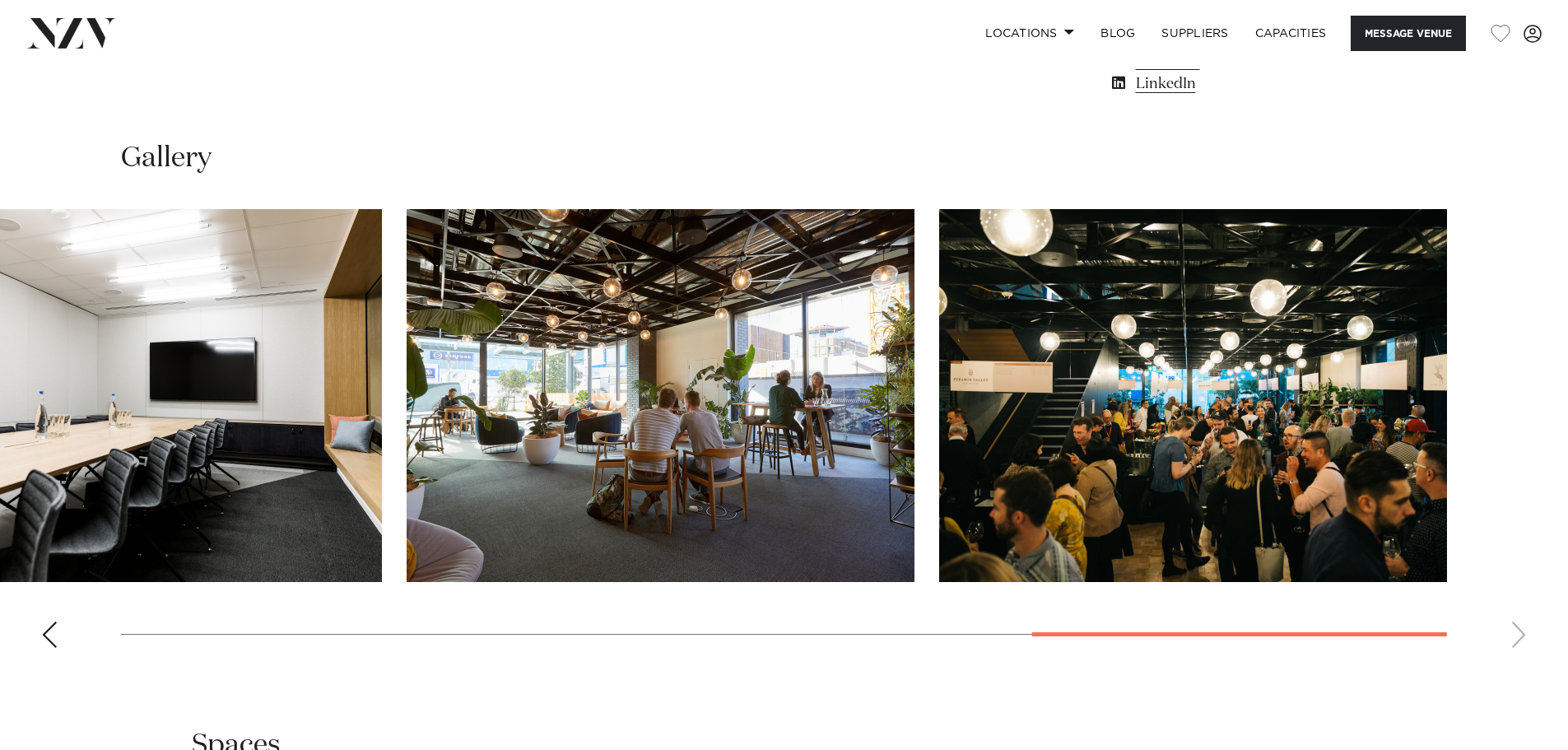
click at [1520, 637] on swiper-container at bounding box center [784, 436] width 1568 height 452
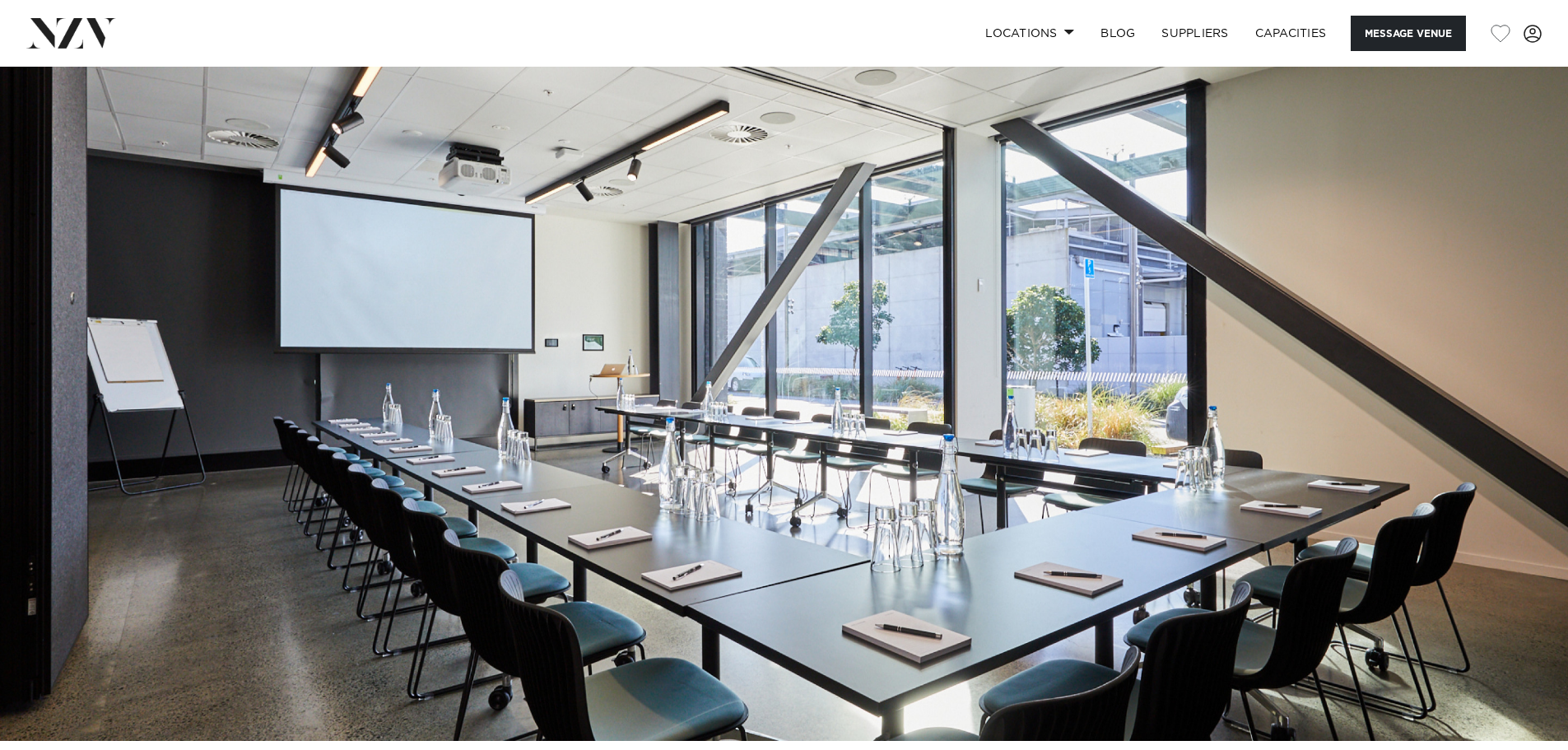
scroll to position [0, 0]
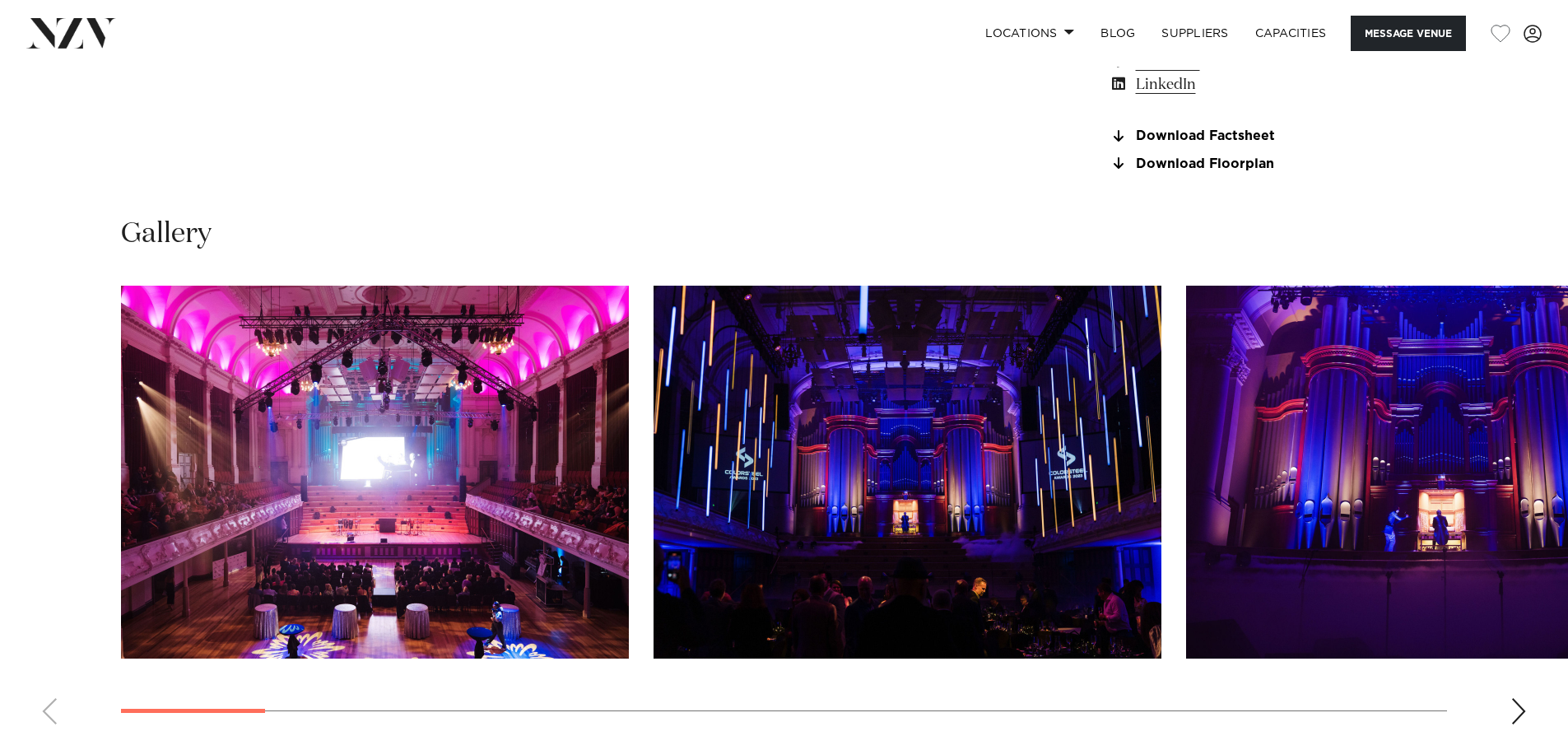
scroll to position [1565, 0]
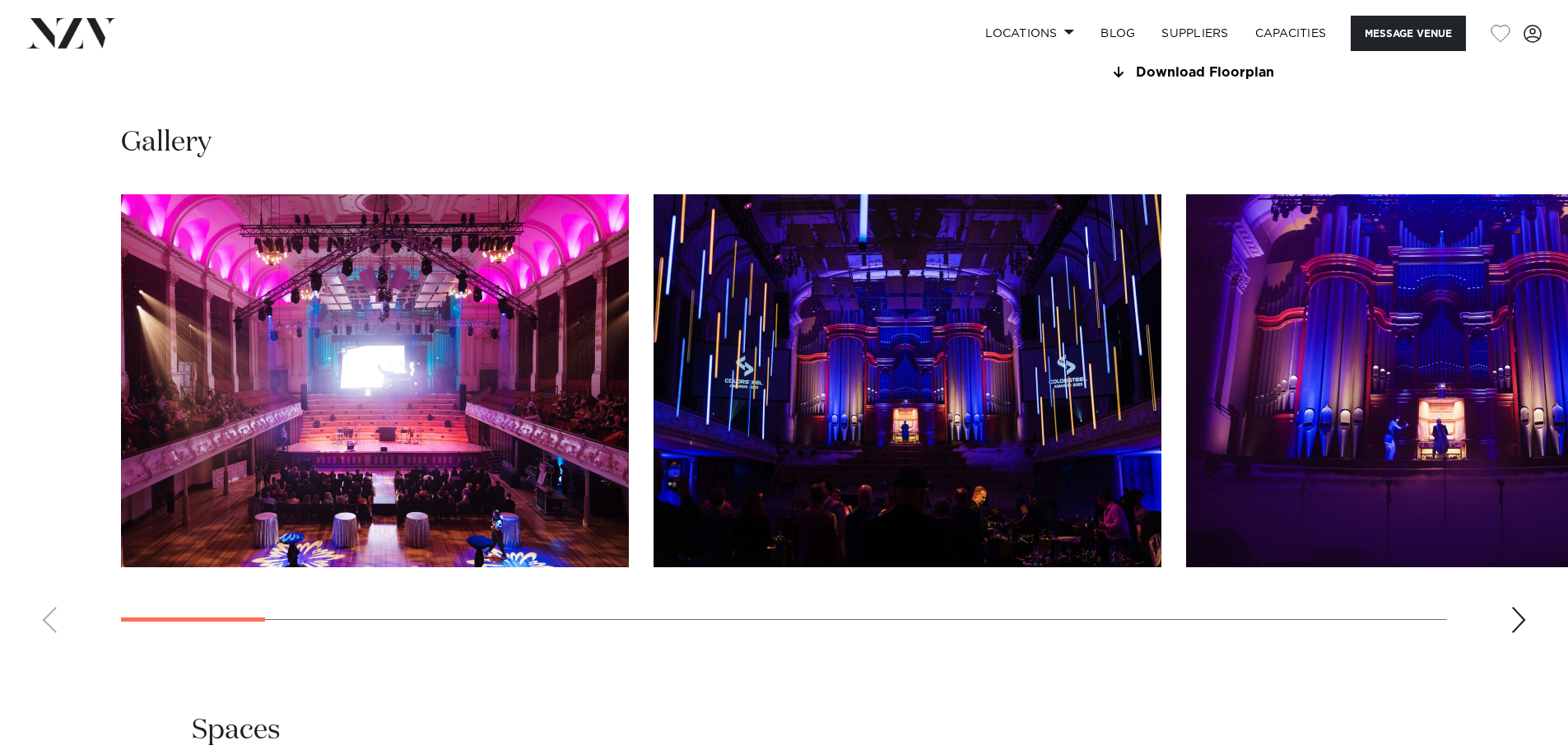
click at [1525, 624] on div "Next slide" at bounding box center [1519, 620] width 17 height 27
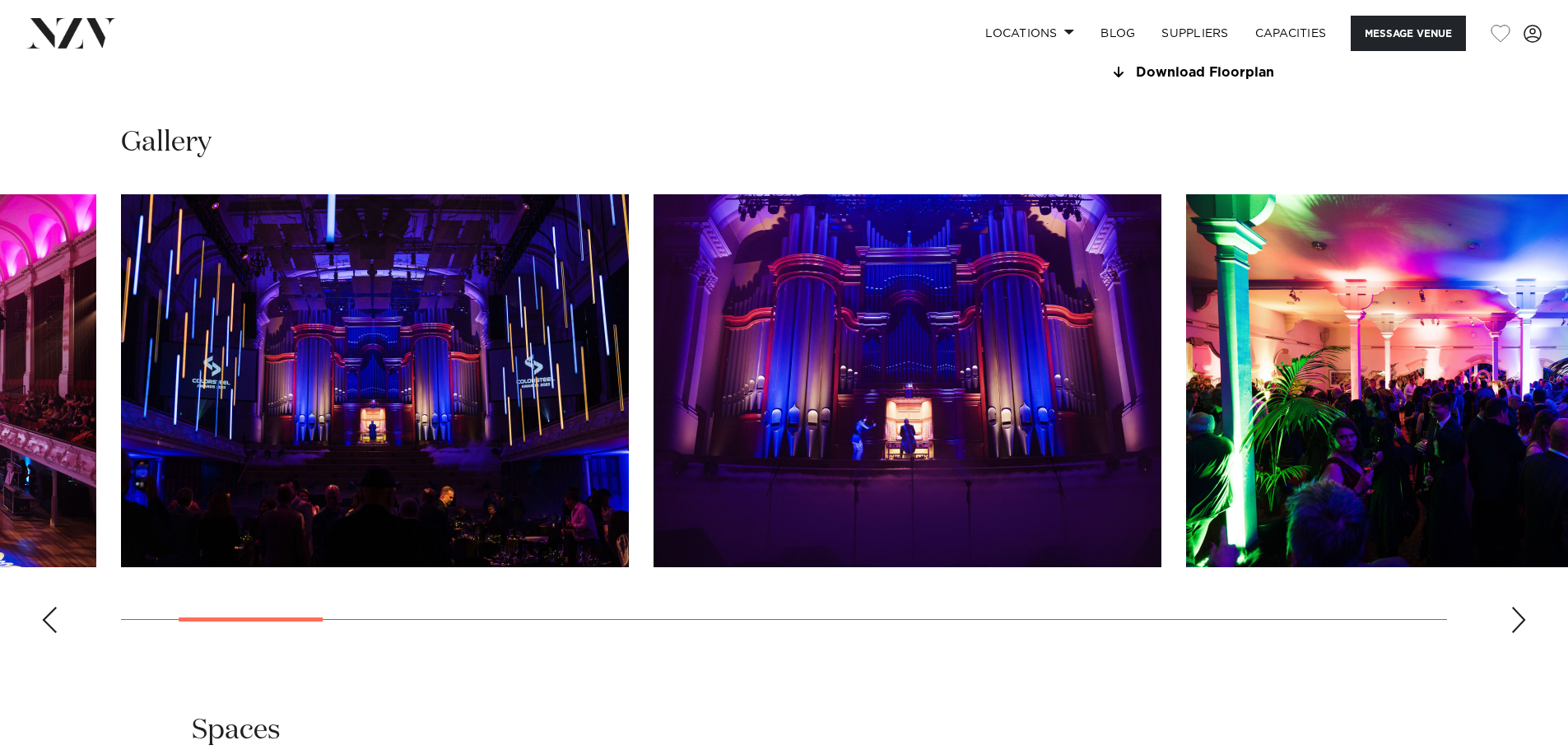
click at [1525, 624] on div "Next slide" at bounding box center [1519, 620] width 17 height 27
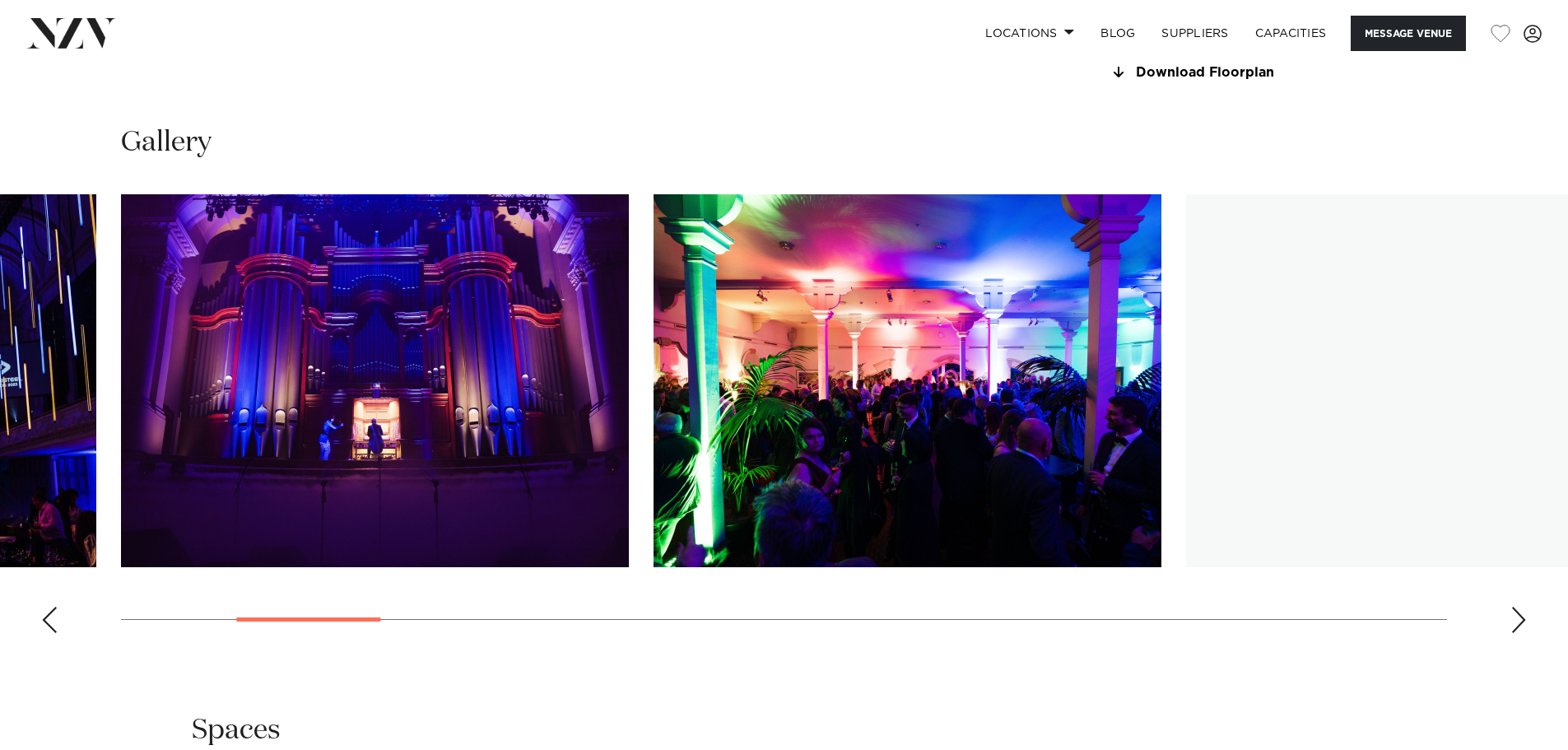
click at [1525, 623] on div "Next slide" at bounding box center [1519, 620] width 17 height 27
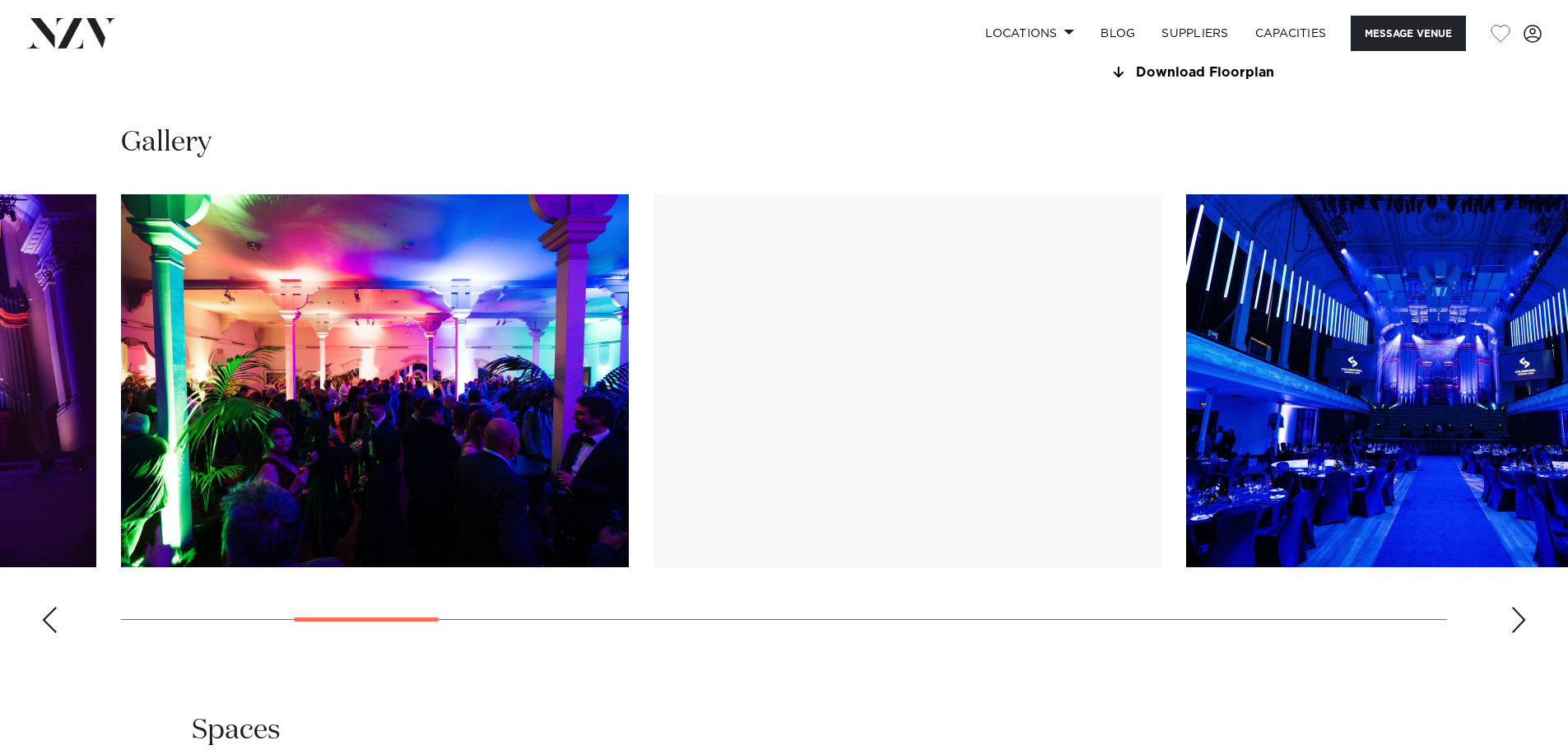
click at [1525, 623] on div "Next slide" at bounding box center [1519, 620] width 17 height 27
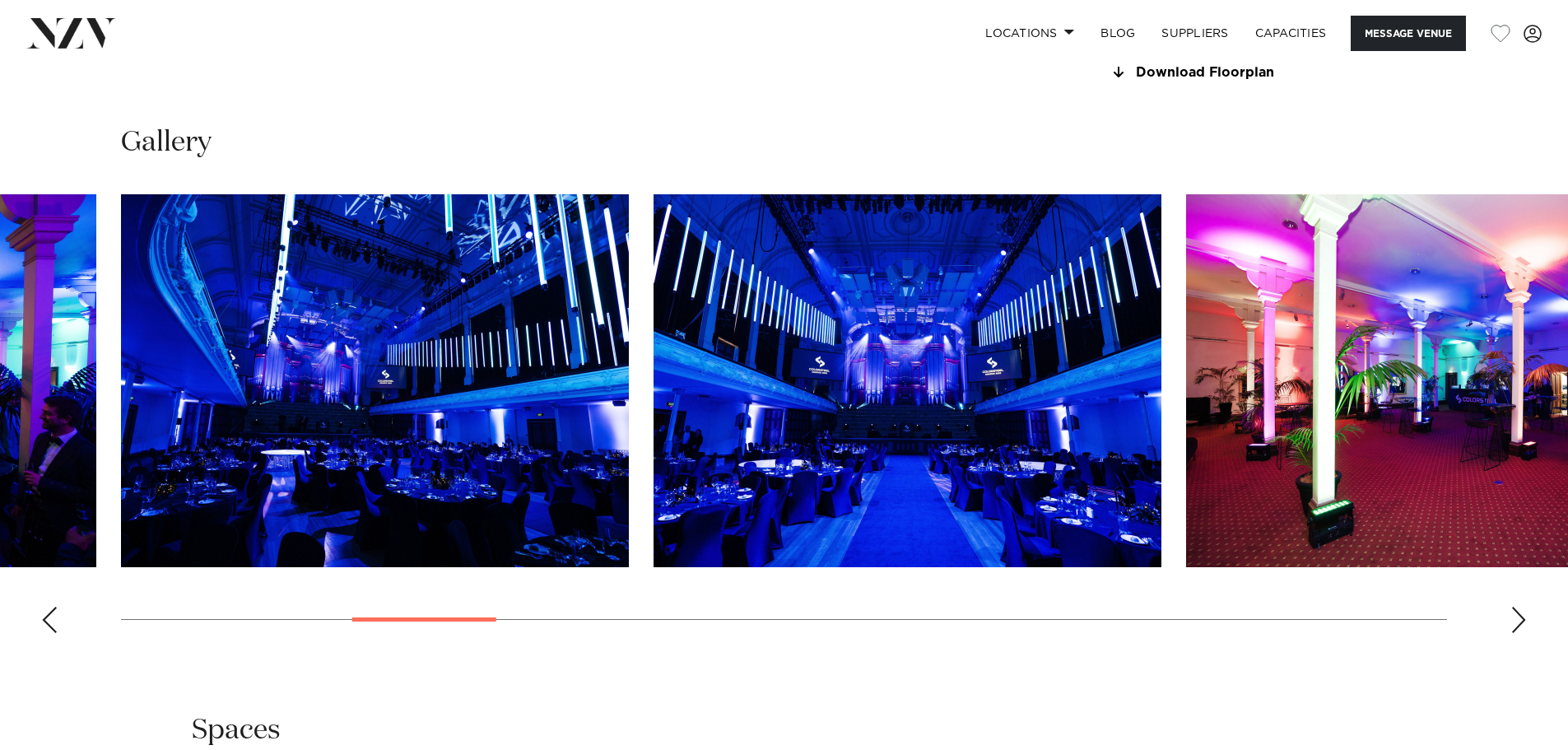
click at [1525, 623] on div "Next slide" at bounding box center [1519, 620] width 17 height 27
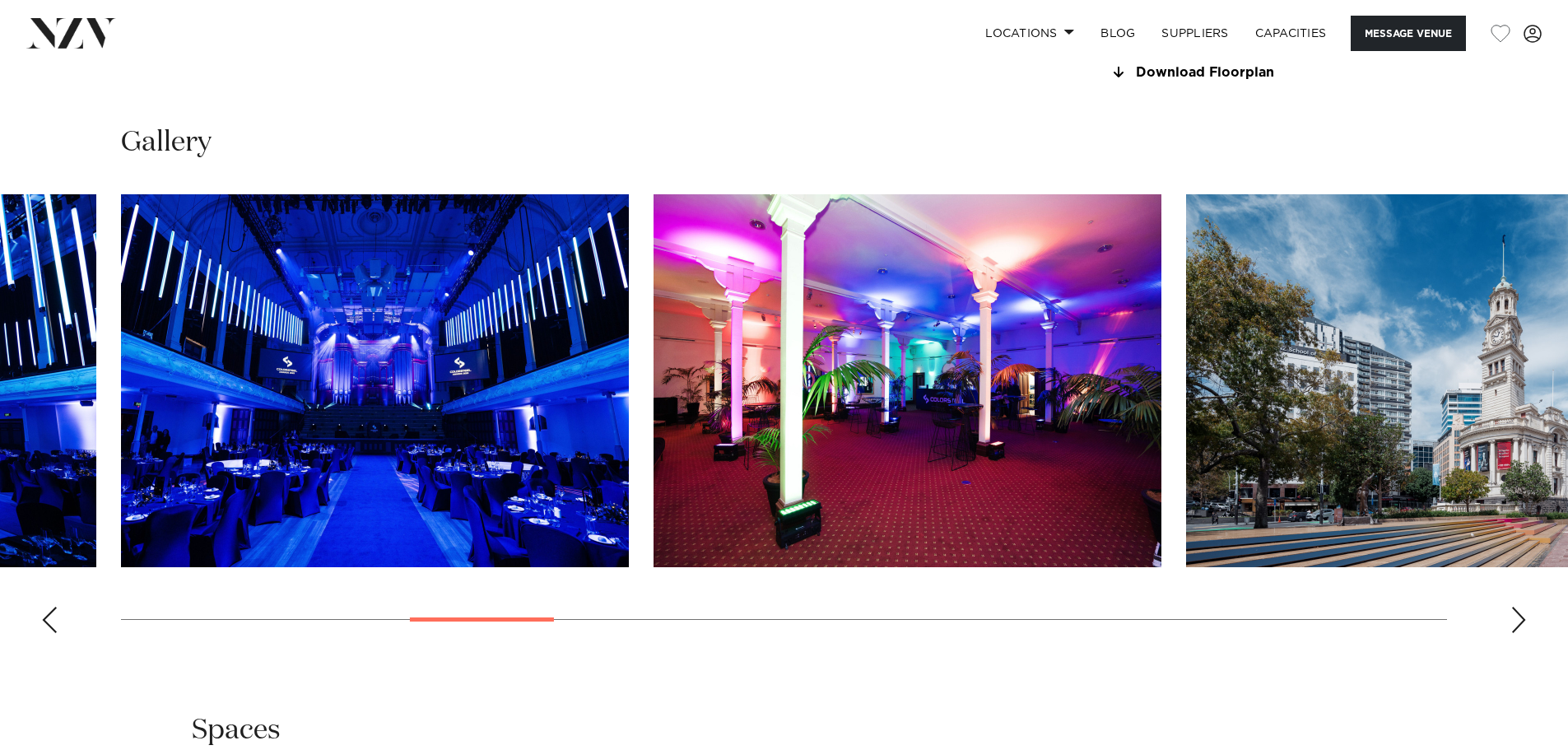
click at [1524, 622] on div "Next slide" at bounding box center [1519, 620] width 17 height 27
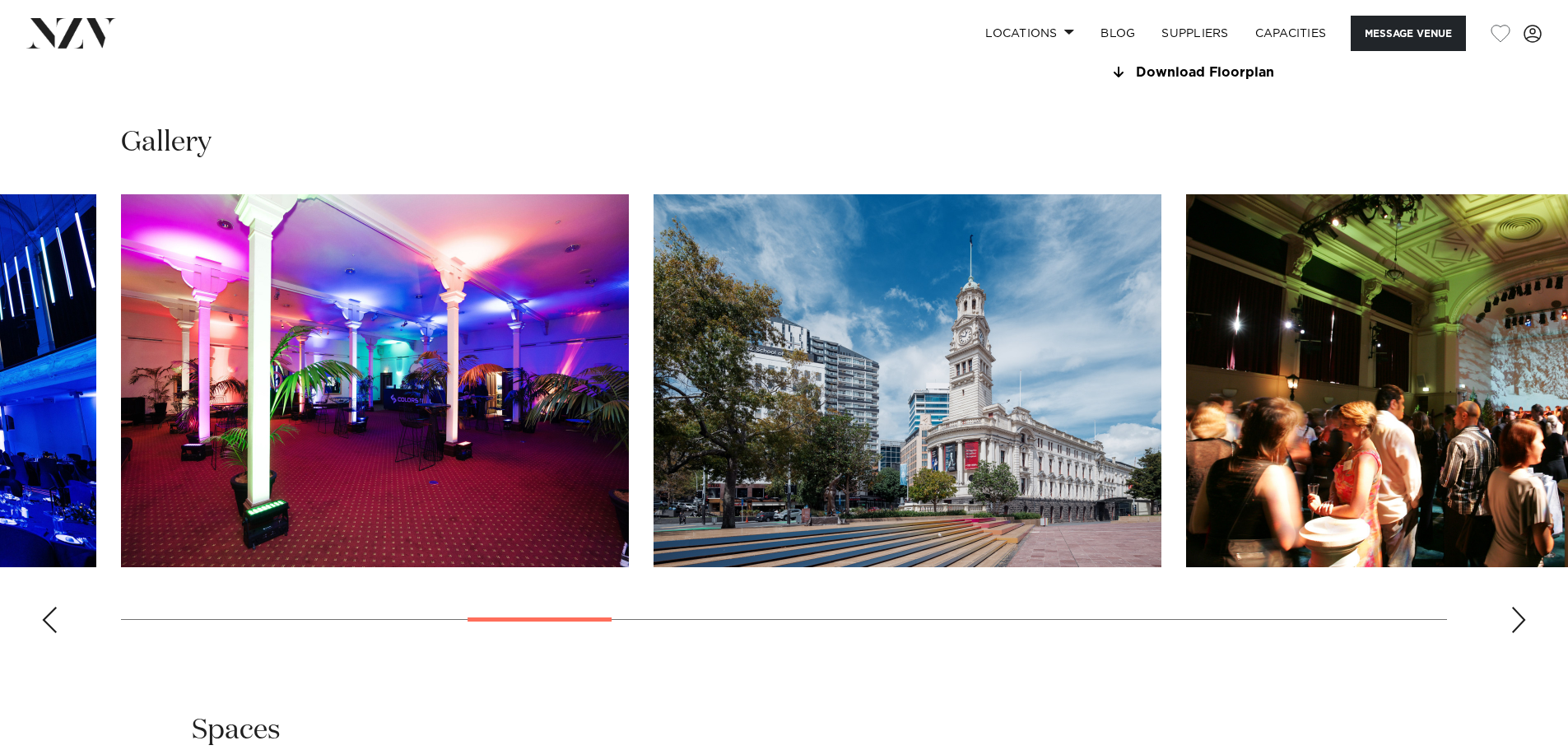
click at [1524, 622] on div "Next slide" at bounding box center [1519, 620] width 17 height 27
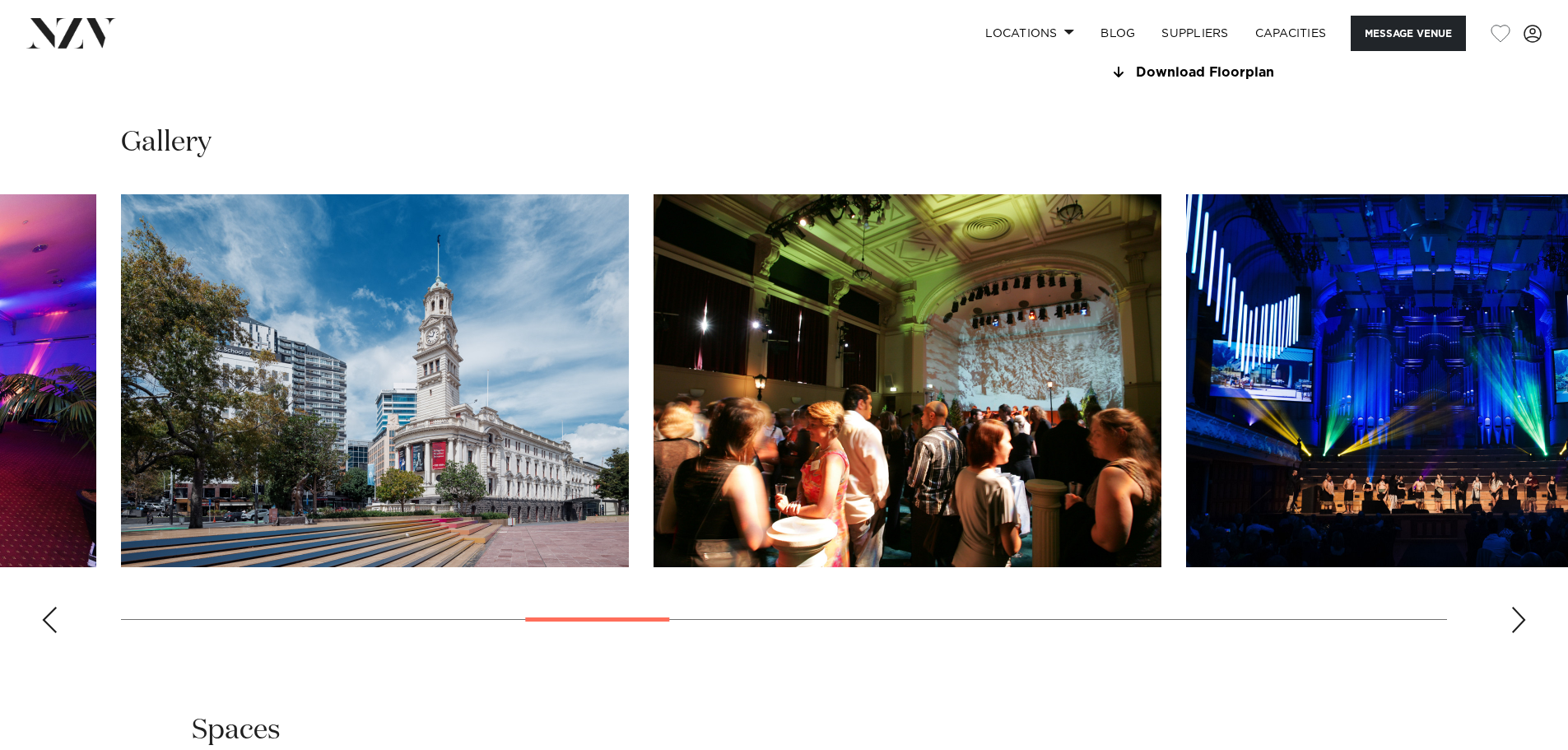
click at [1524, 622] on div "Next slide" at bounding box center [1519, 620] width 17 height 27
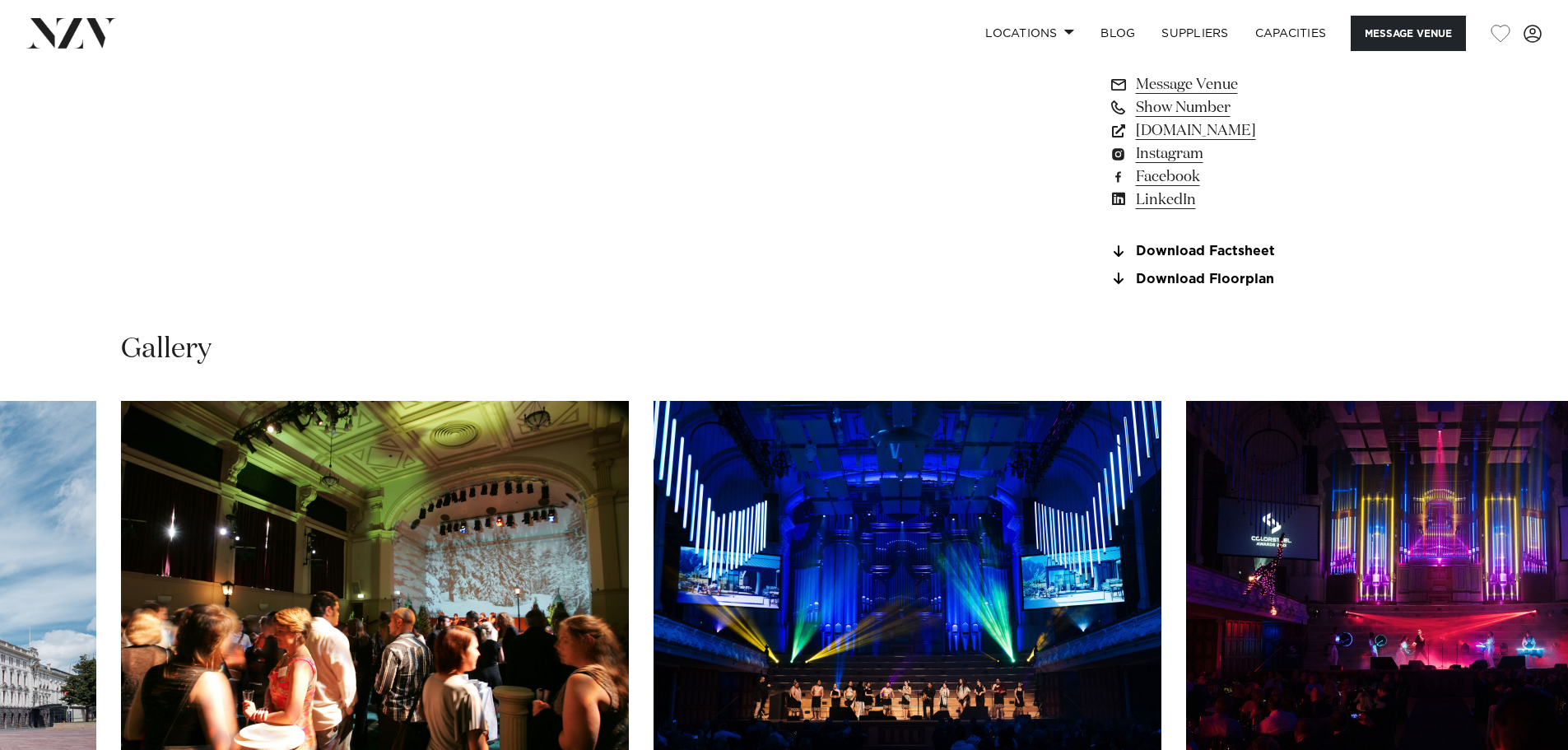
scroll to position [1400, 0]
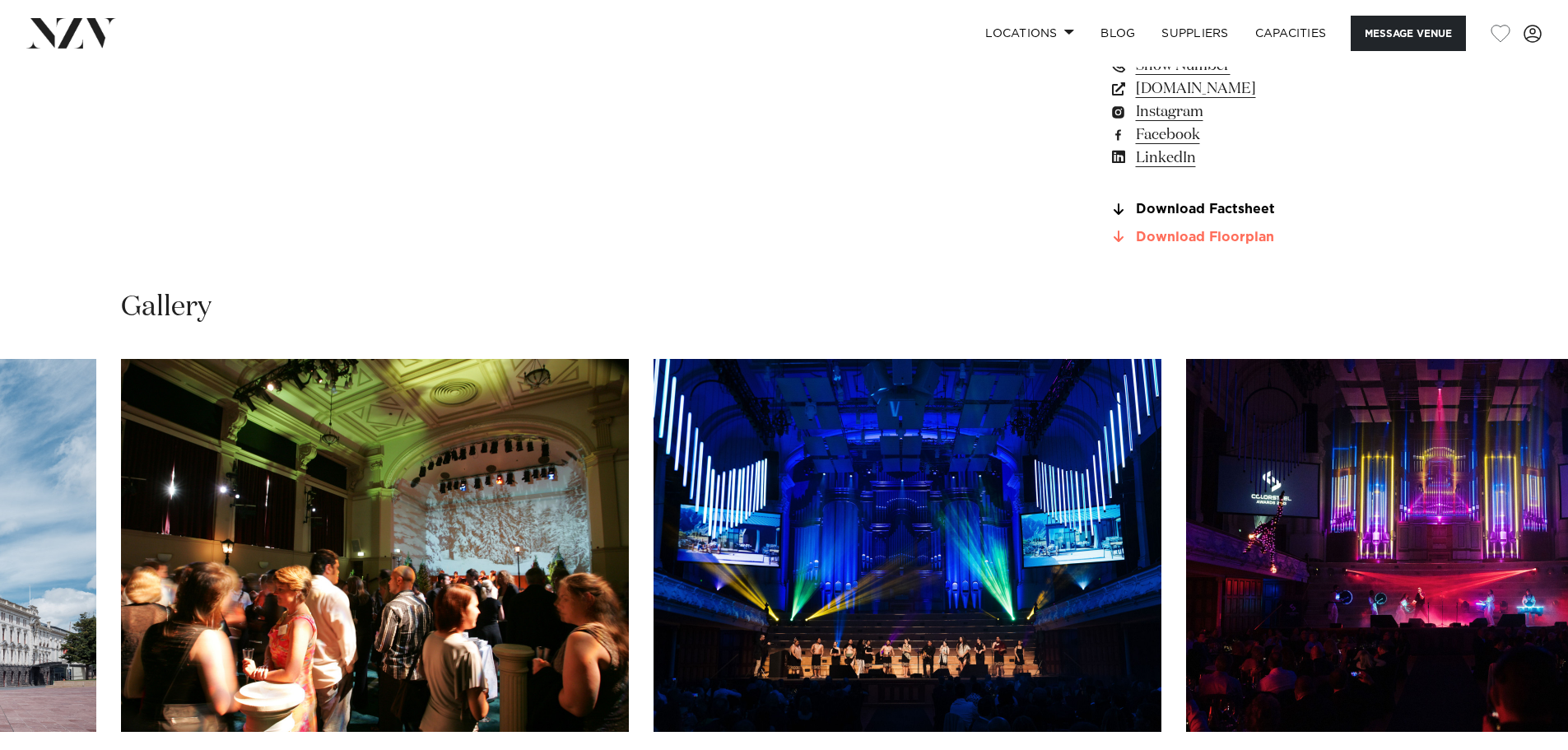
click at [1197, 238] on link "Download Floorplan" at bounding box center [1242, 237] width 268 height 15
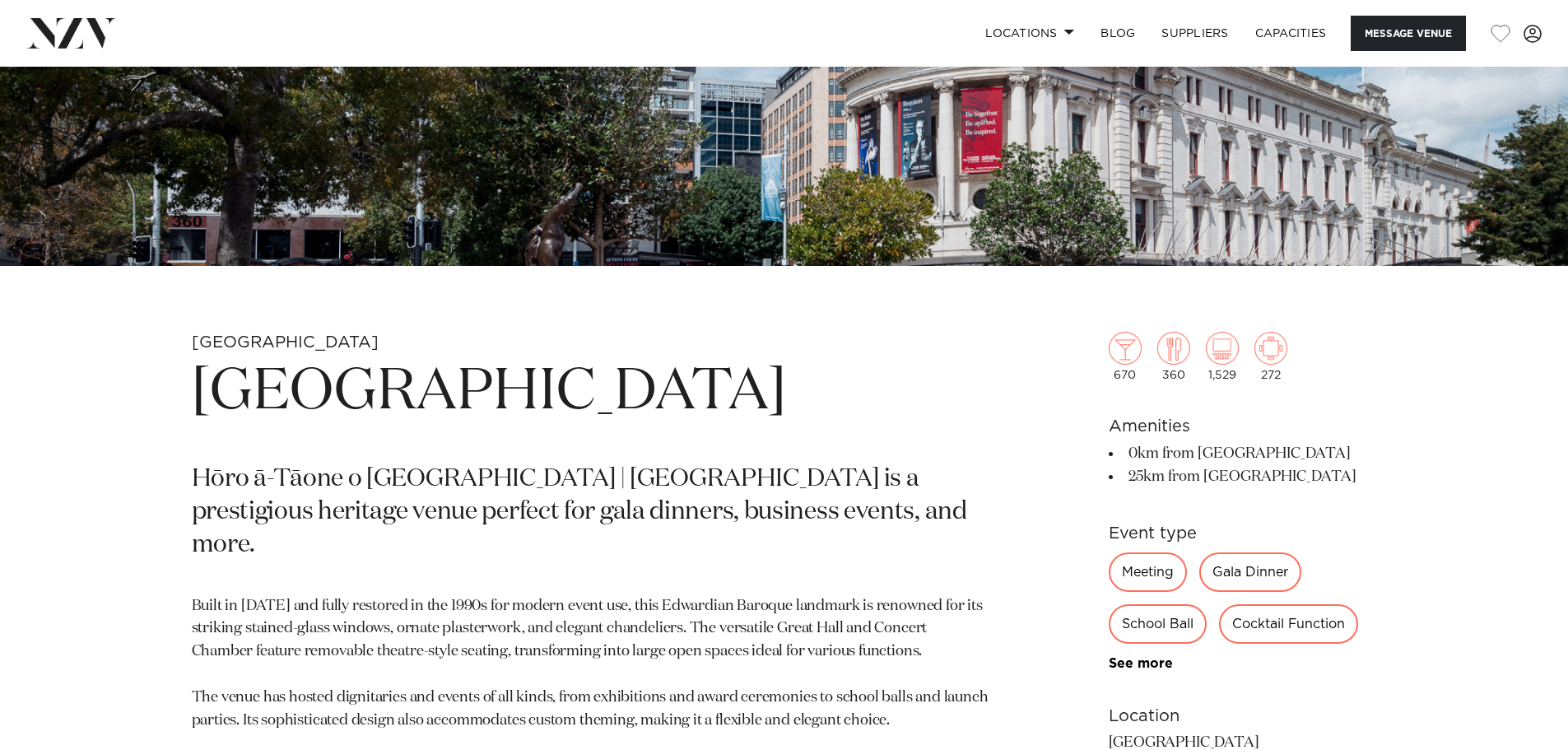
scroll to position [329, 0]
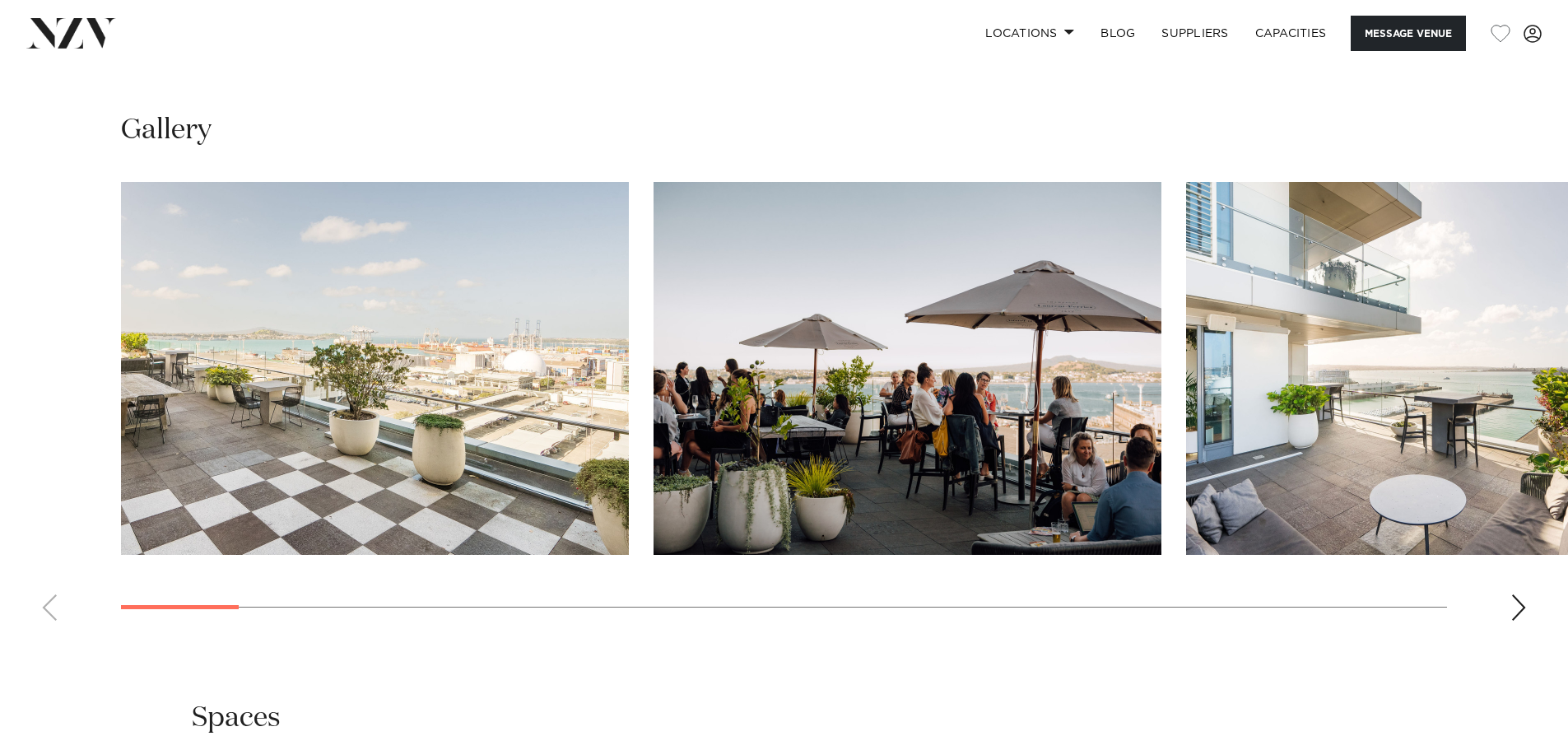
scroll to position [1647, 0]
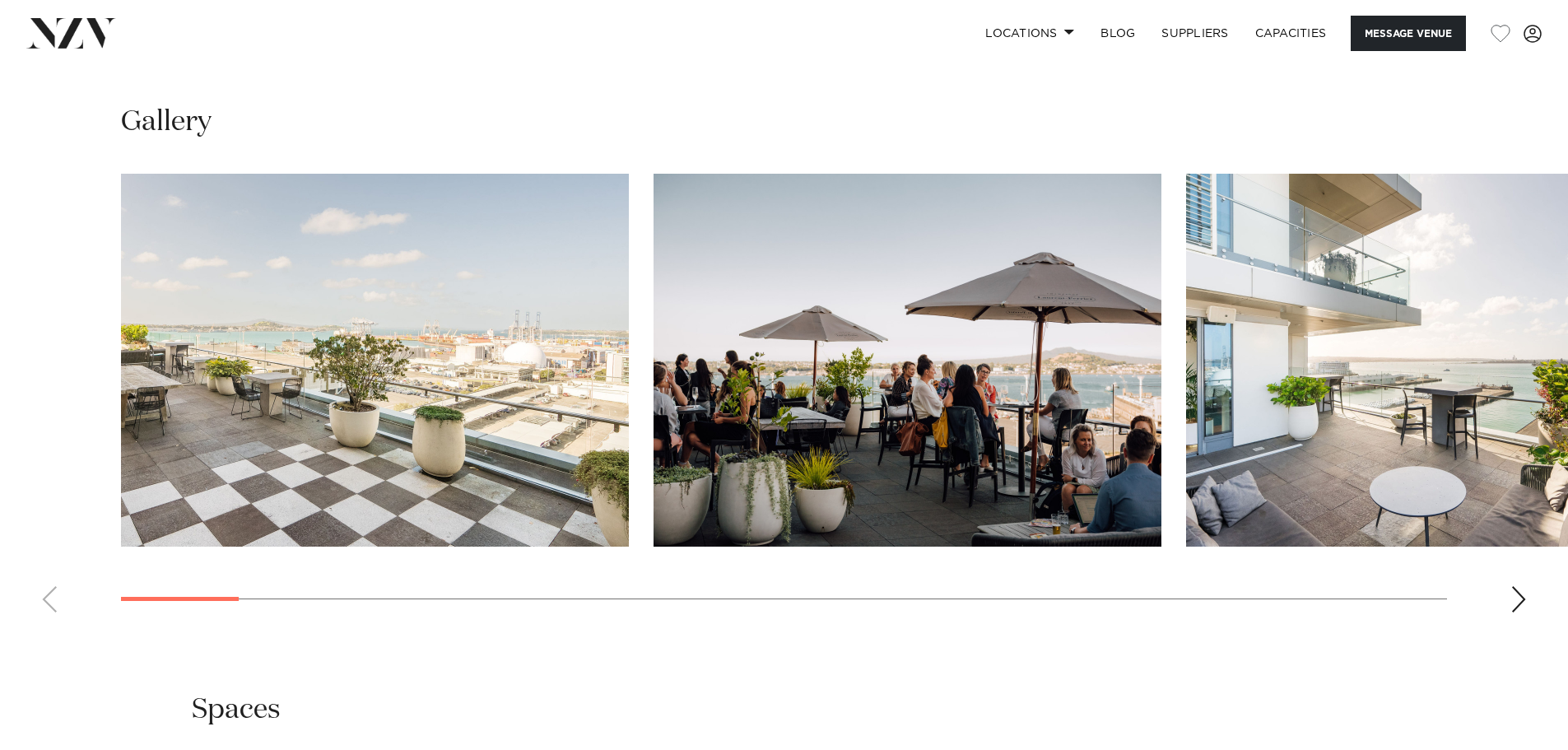
click at [1508, 592] on swiper-container at bounding box center [784, 400] width 1568 height 452
click at [1534, 592] on swiper-container at bounding box center [784, 400] width 1568 height 452
click at [1526, 600] on div "Next slide" at bounding box center [1519, 600] width 17 height 27
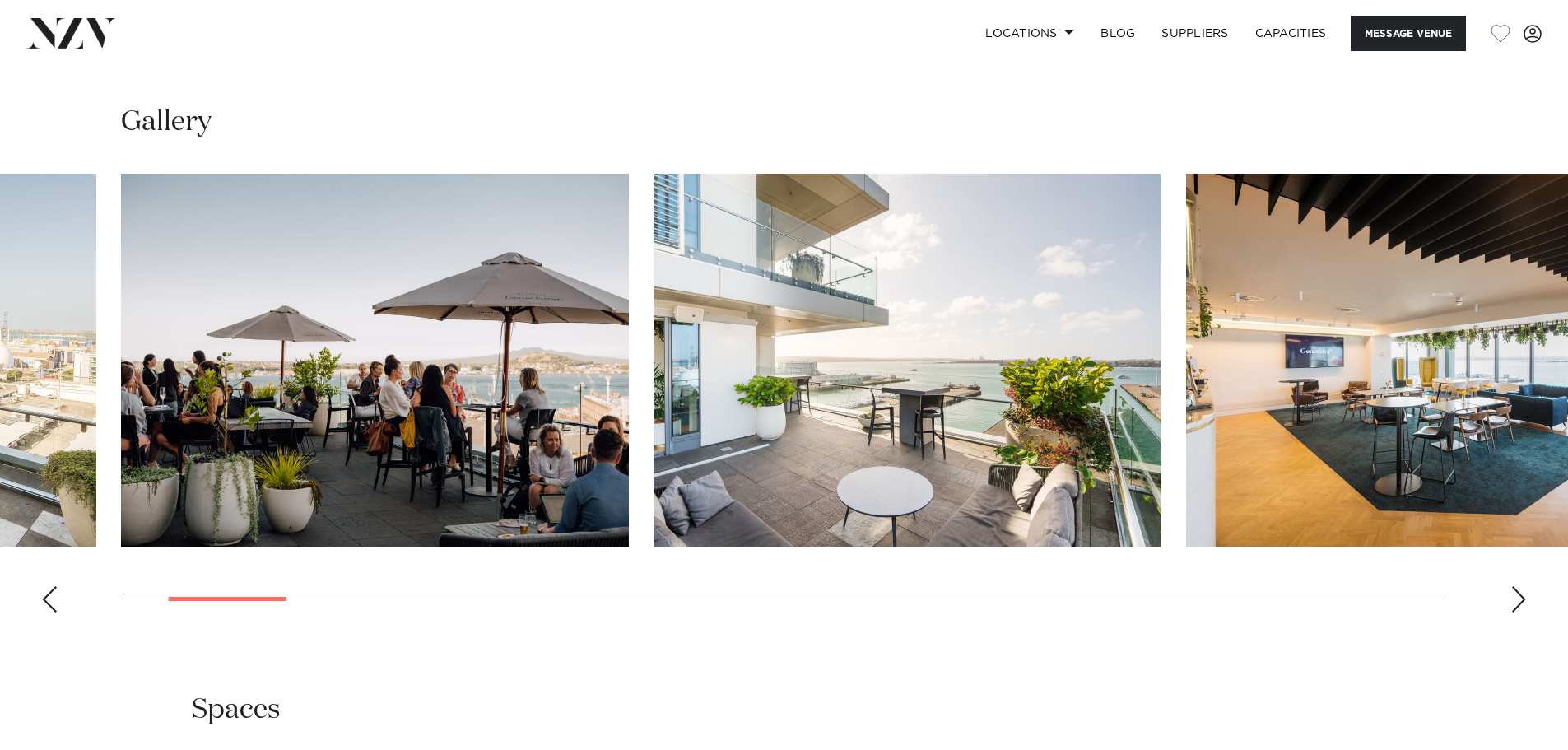
click at [1525, 600] on div "Next slide" at bounding box center [1519, 600] width 17 height 27
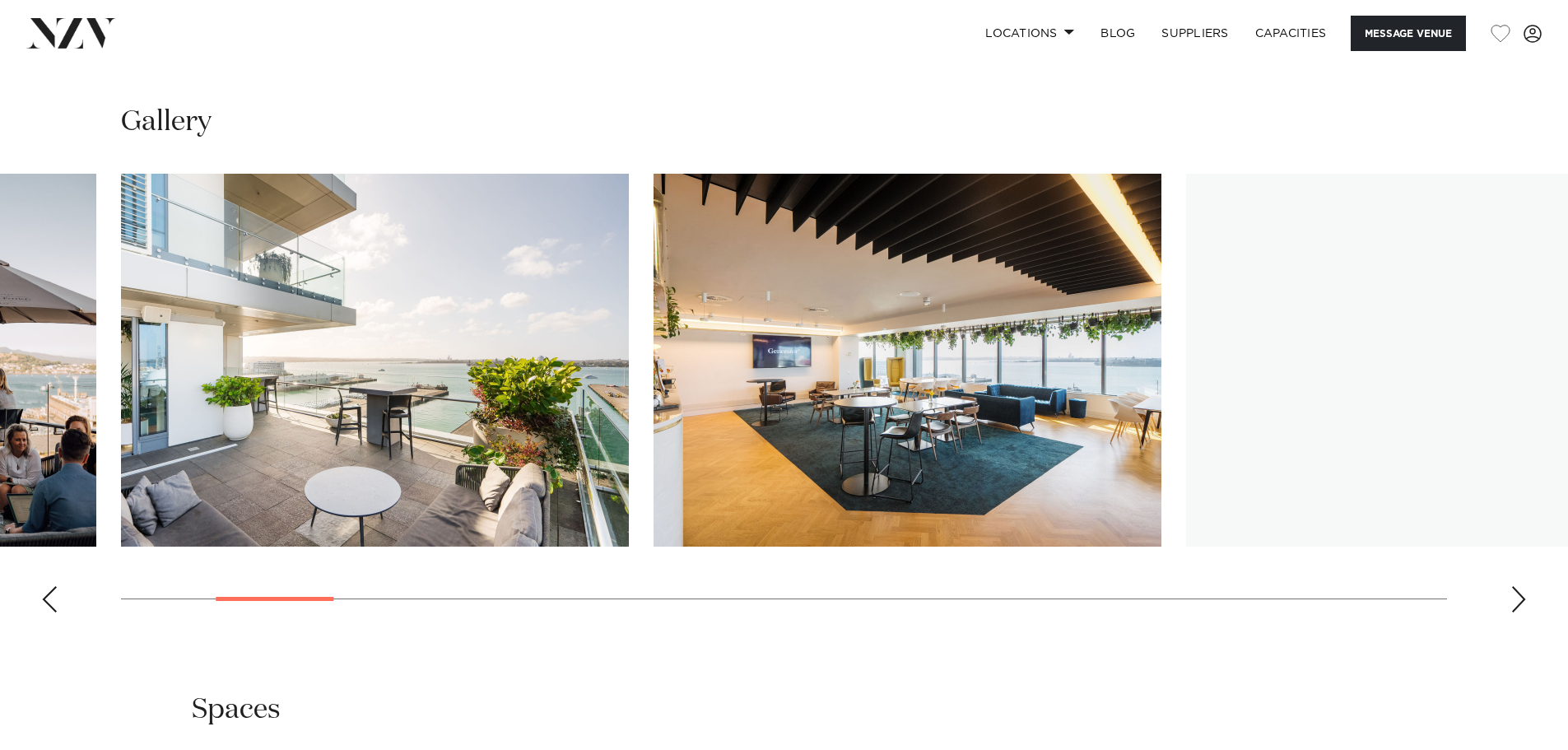
click at [1525, 600] on div "Next slide" at bounding box center [1519, 600] width 17 height 27
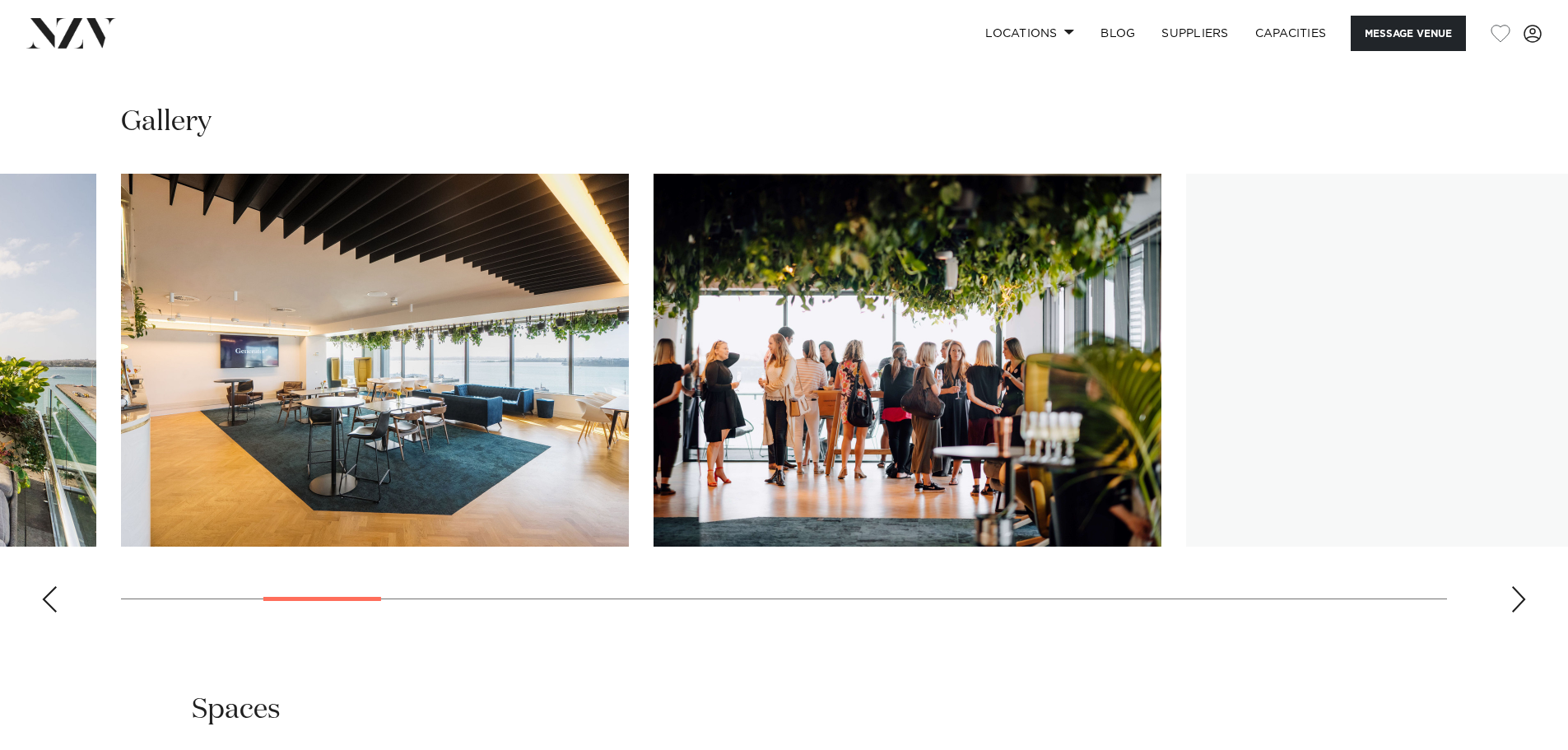
click at [1525, 600] on div "Next slide" at bounding box center [1519, 600] width 17 height 27
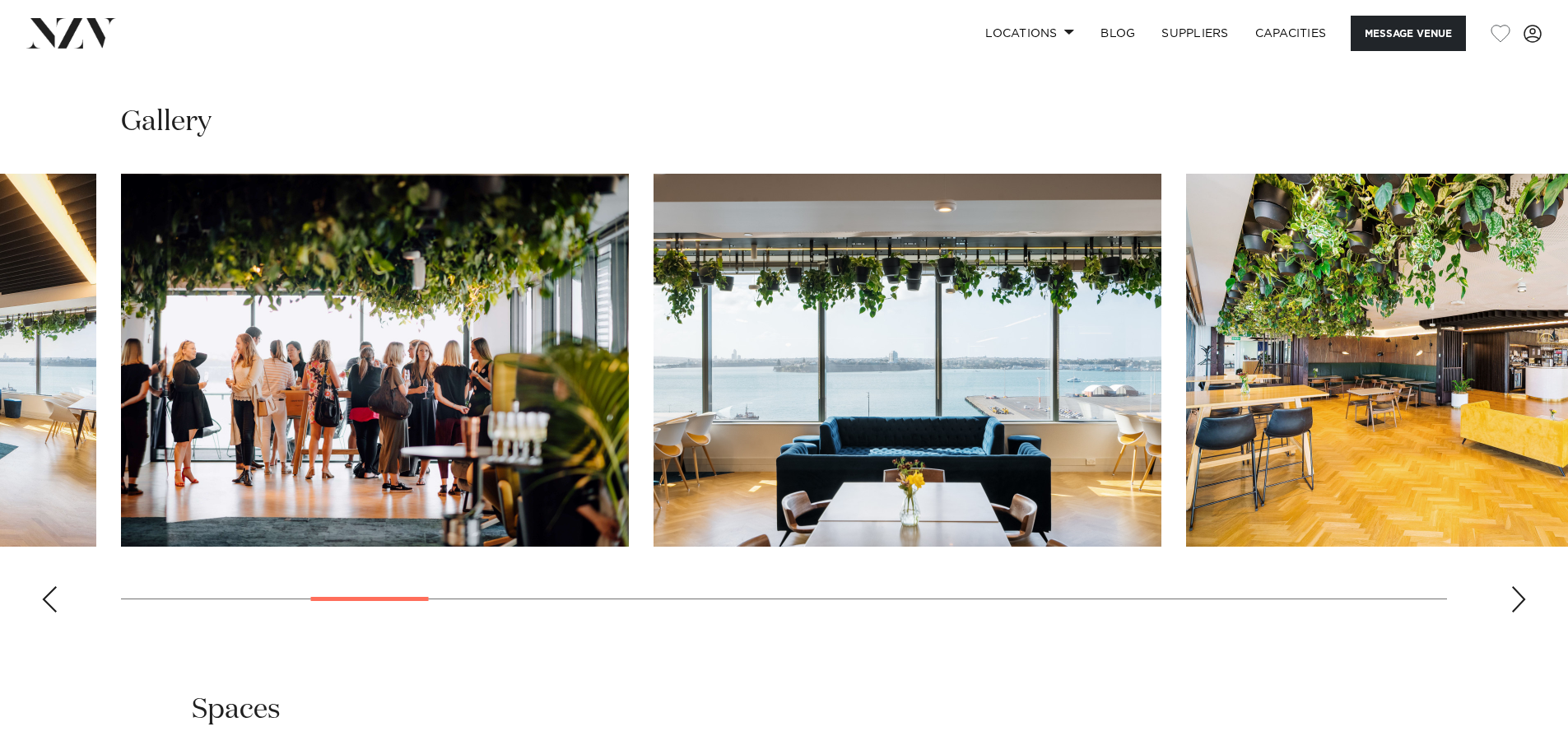
click at [1525, 600] on div "Next slide" at bounding box center [1519, 600] width 17 height 27
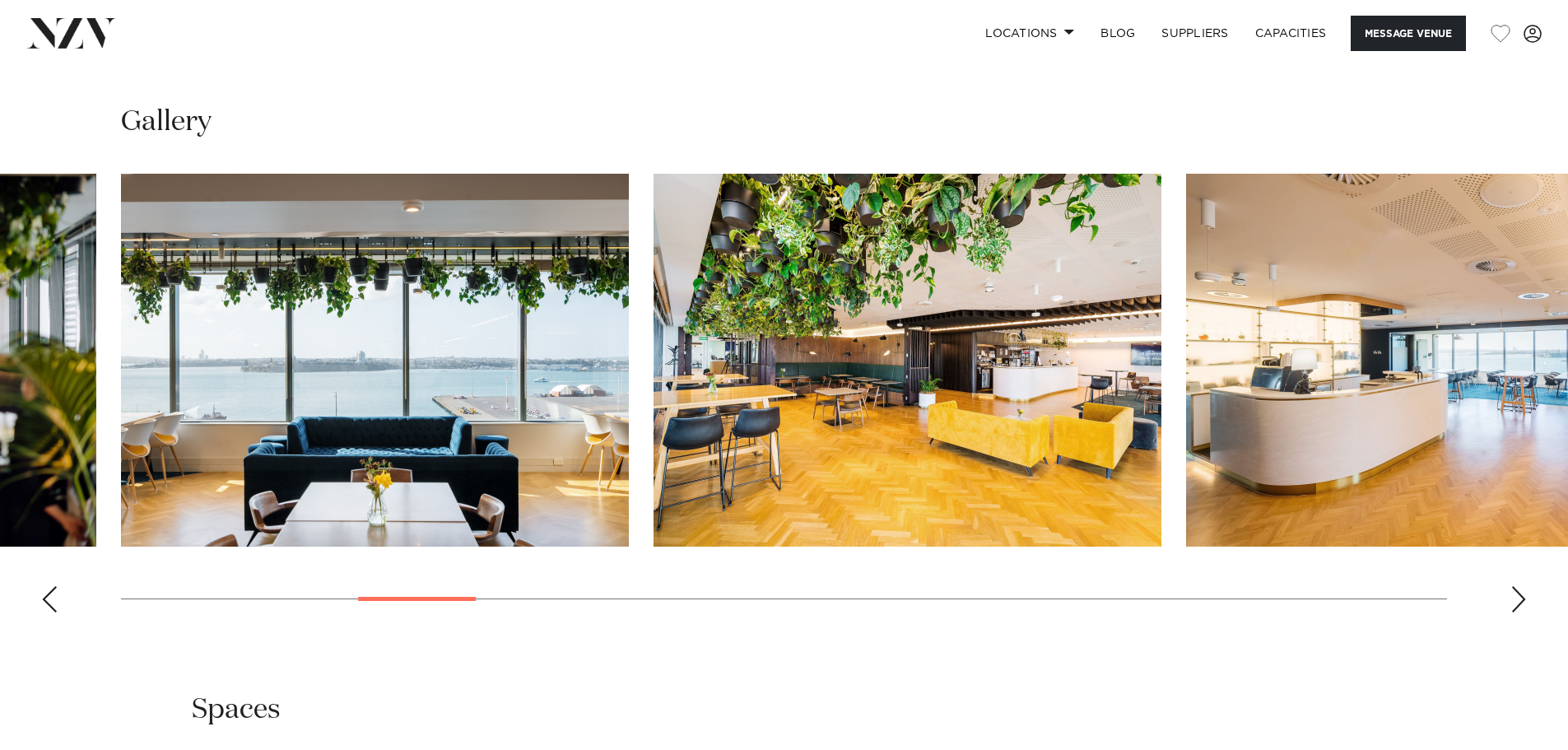
click at [1525, 600] on div "Next slide" at bounding box center [1519, 600] width 17 height 27
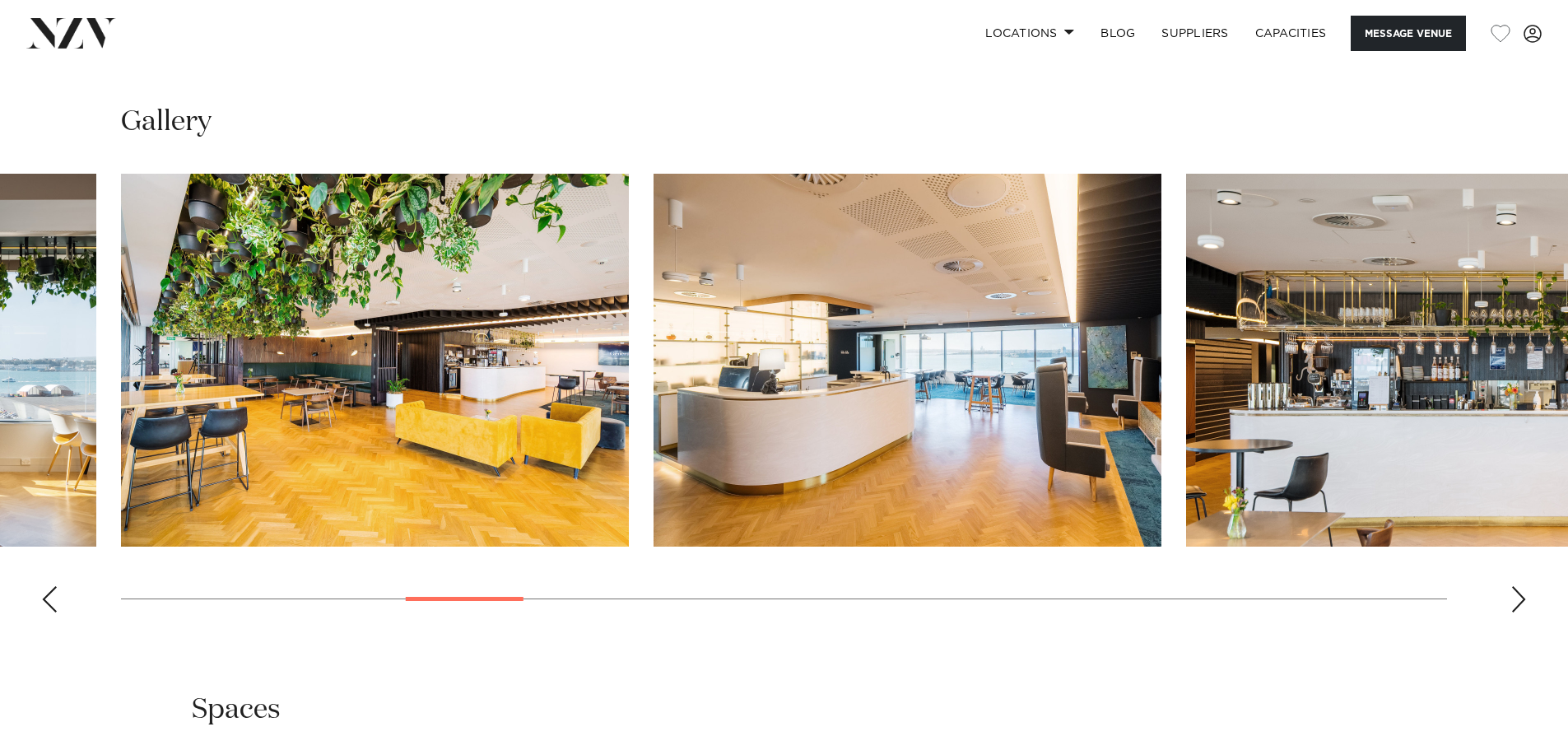
click at [1525, 600] on div "Next slide" at bounding box center [1519, 600] width 17 height 27
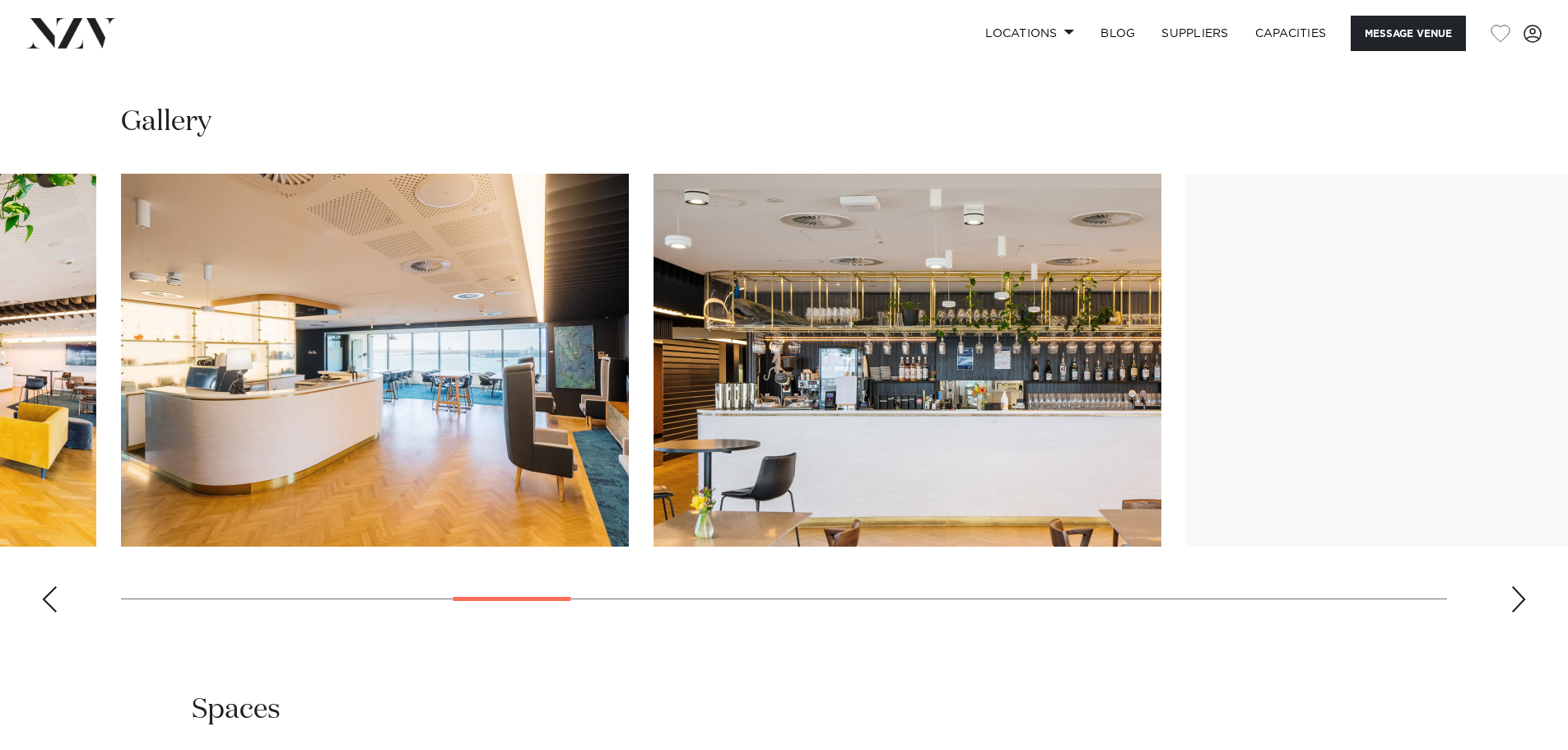
click at [1523, 600] on div "Next slide" at bounding box center [1519, 600] width 17 height 27
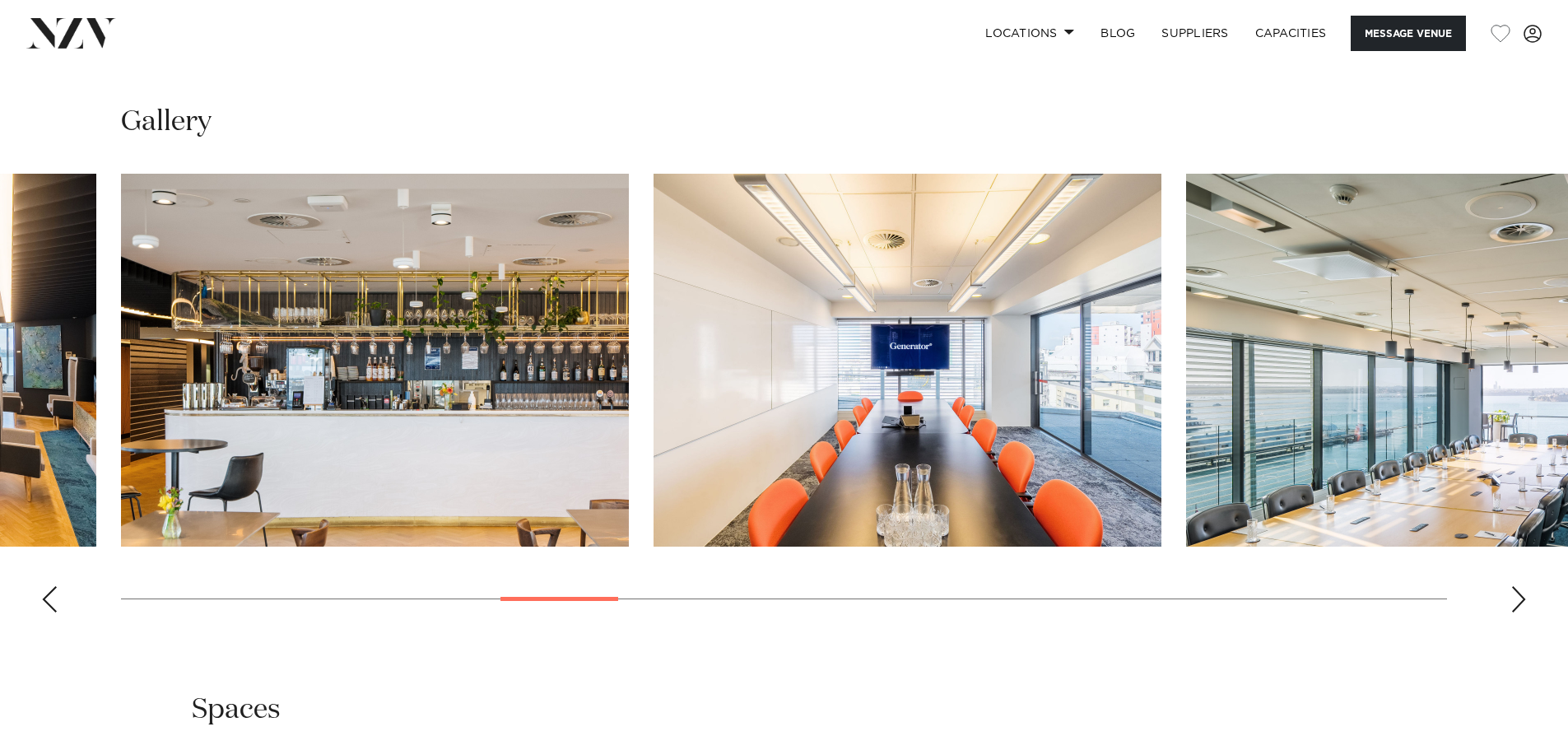
click at [1523, 600] on div "Next slide" at bounding box center [1519, 600] width 17 height 27
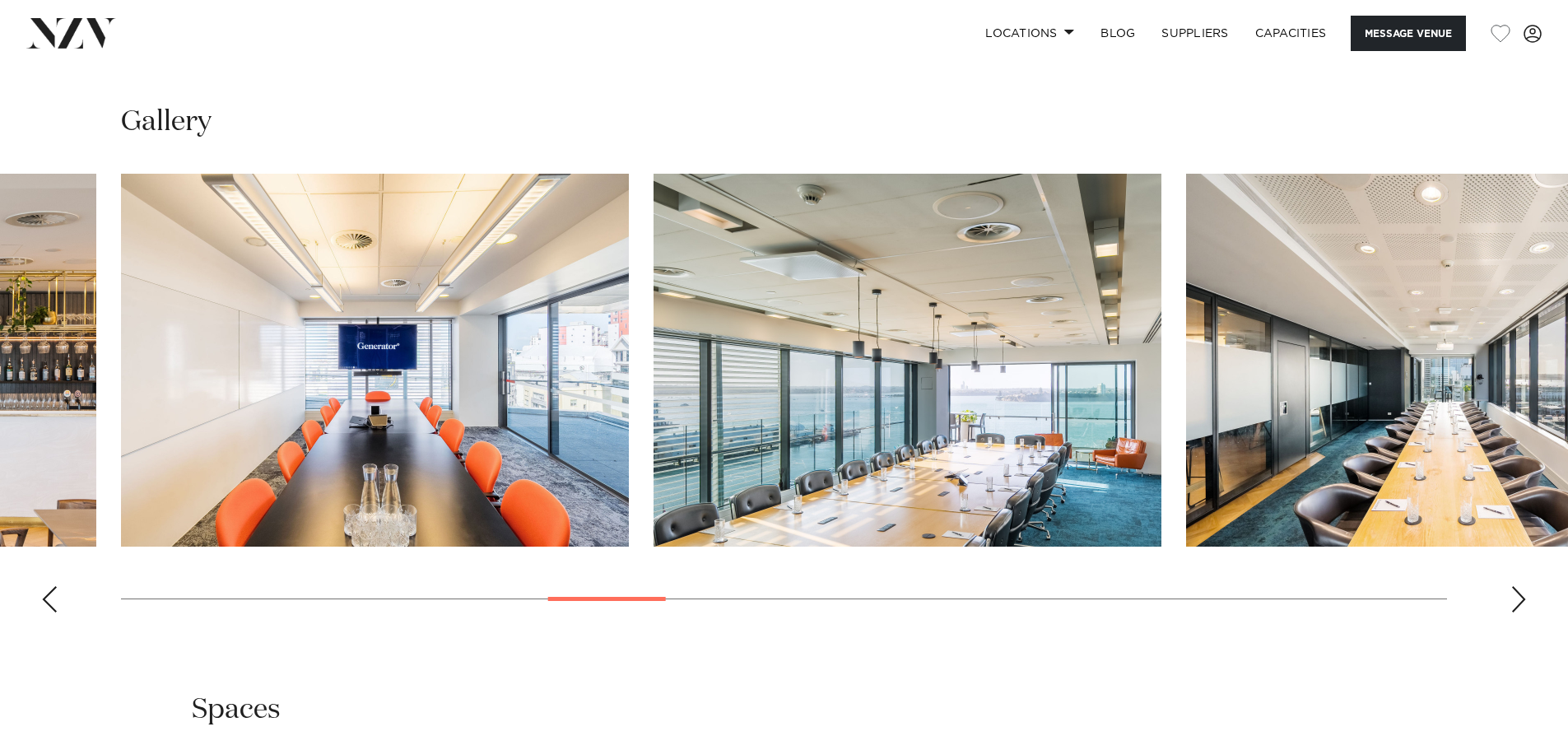
click at [1523, 600] on div "Next slide" at bounding box center [1519, 600] width 17 height 27
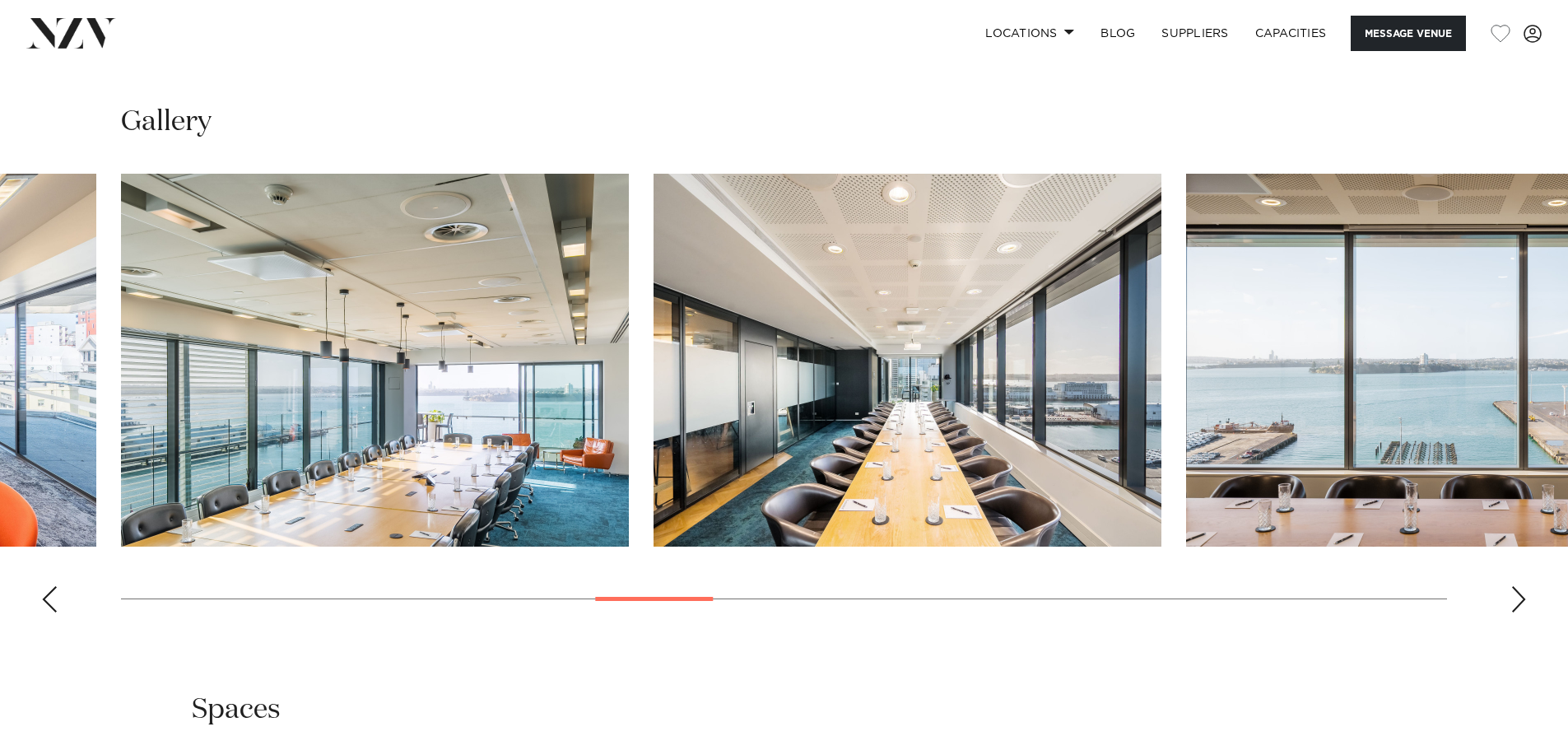
click at [1523, 600] on div "Next slide" at bounding box center [1519, 600] width 17 height 27
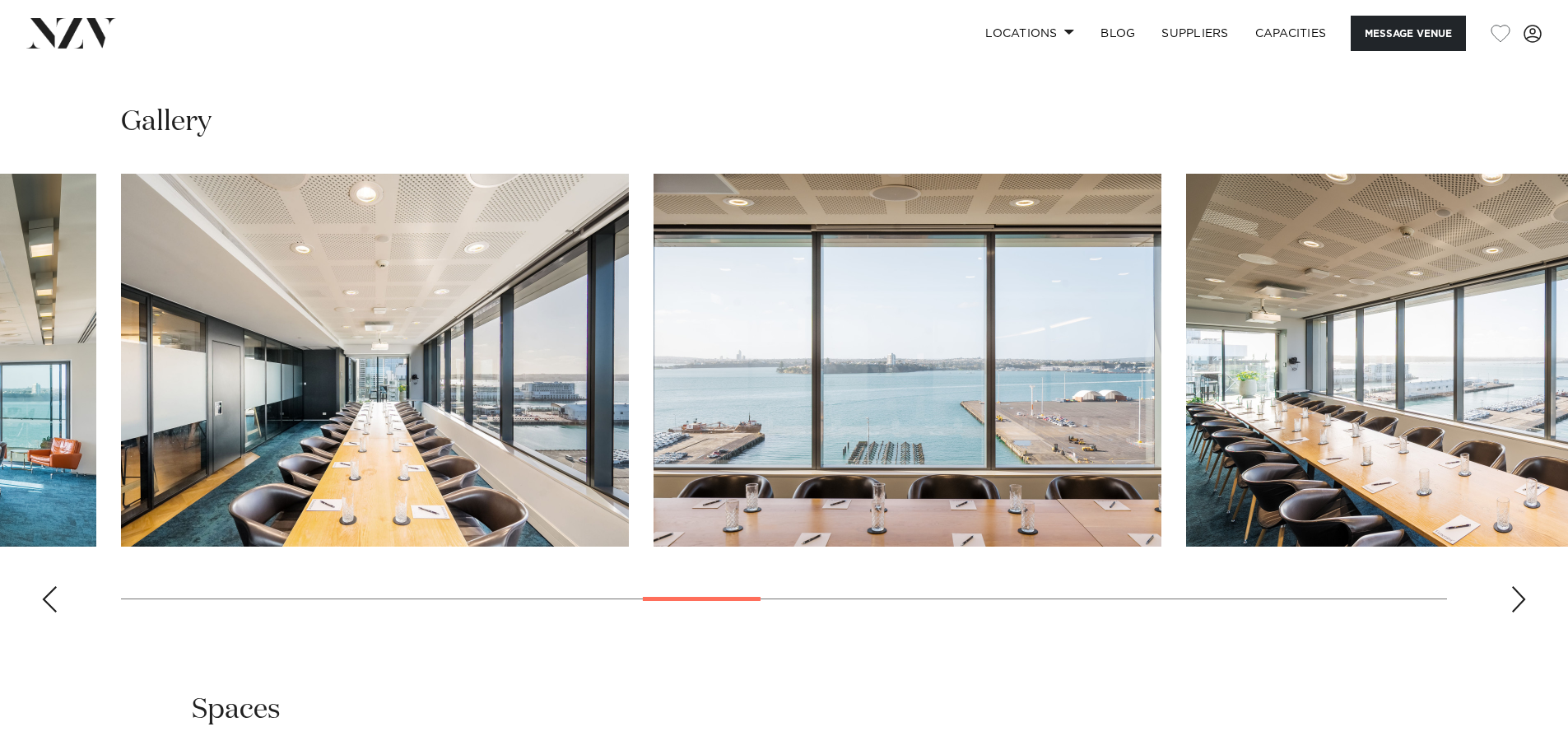
click at [1523, 600] on div "Next slide" at bounding box center [1519, 600] width 17 height 27
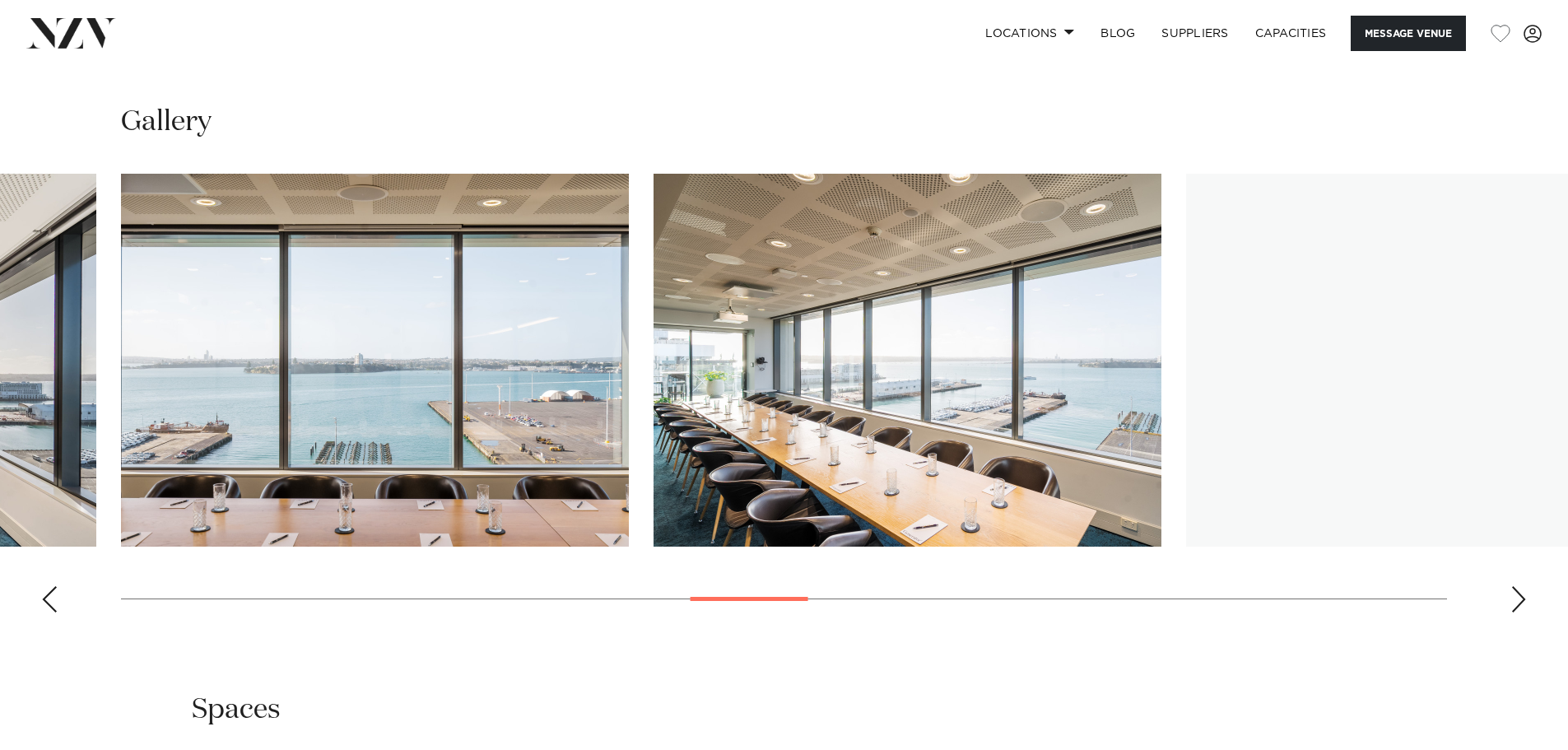
click at [1520, 600] on div "Next slide" at bounding box center [1519, 600] width 17 height 27
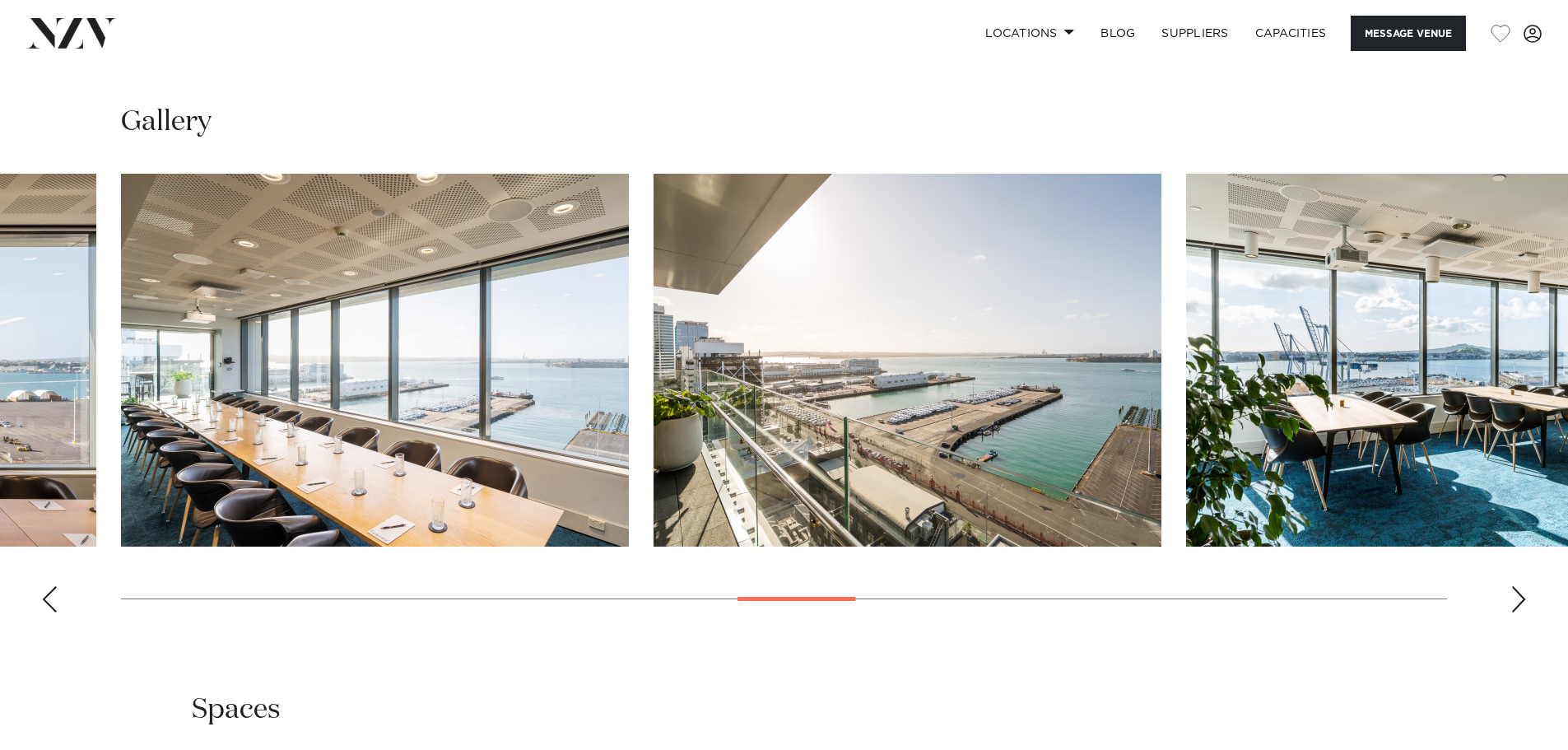
click at [1520, 600] on div "Next slide" at bounding box center [1519, 600] width 17 height 27
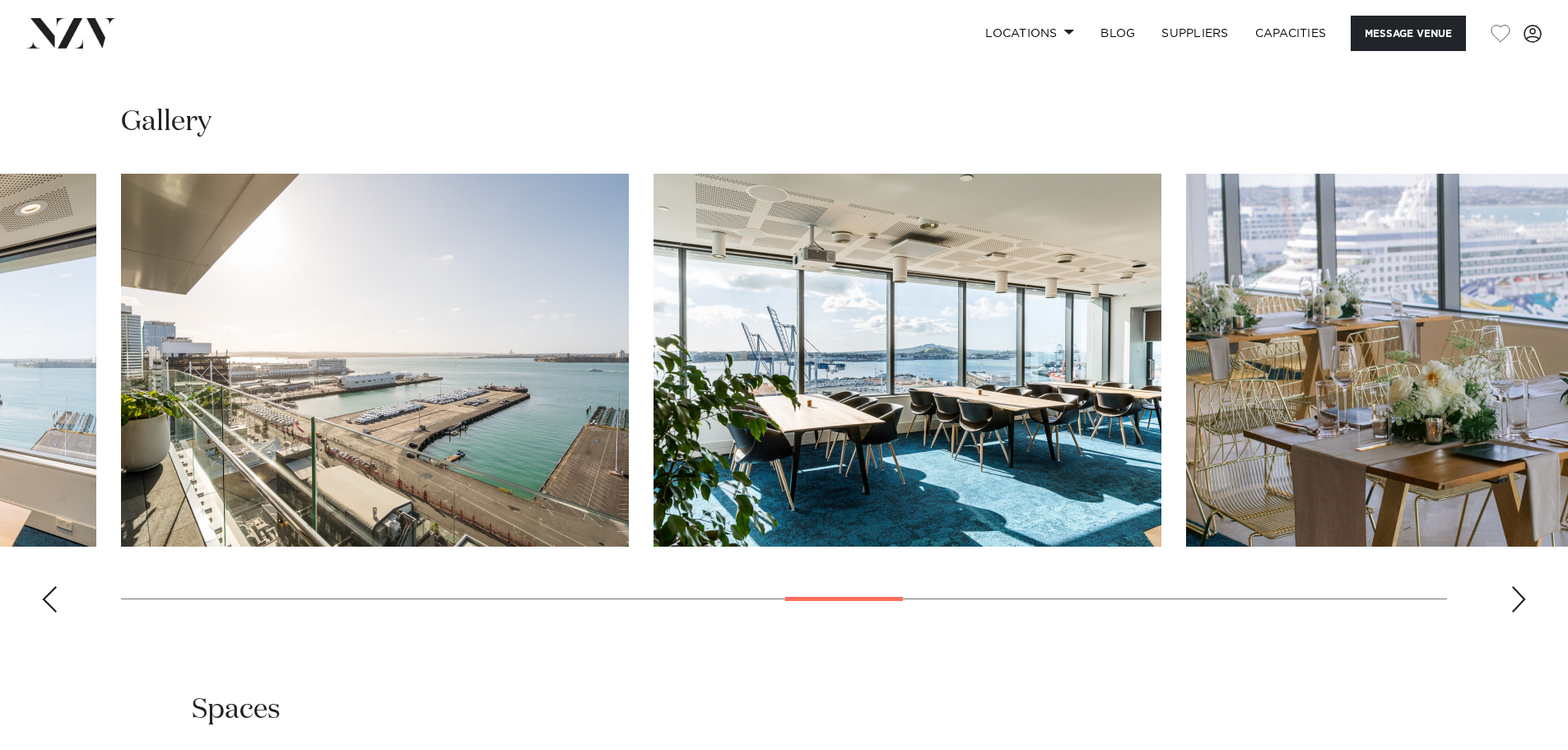
click at [1520, 600] on div "Next slide" at bounding box center [1519, 600] width 17 height 27
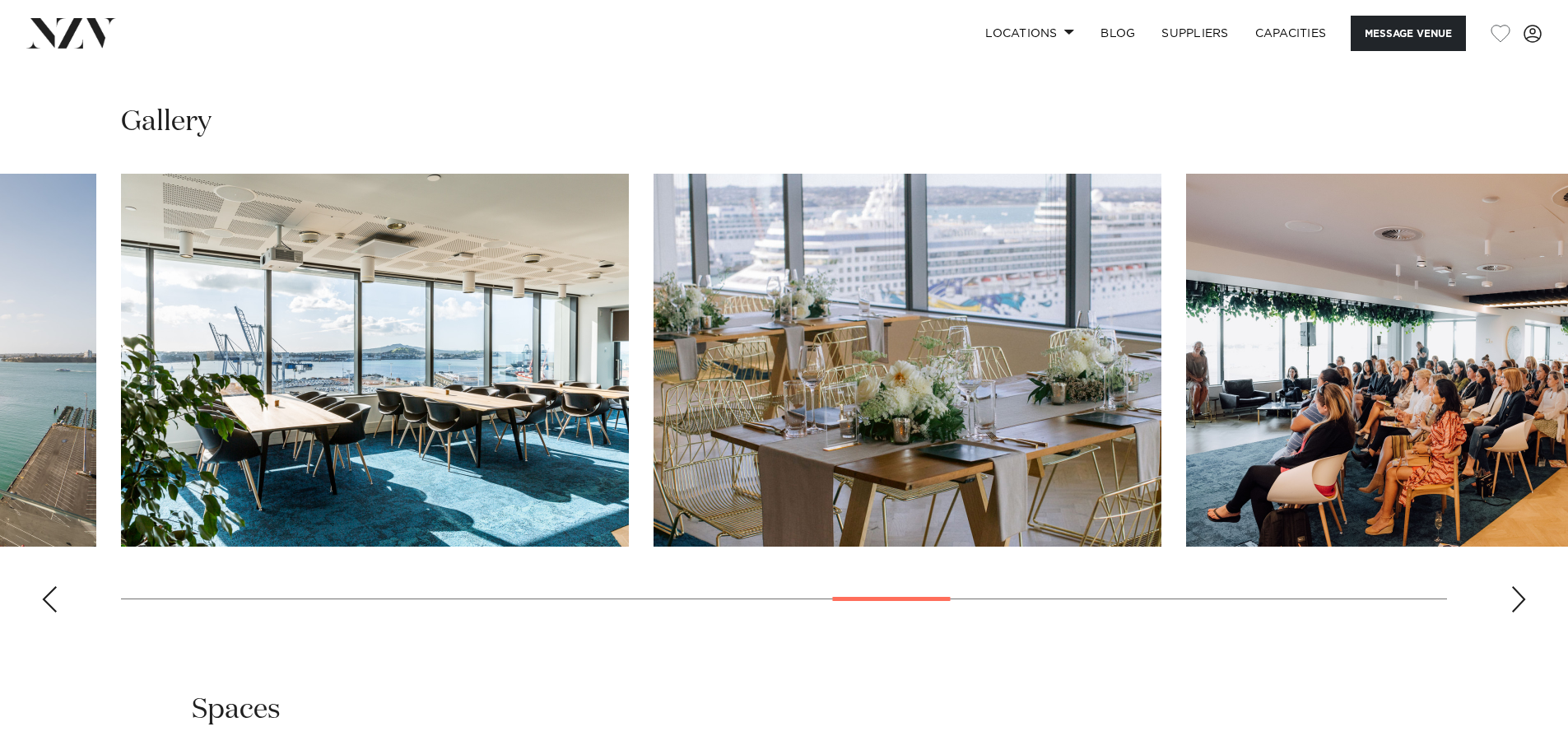
click at [1520, 600] on div "Next slide" at bounding box center [1519, 600] width 17 height 27
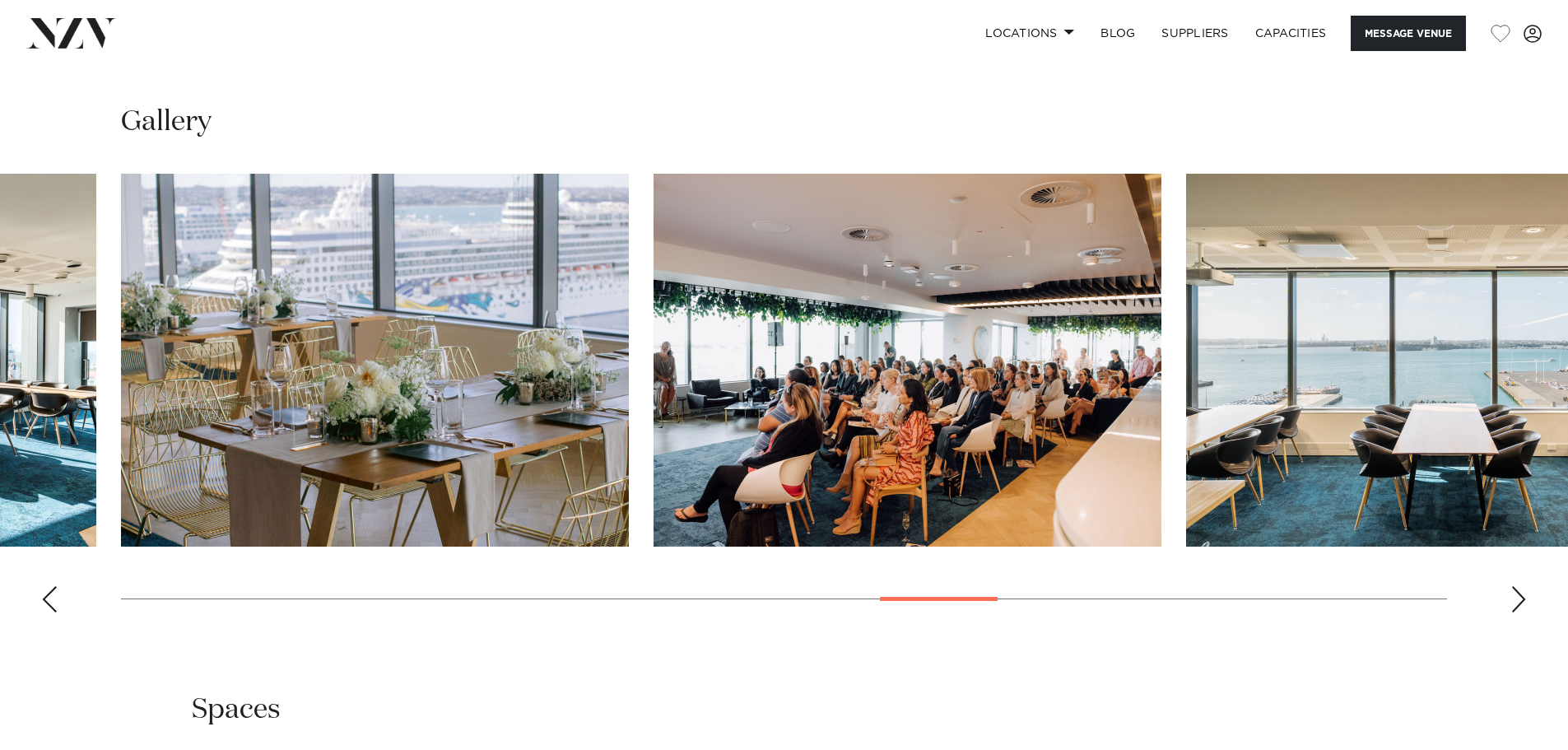
click at [1520, 600] on div "Next slide" at bounding box center [1519, 600] width 17 height 27
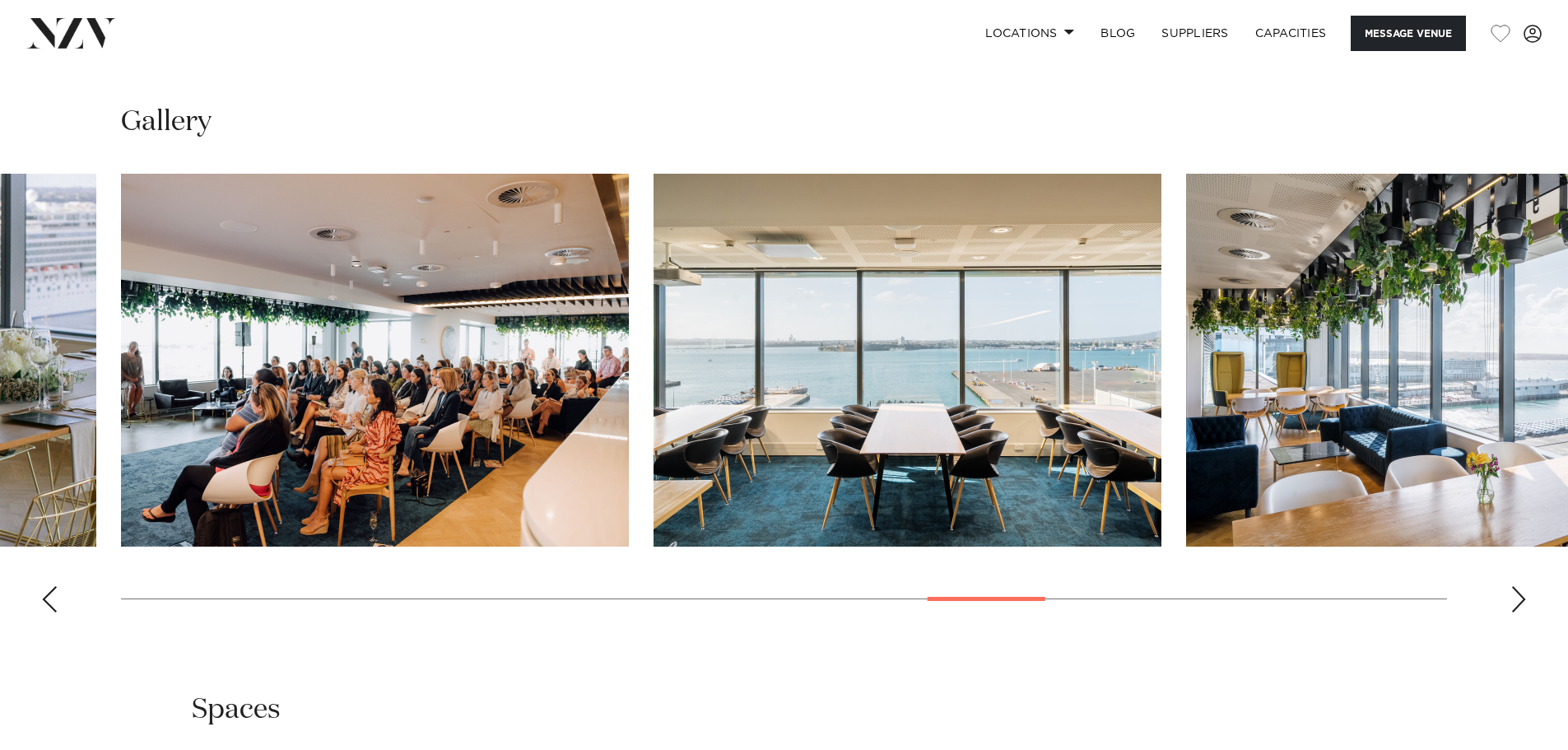
click at [1520, 600] on div "Next slide" at bounding box center [1519, 600] width 17 height 27
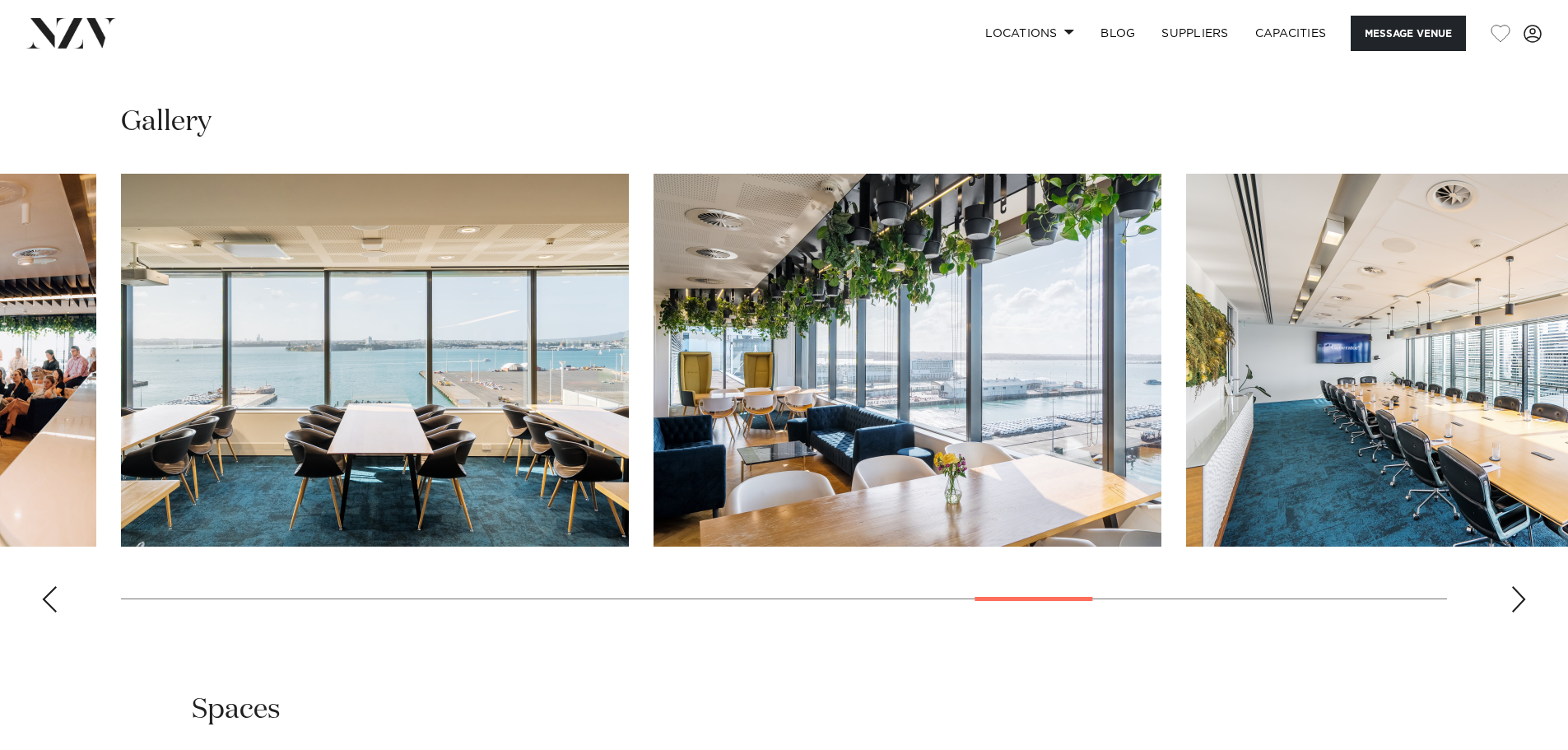
click at [1520, 600] on div "Next slide" at bounding box center [1519, 600] width 17 height 27
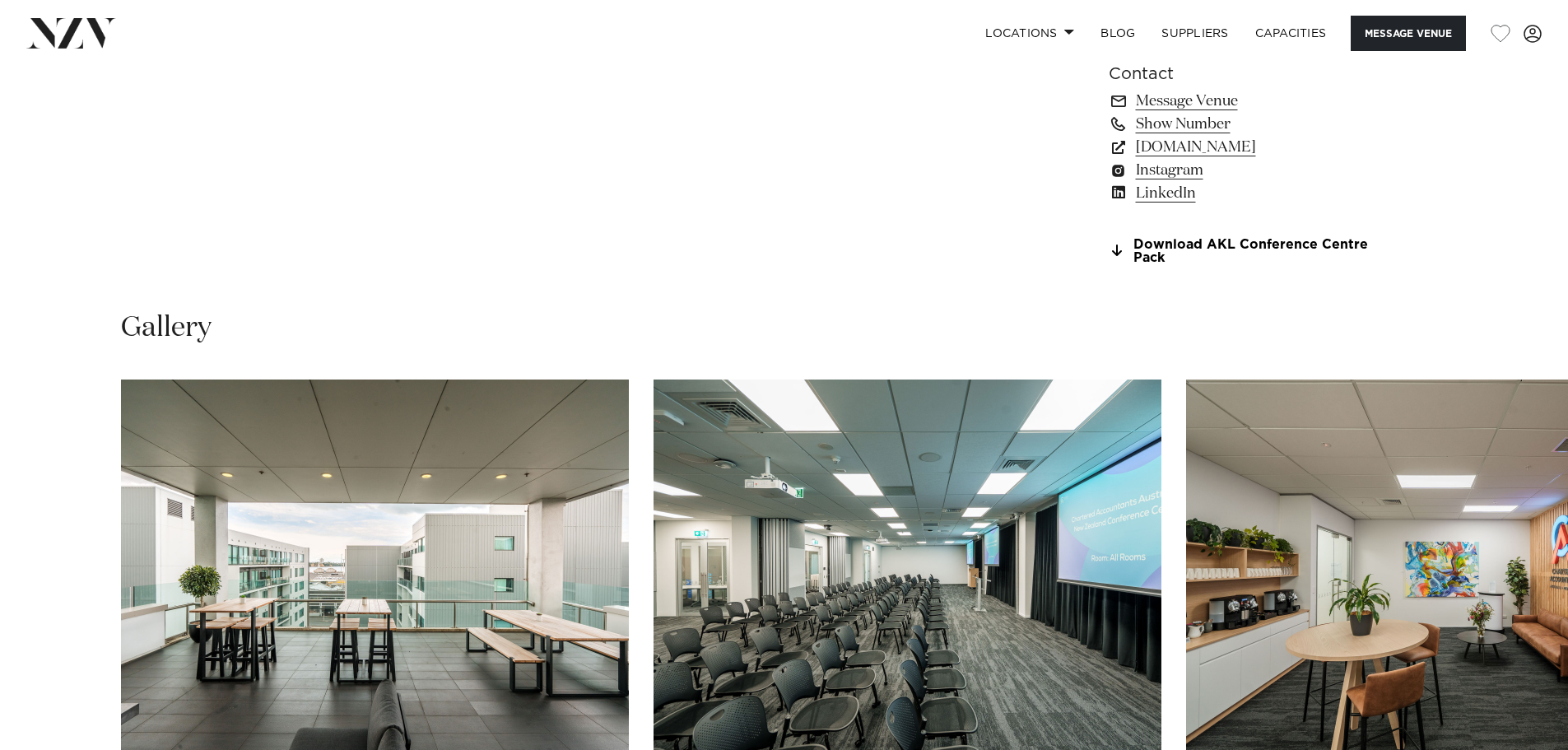
scroll to position [1647, 0]
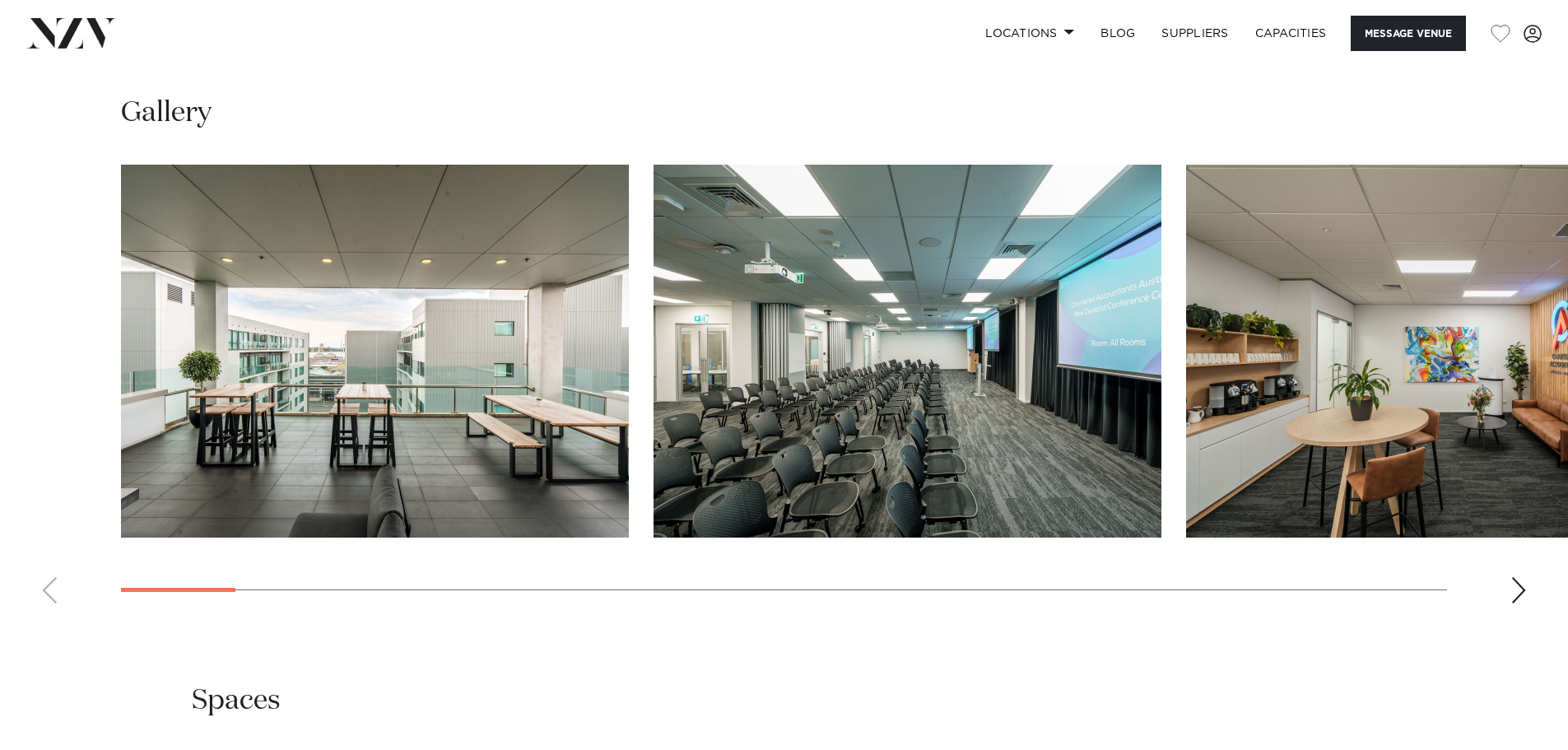
click at [1526, 590] on div "Next slide" at bounding box center [1519, 590] width 17 height 27
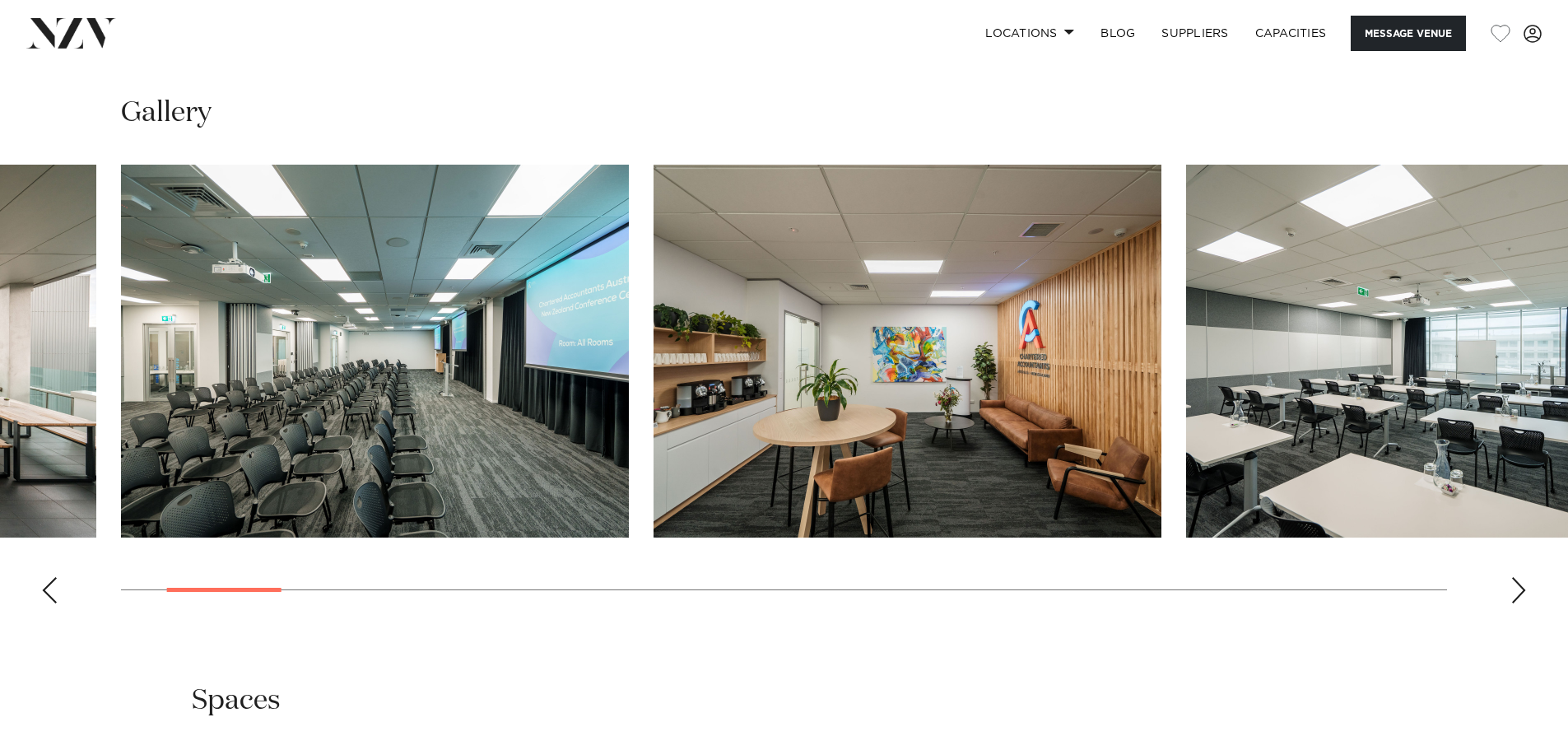
click at [1526, 590] on div "Next slide" at bounding box center [1519, 590] width 17 height 27
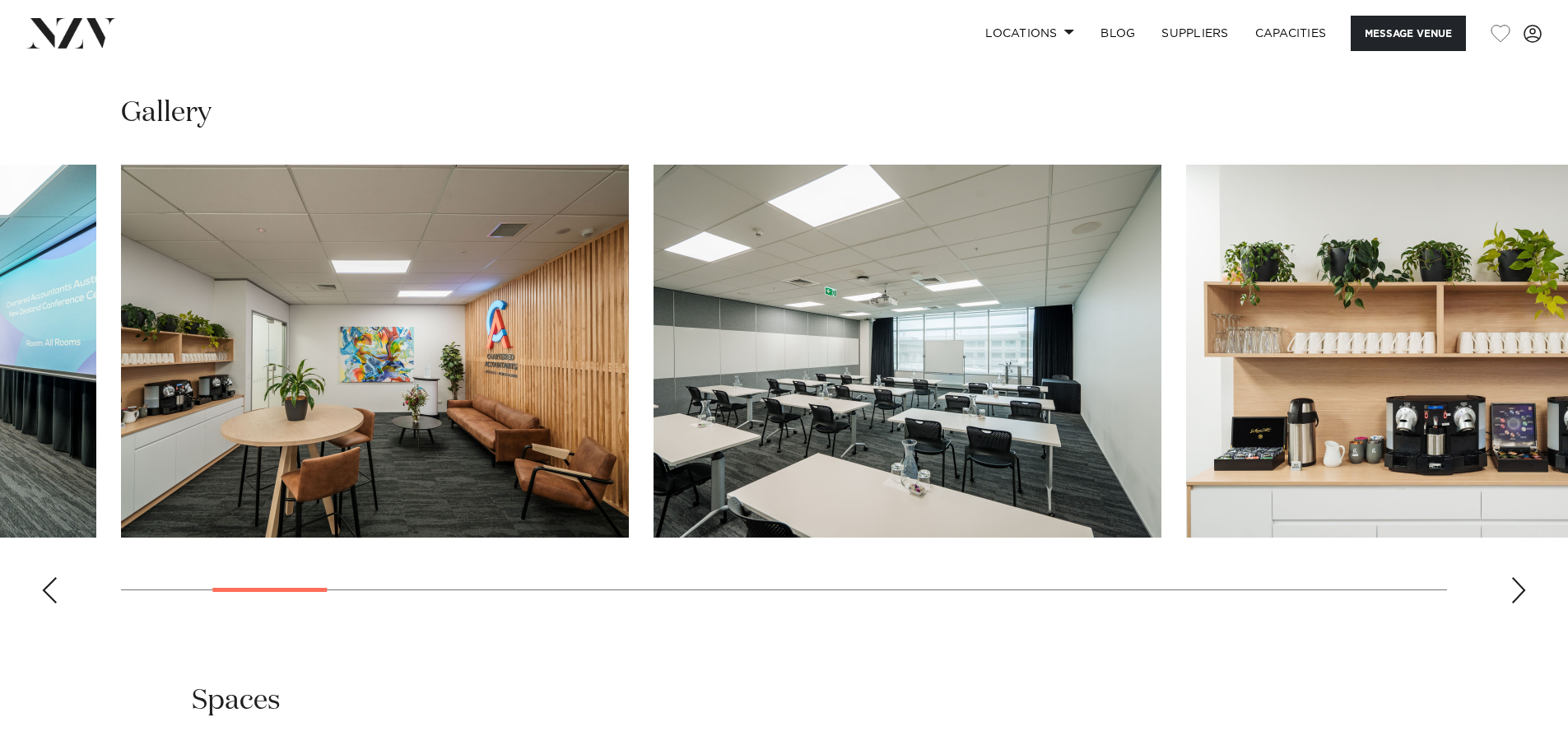
click at [1526, 590] on div "Next slide" at bounding box center [1519, 590] width 17 height 27
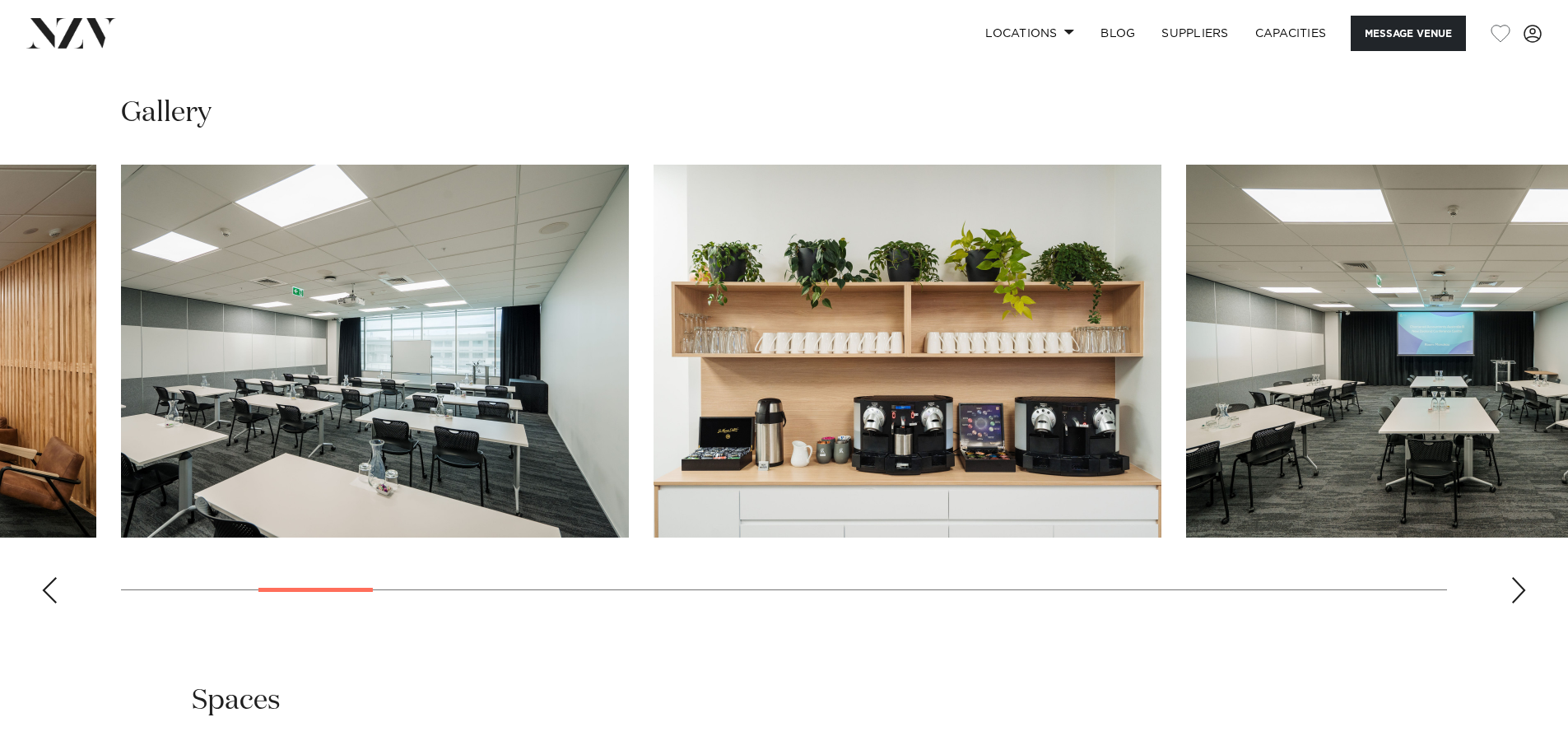
click at [1526, 590] on div "Next slide" at bounding box center [1519, 590] width 17 height 27
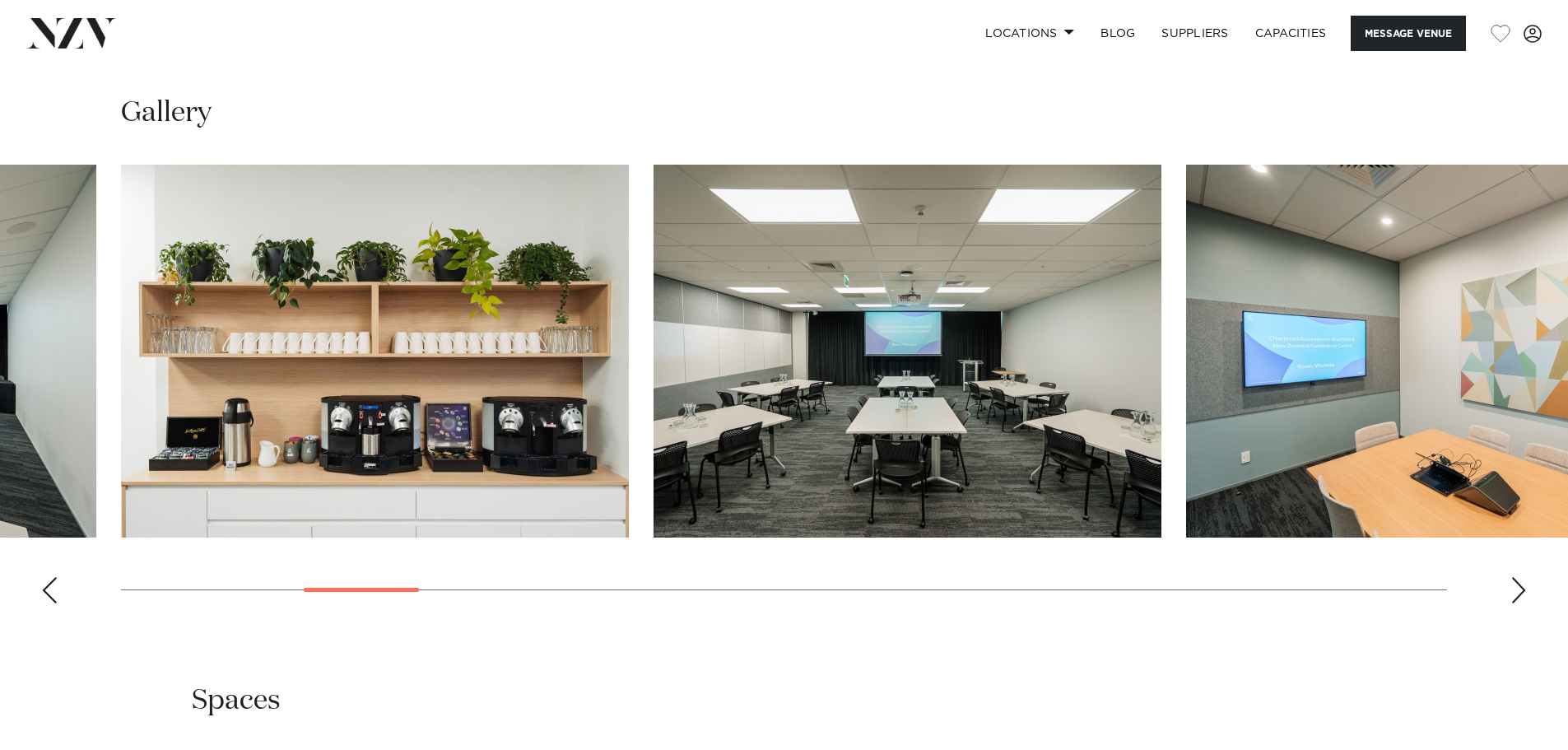
click at [1526, 590] on div "Next slide" at bounding box center [1519, 590] width 17 height 27
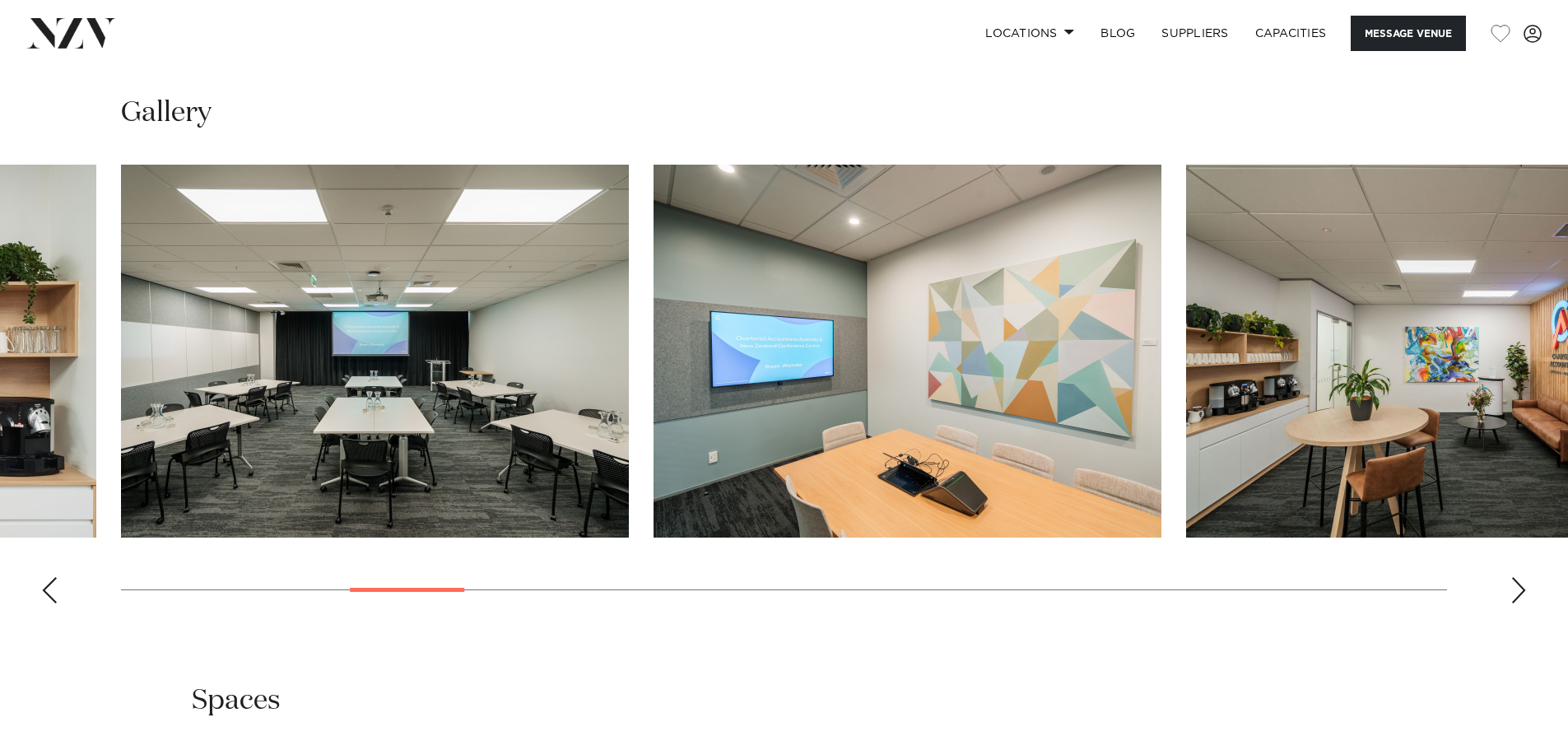
click at [1524, 589] on div "Next slide" at bounding box center [1519, 590] width 17 height 27
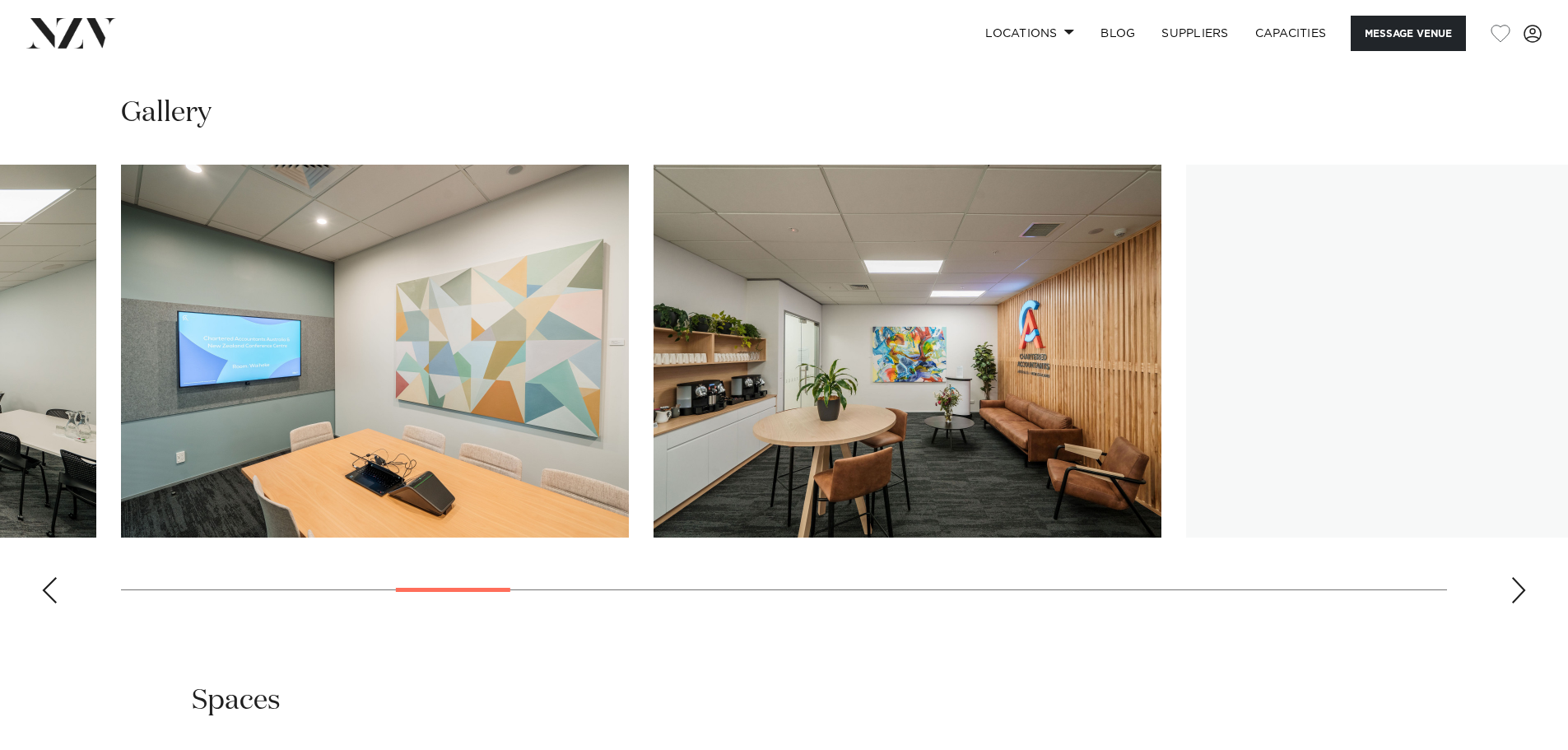
click at [1524, 589] on div "Next slide" at bounding box center [1519, 590] width 17 height 27
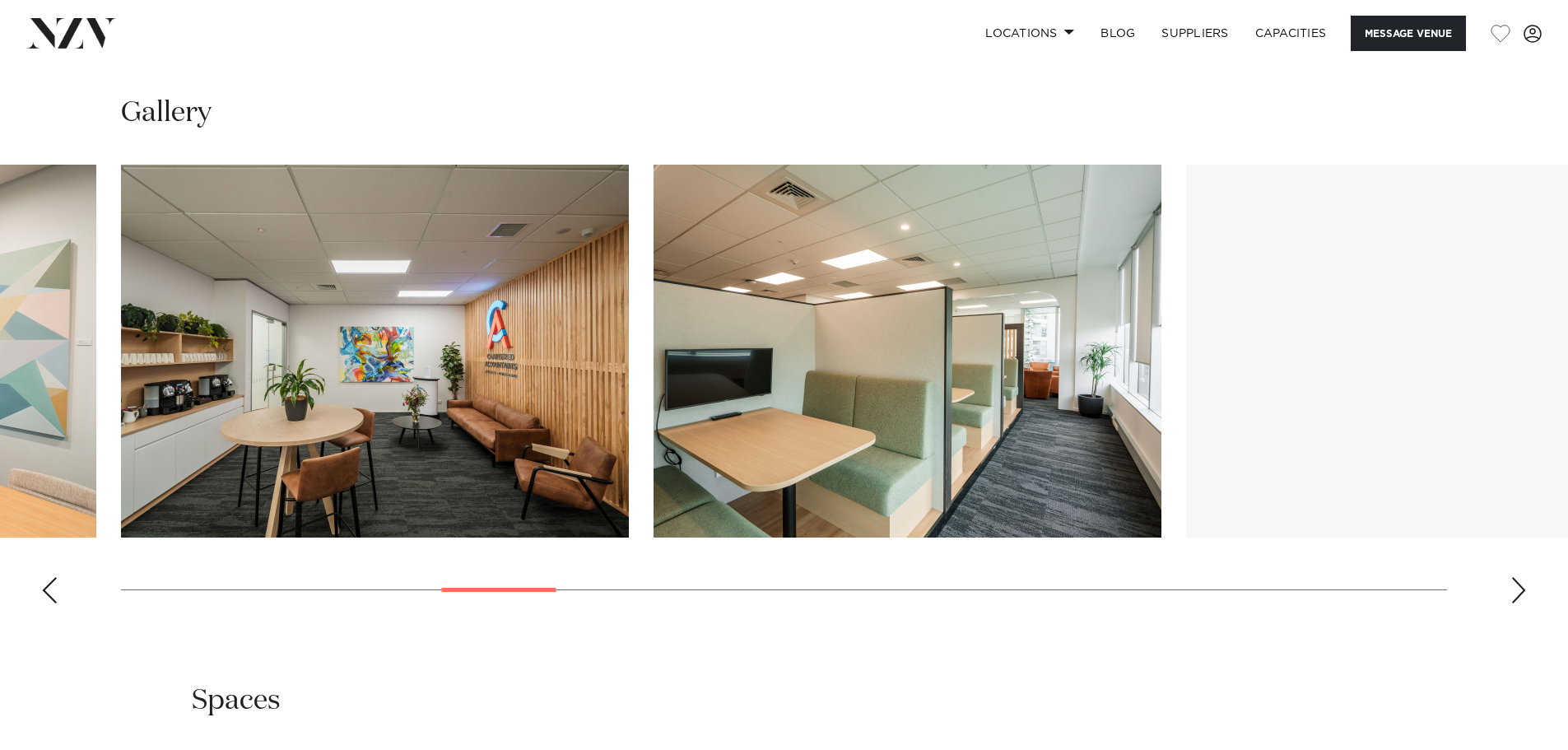
click at [1524, 589] on div "Next slide" at bounding box center [1519, 590] width 17 height 27
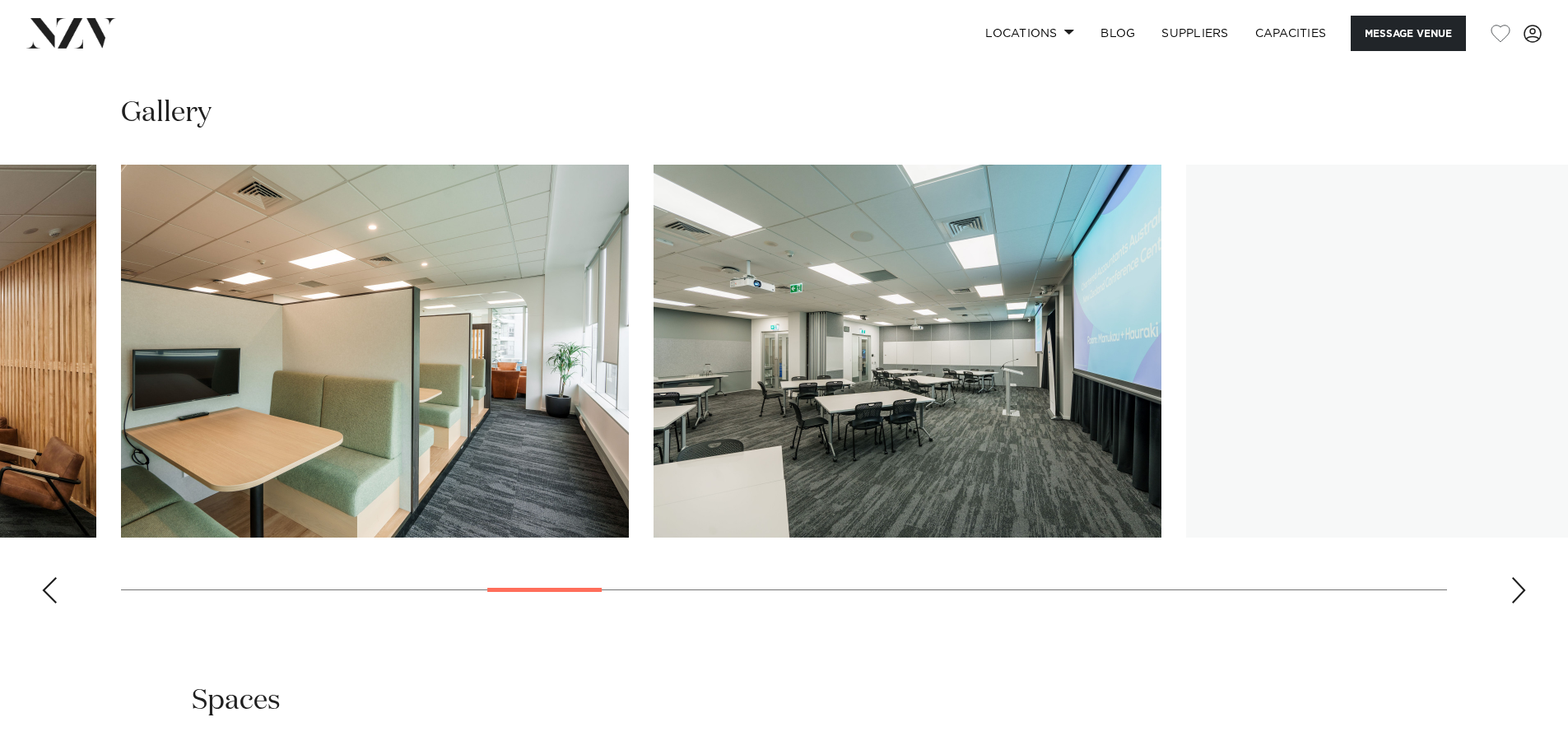
click at [1524, 589] on div "Next slide" at bounding box center [1519, 590] width 17 height 27
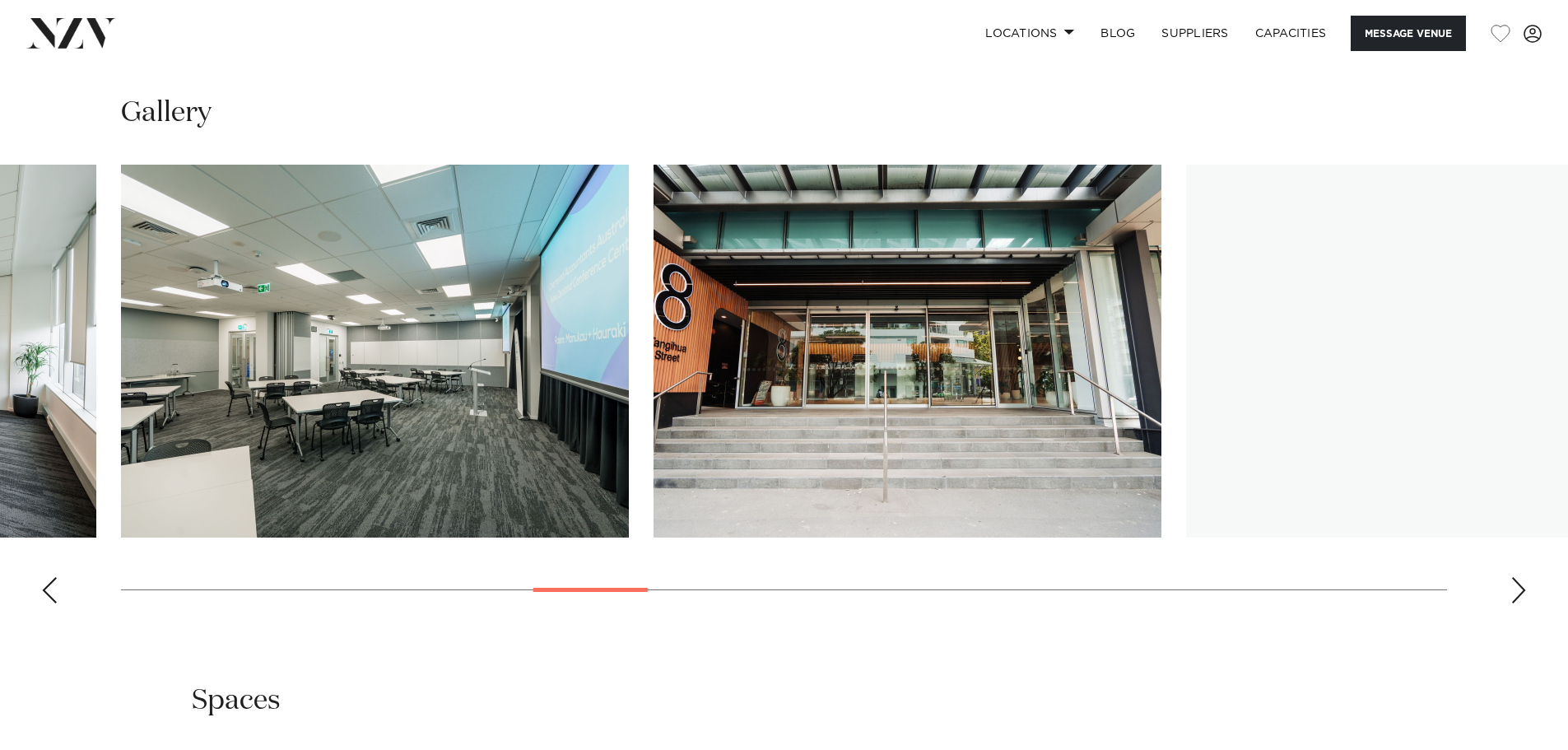
click at [1522, 587] on div "Next slide" at bounding box center [1519, 590] width 17 height 27
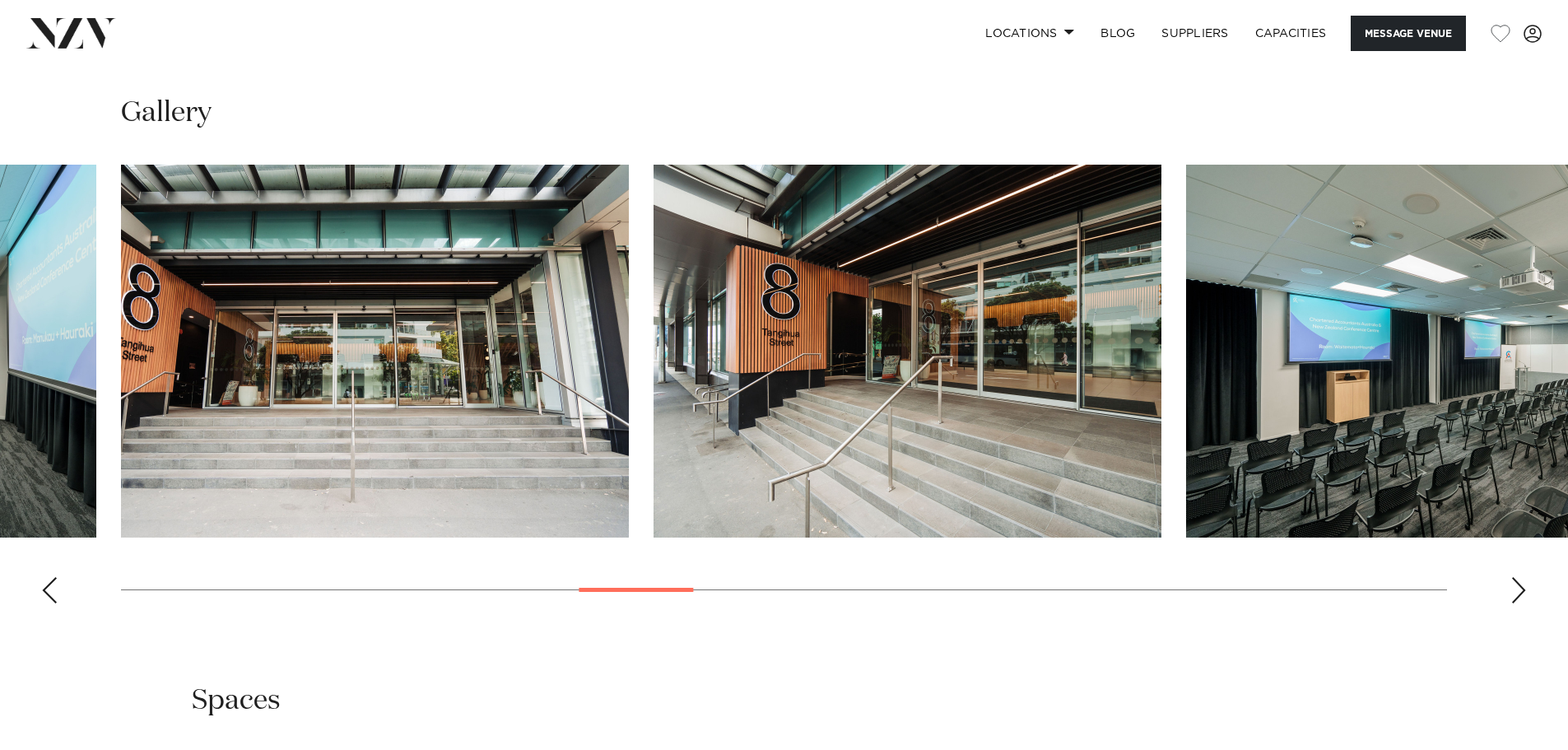
click at [1519, 586] on div "Next slide" at bounding box center [1519, 590] width 17 height 27
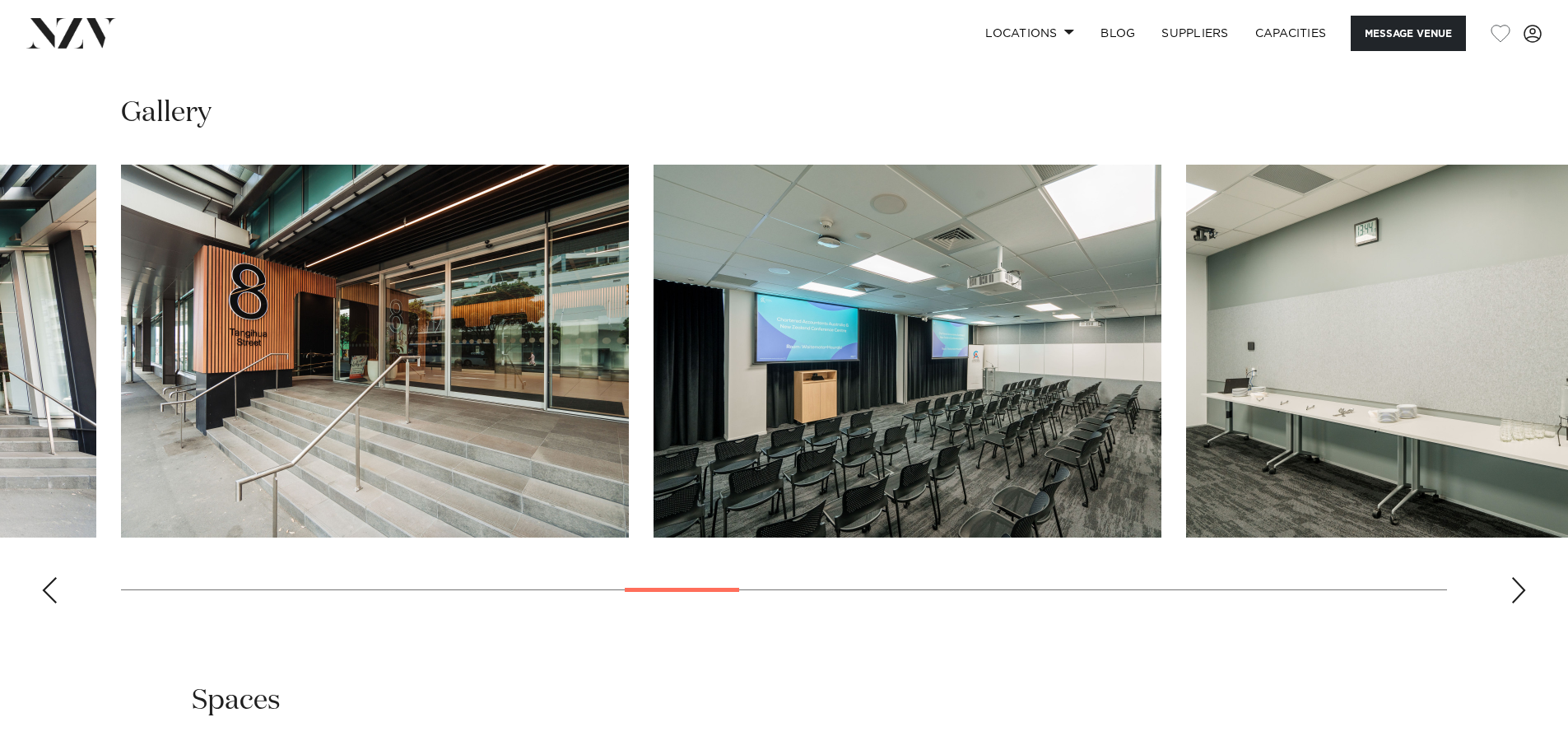
click at [1521, 608] on swiper-container at bounding box center [784, 391] width 1568 height 452
click at [1516, 592] on div "Next slide" at bounding box center [1519, 590] width 17 height 27
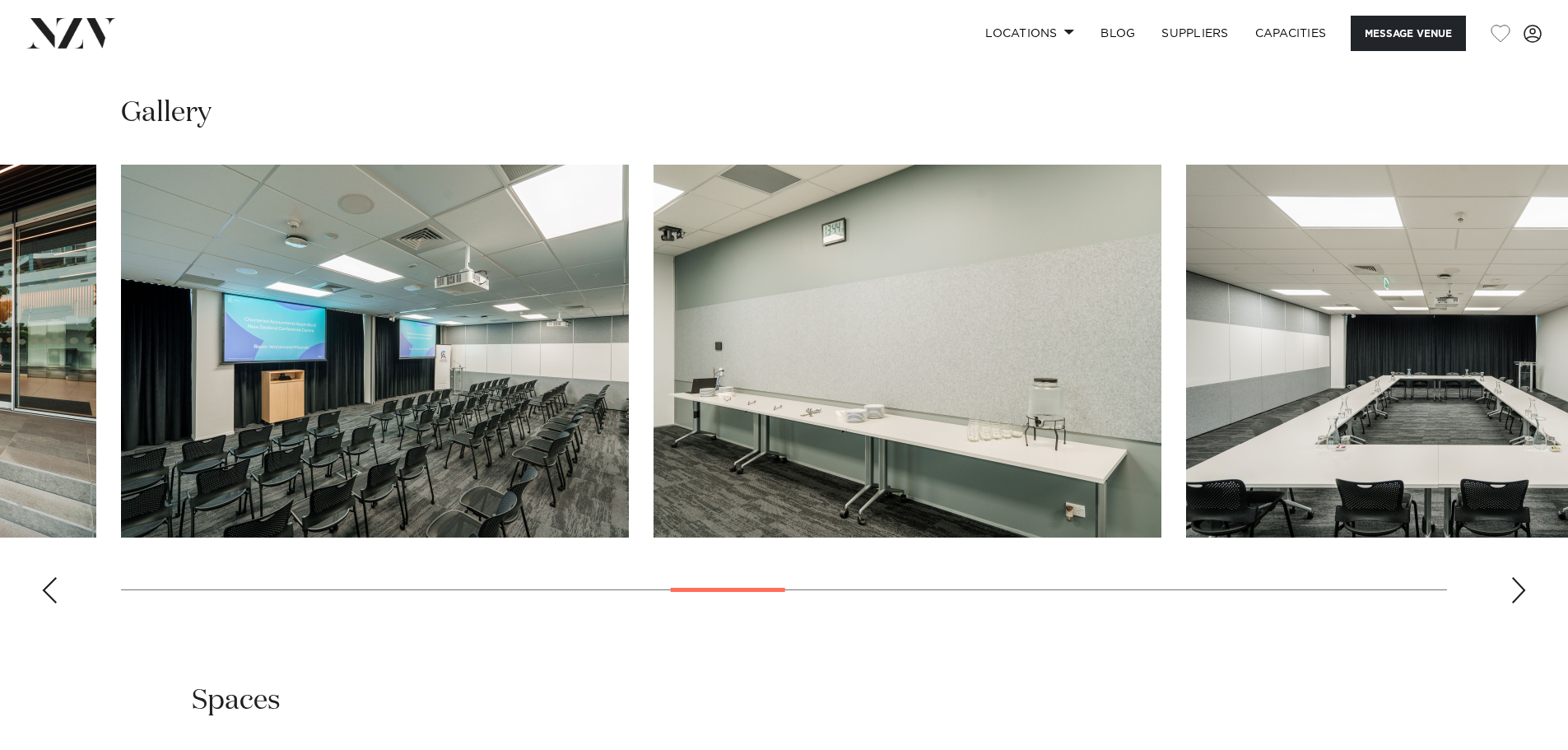
click at [1517, 592] on div "Next slide" at bounding box center [1519, 590] width 17 height 27
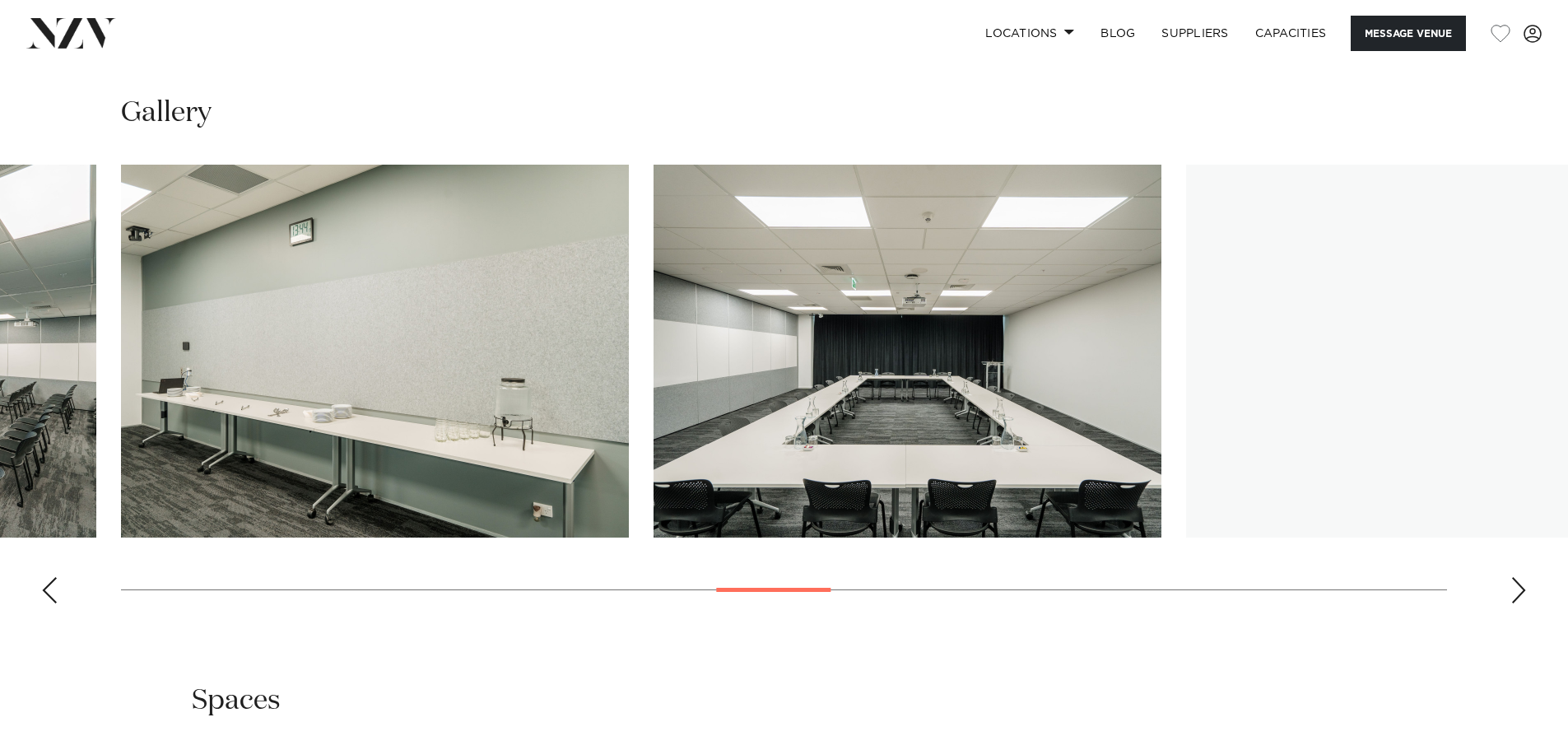
click at [1514, 590] on div "Next slide" at bounding box center [1519, 590] width 17 height 27
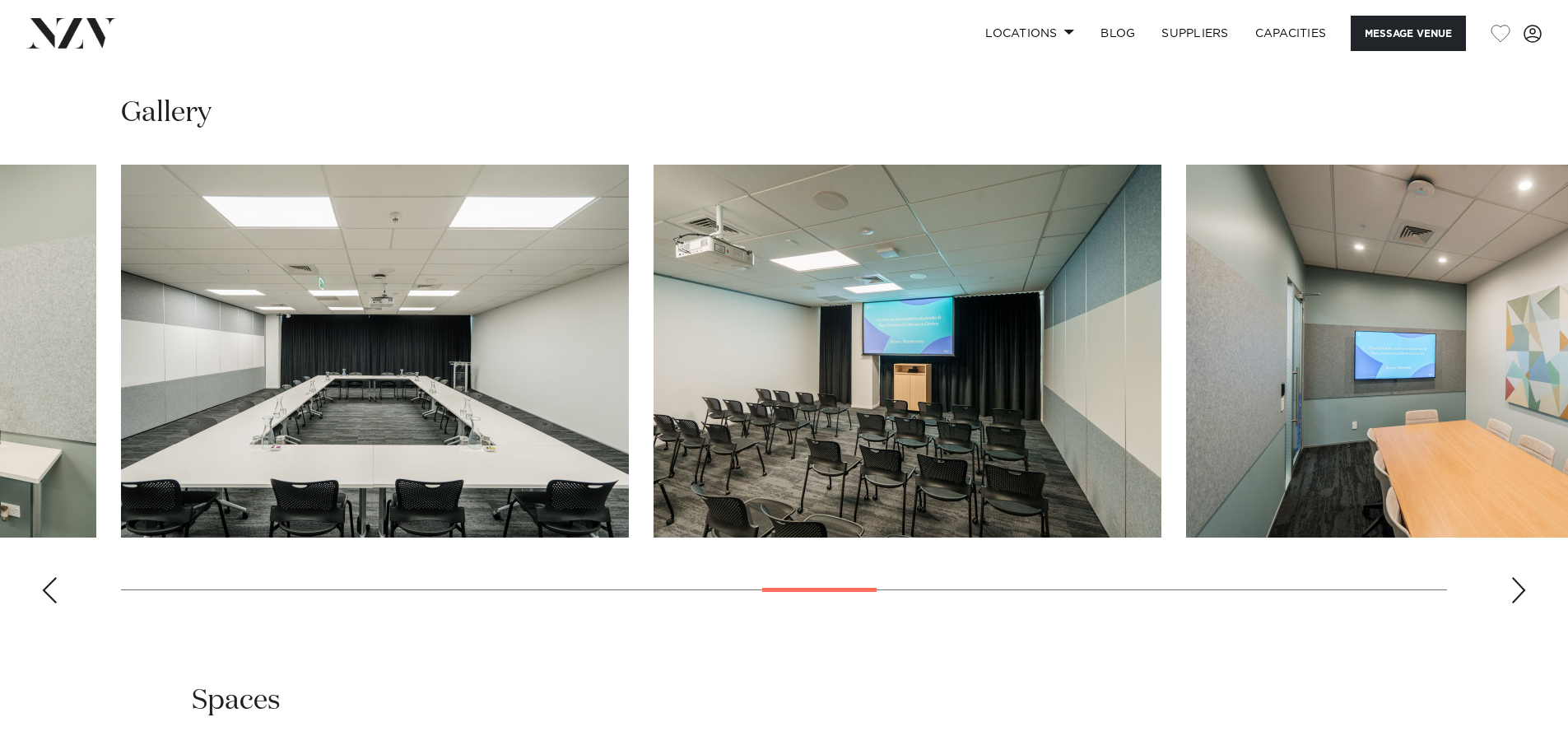
click at [1514, 590] on div "Next slide" at bounding box center [1519, 590] width 17 height 27
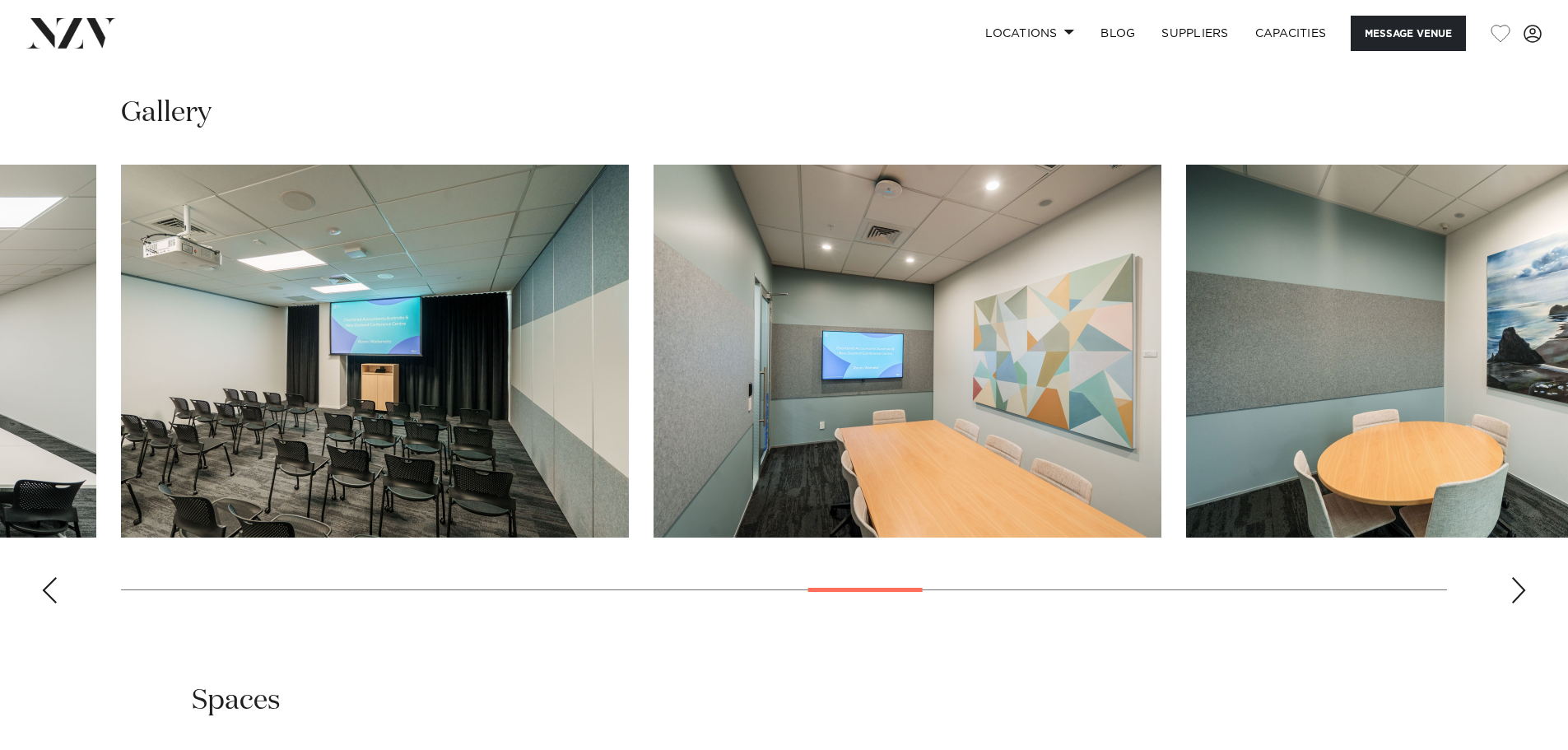
click at [1514, 590] on div "Next slide" at bounding box center [1519, 590] width 17 height 27
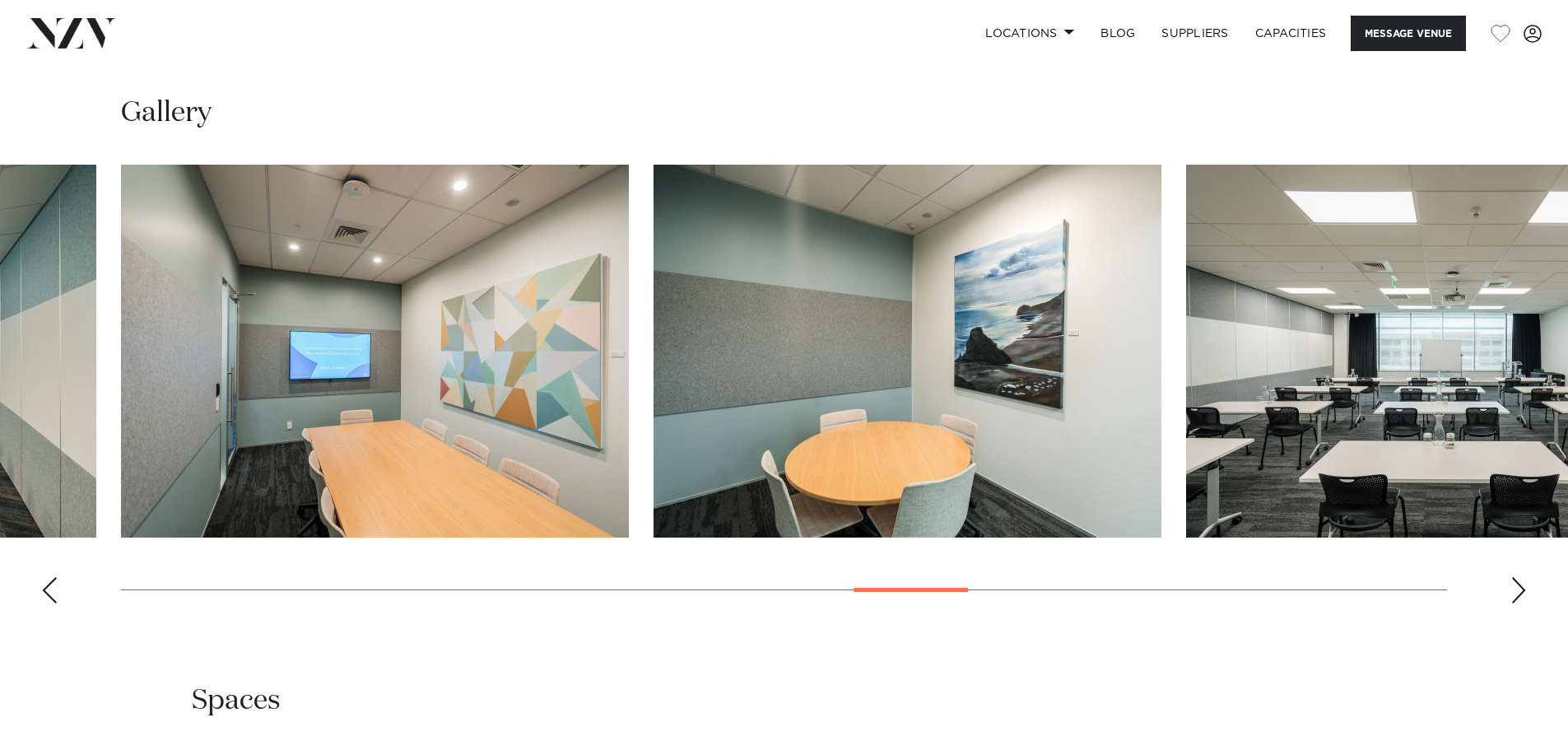
click at [1514, 590] on div "Next slide" at bounding box center [1519, 590] width 17 height 27
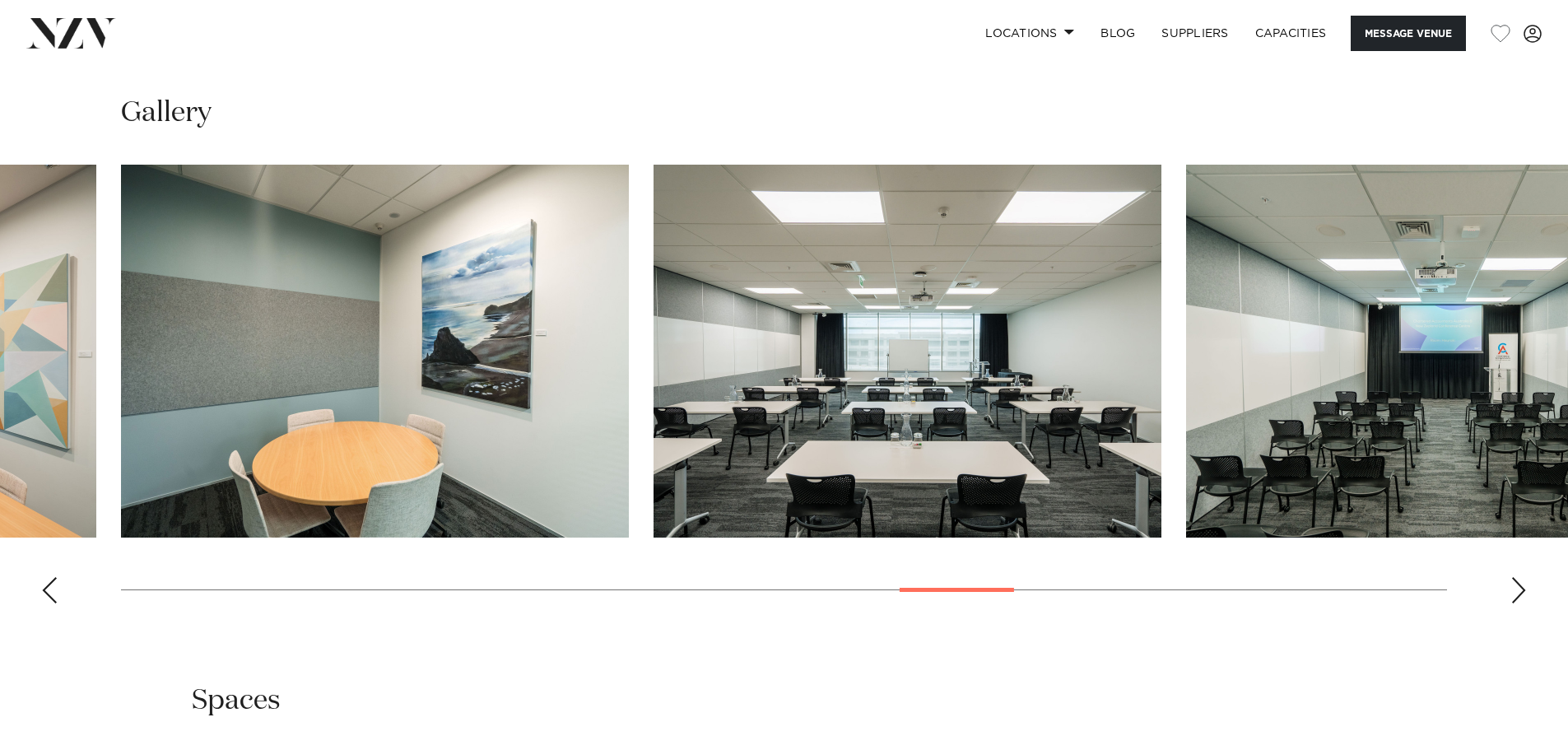
click at [1516, 590] on div "Next slide" at bounding box center [1519, 590] width 17 height 27
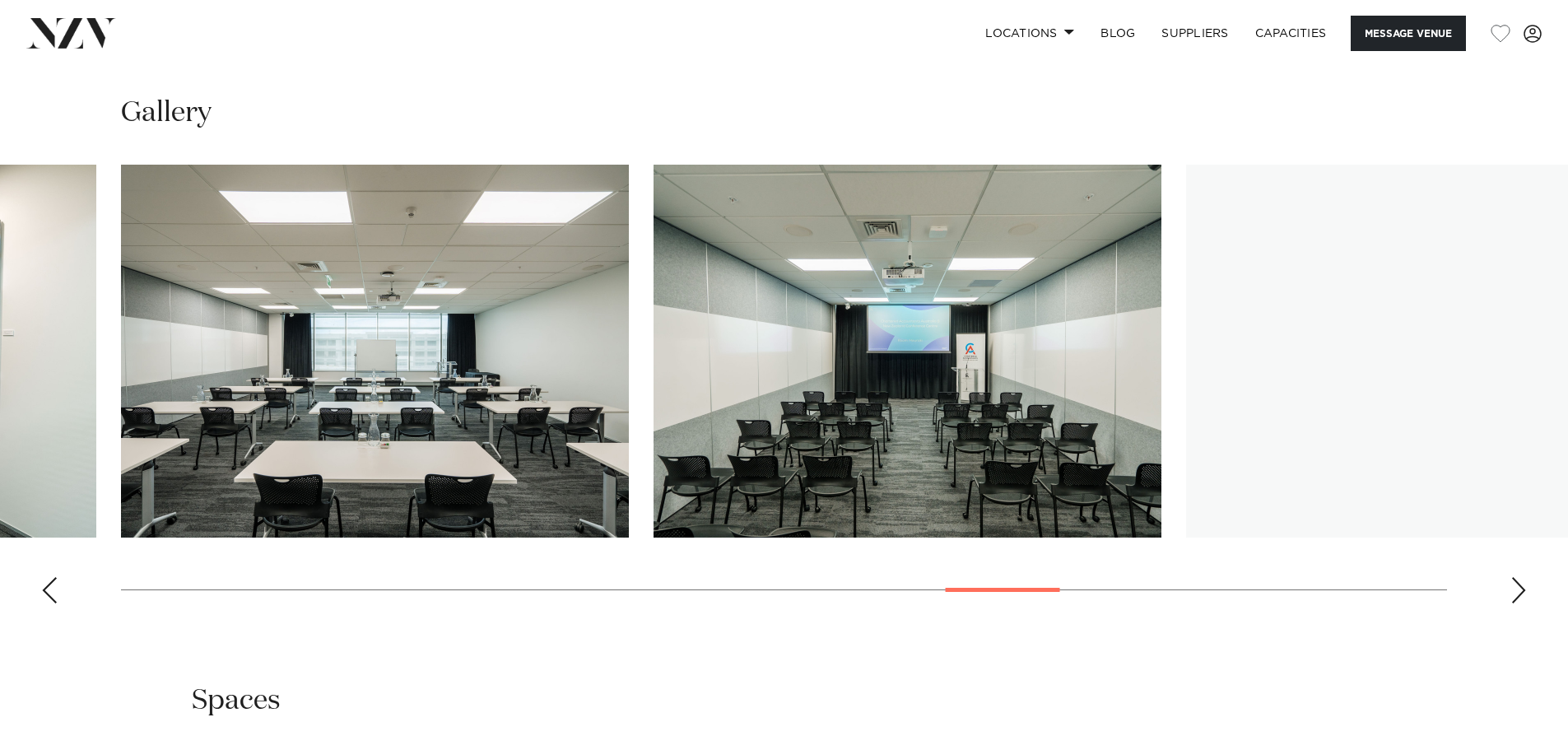
click at [1516, 590] on div "Next slide" at bounding box center [1519, 590] width 17 height 27
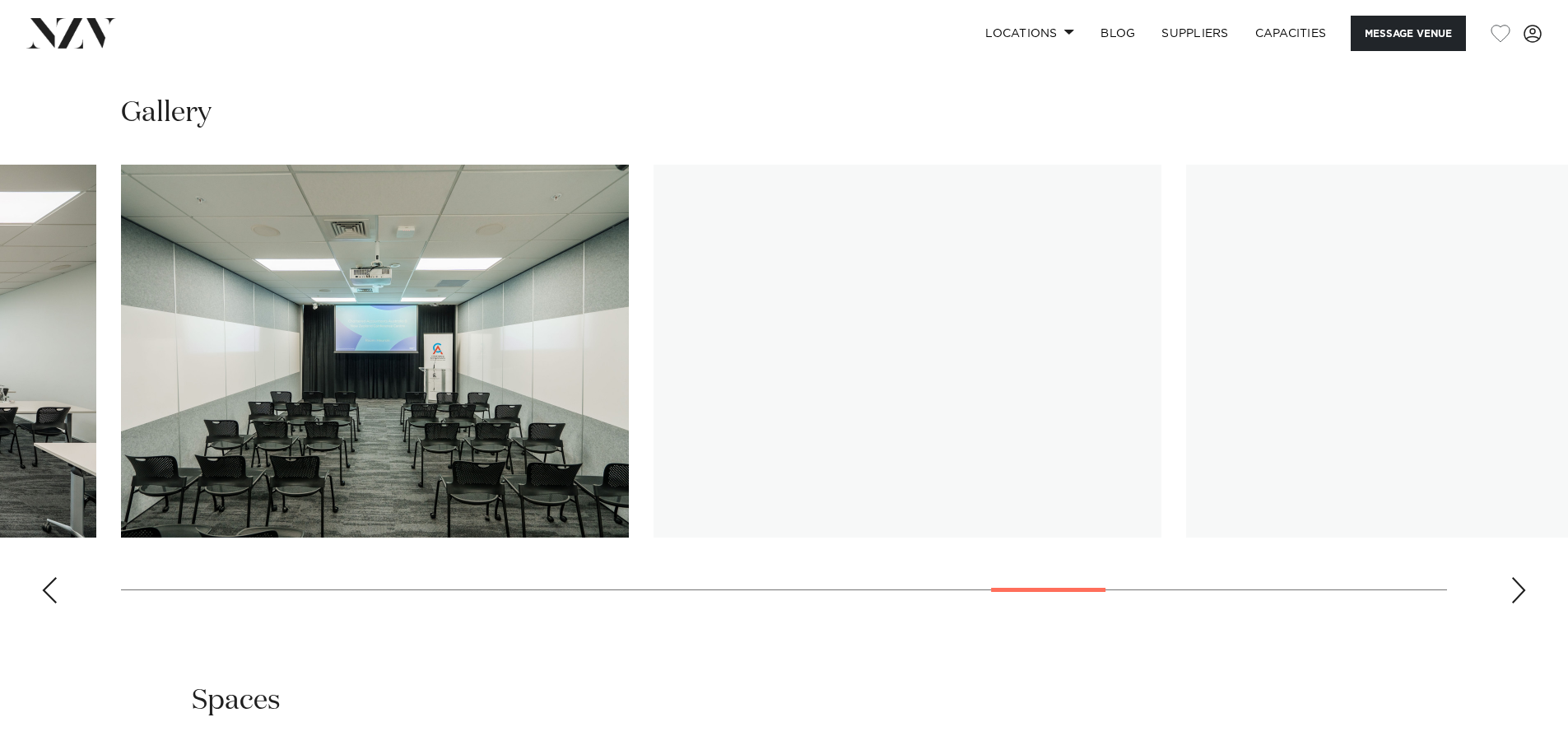
click at [1516, 590] on div "Next slide" at bounding box center [1519, 590] width 17 height 27
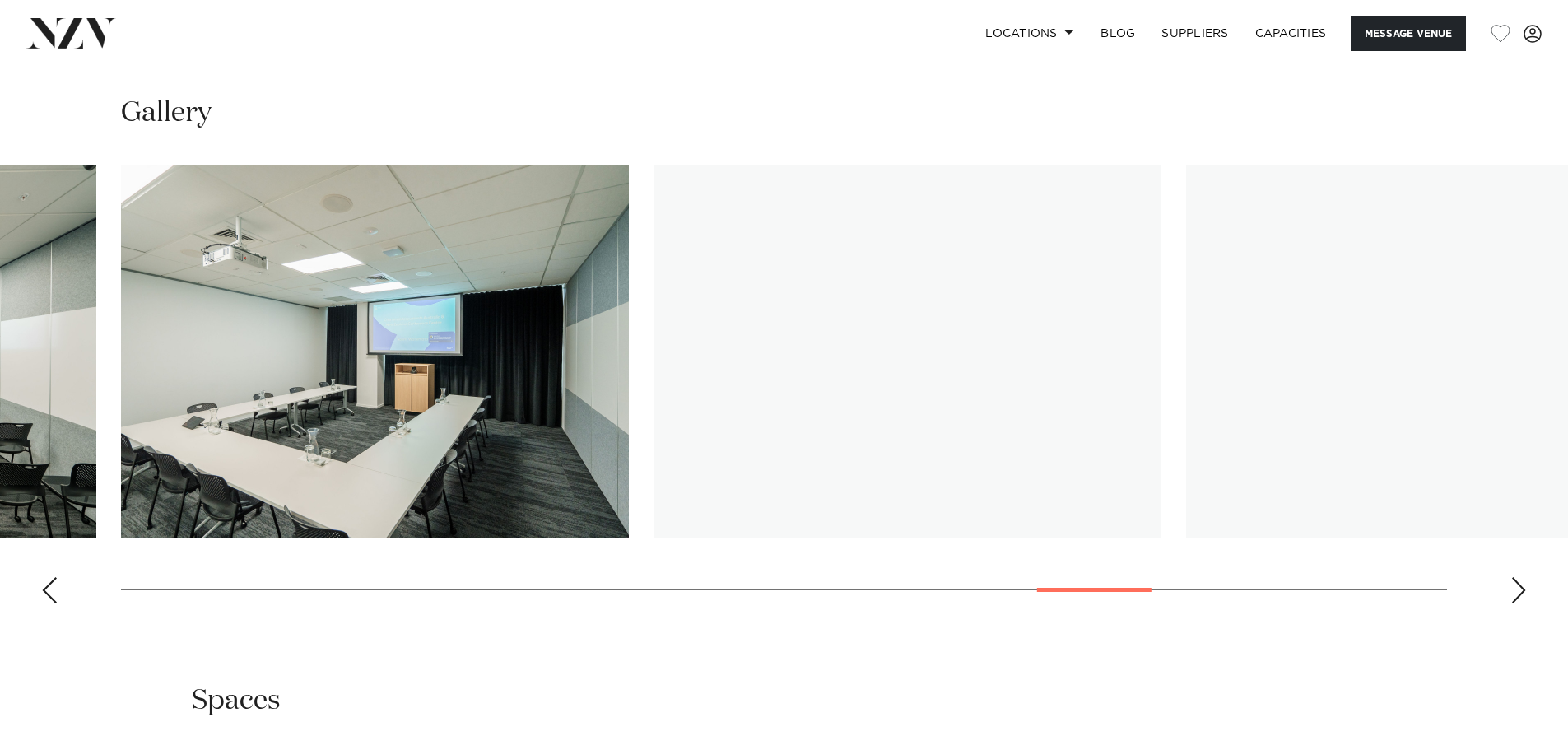
click at [1516, 590] on div "Next slide" at bounding box center [1519, 590] width 17 height 27
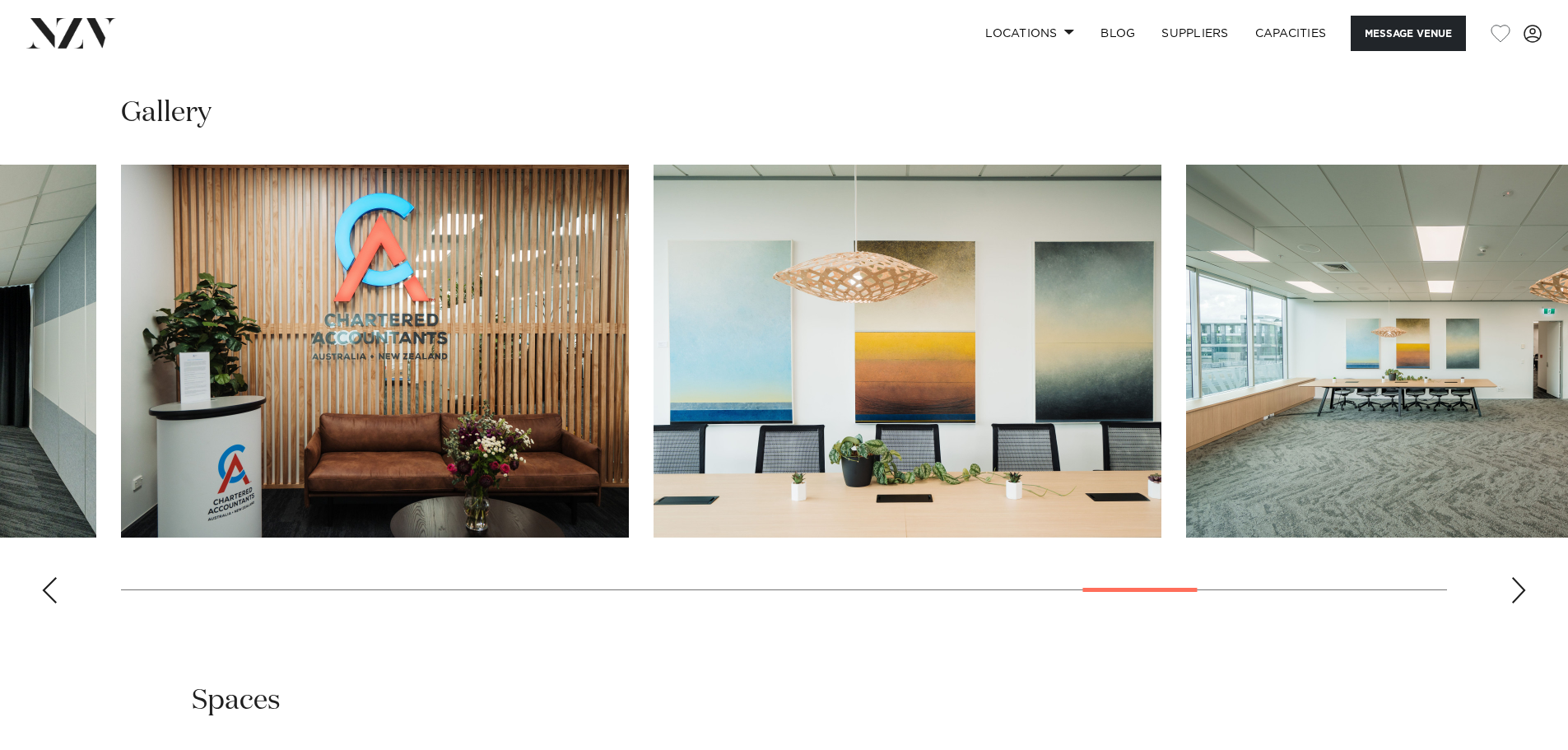
click at [1516, 590] on div "Next slide" at bounding box center [1519, 590] width 17 height 27
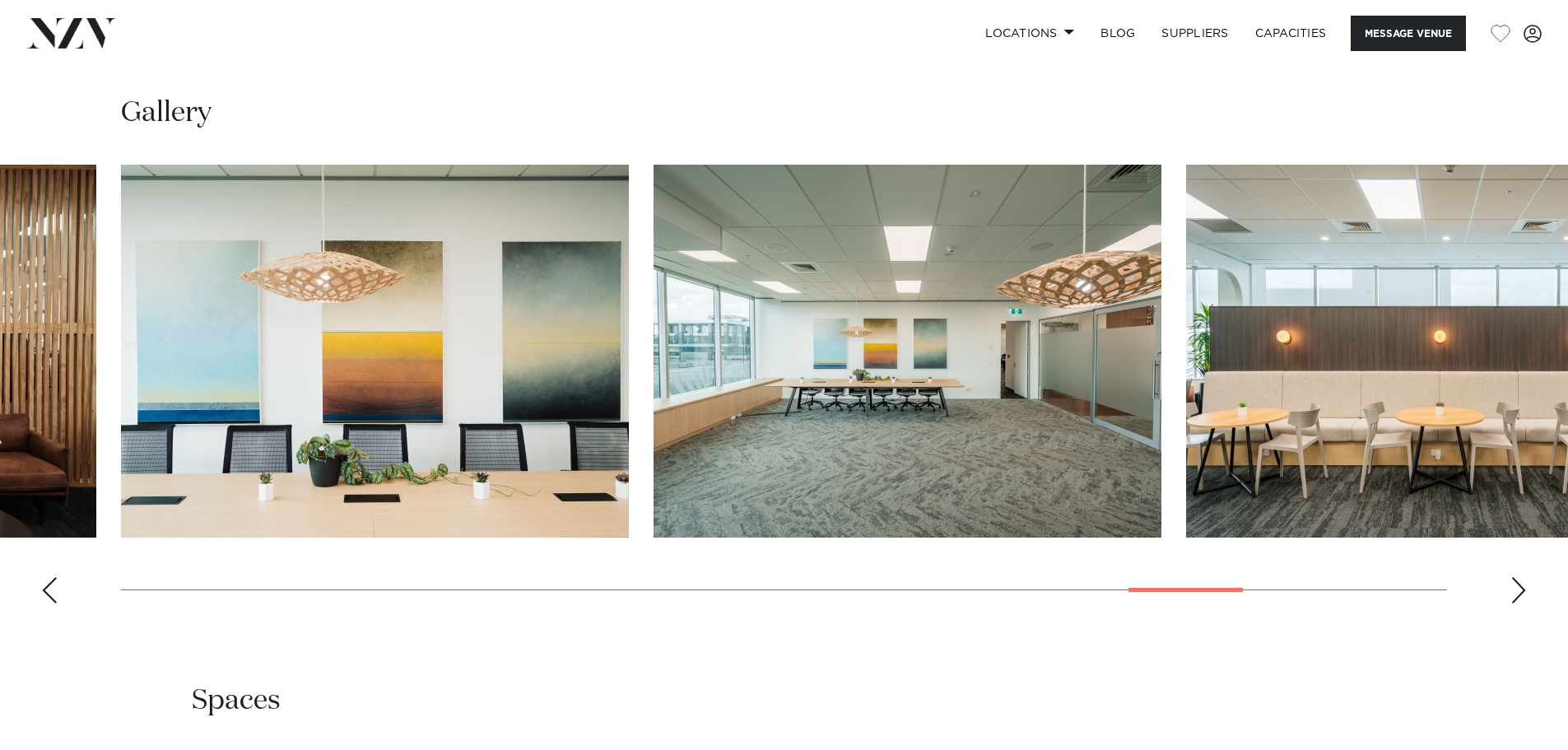
click at [1516, 590] on div "Next slide" at bounding box center [1519, 590] width 17 height 27
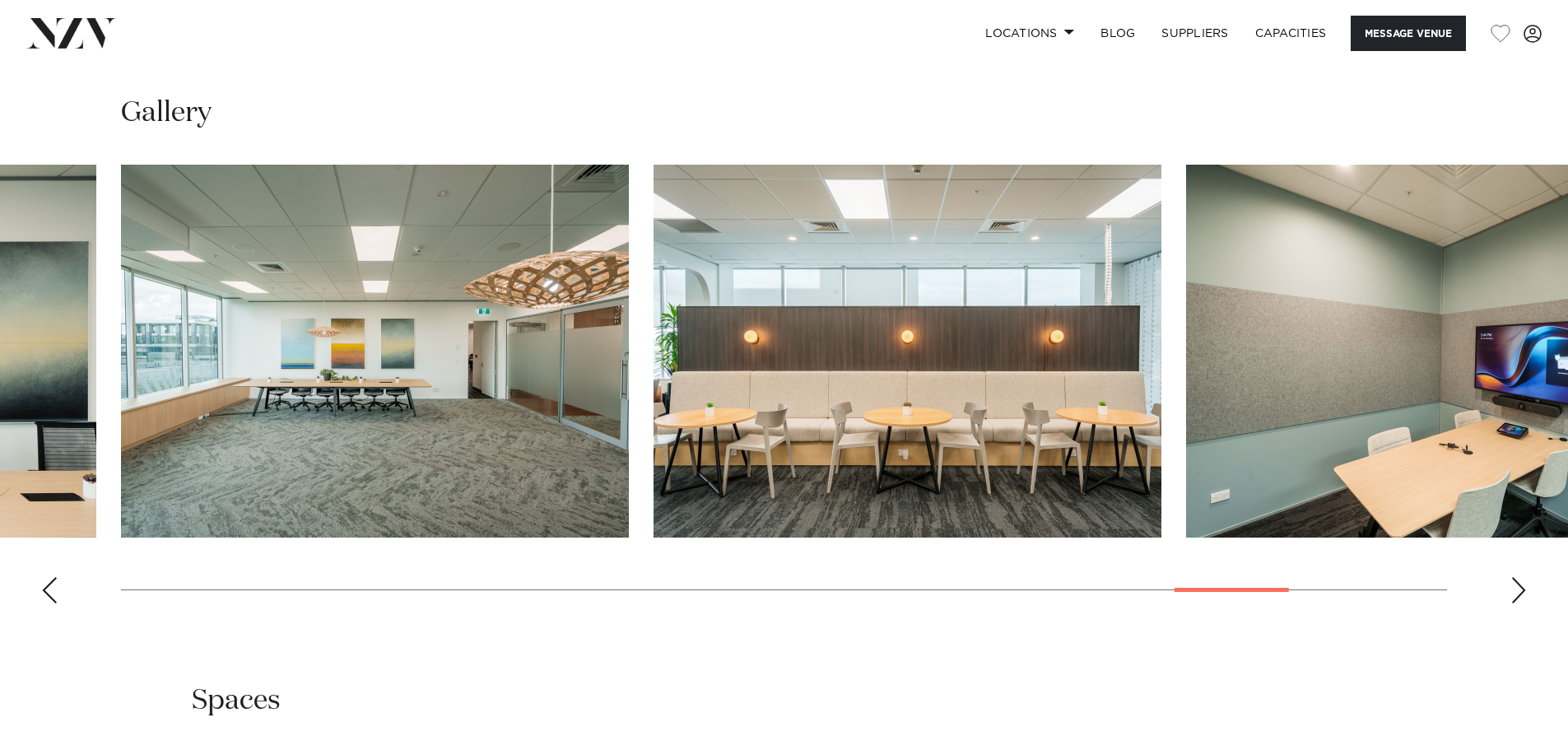
click at [1516, 590] on div "Next slide" at bounding box center [1519, 590] width 17 height 27
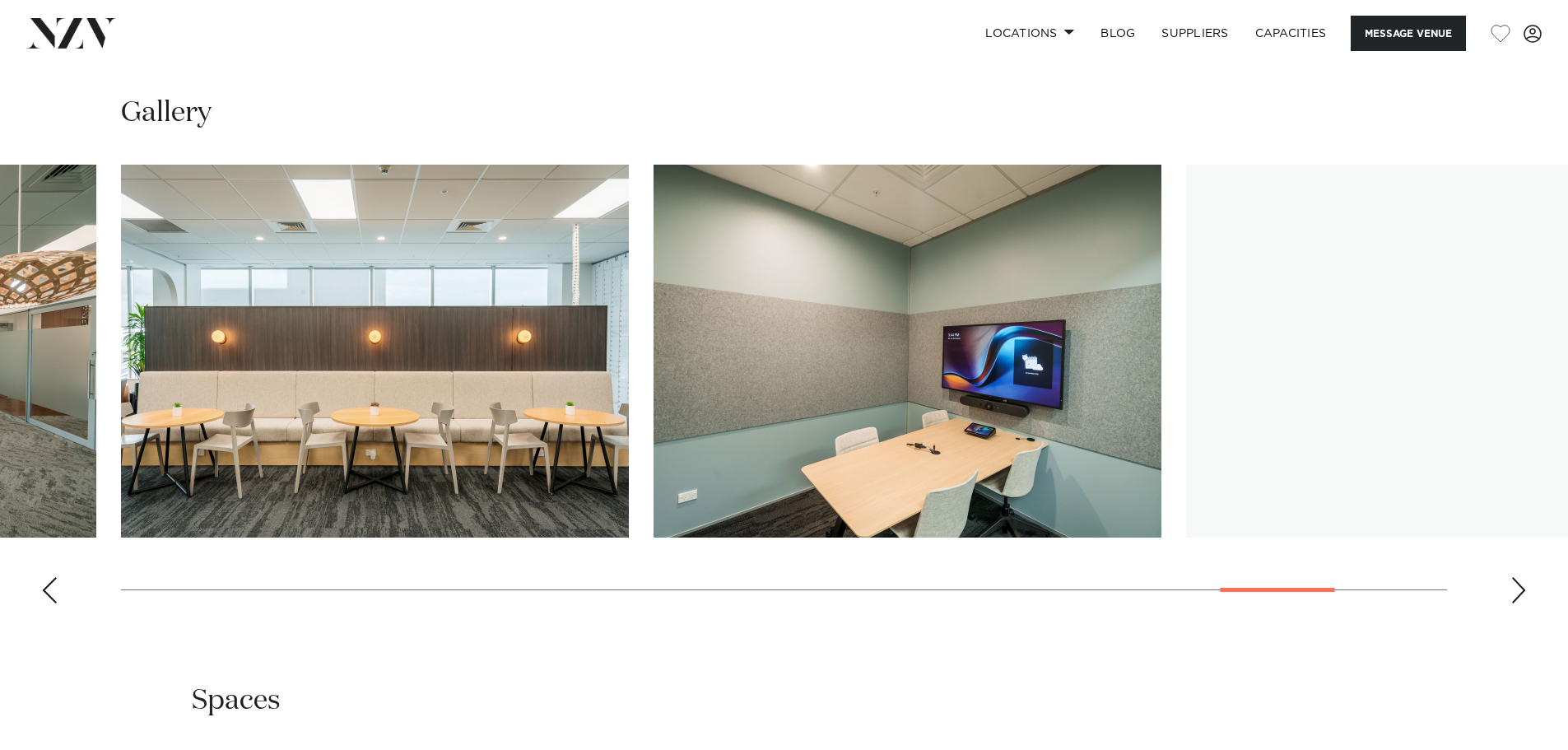
click at [1516, 590] on div "Next slide" at bounding box center [1519, 590] width 17 height 27
